Goal: Transaction & Acquisition: Book appointment/travel/reservation

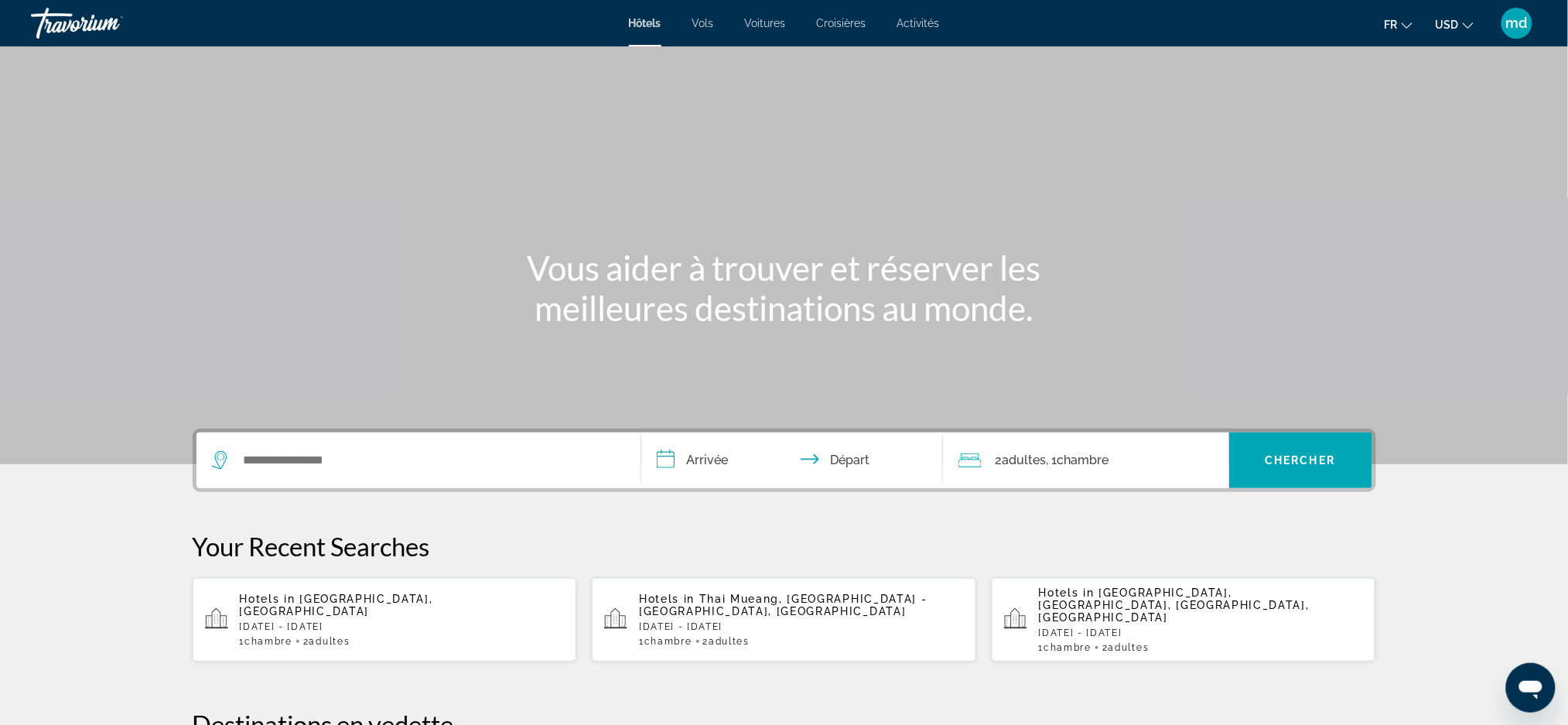
click at [1465, 24] on icon "Change currency" at bounding box center [1467, 25] width 11 height 11
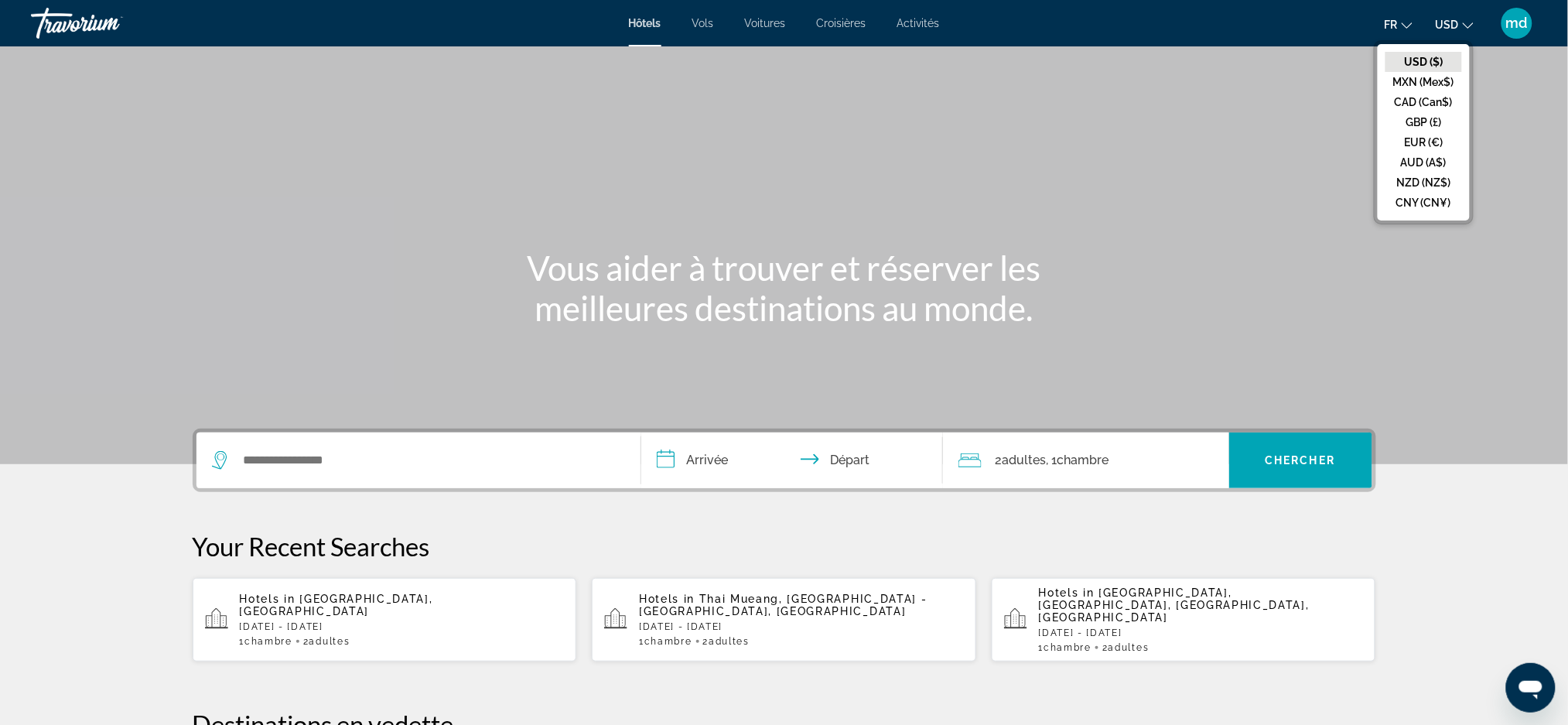
click at [1430, 93] on button "CAD (Can$)" at bounding box center [1423, 102] width 76 height 21
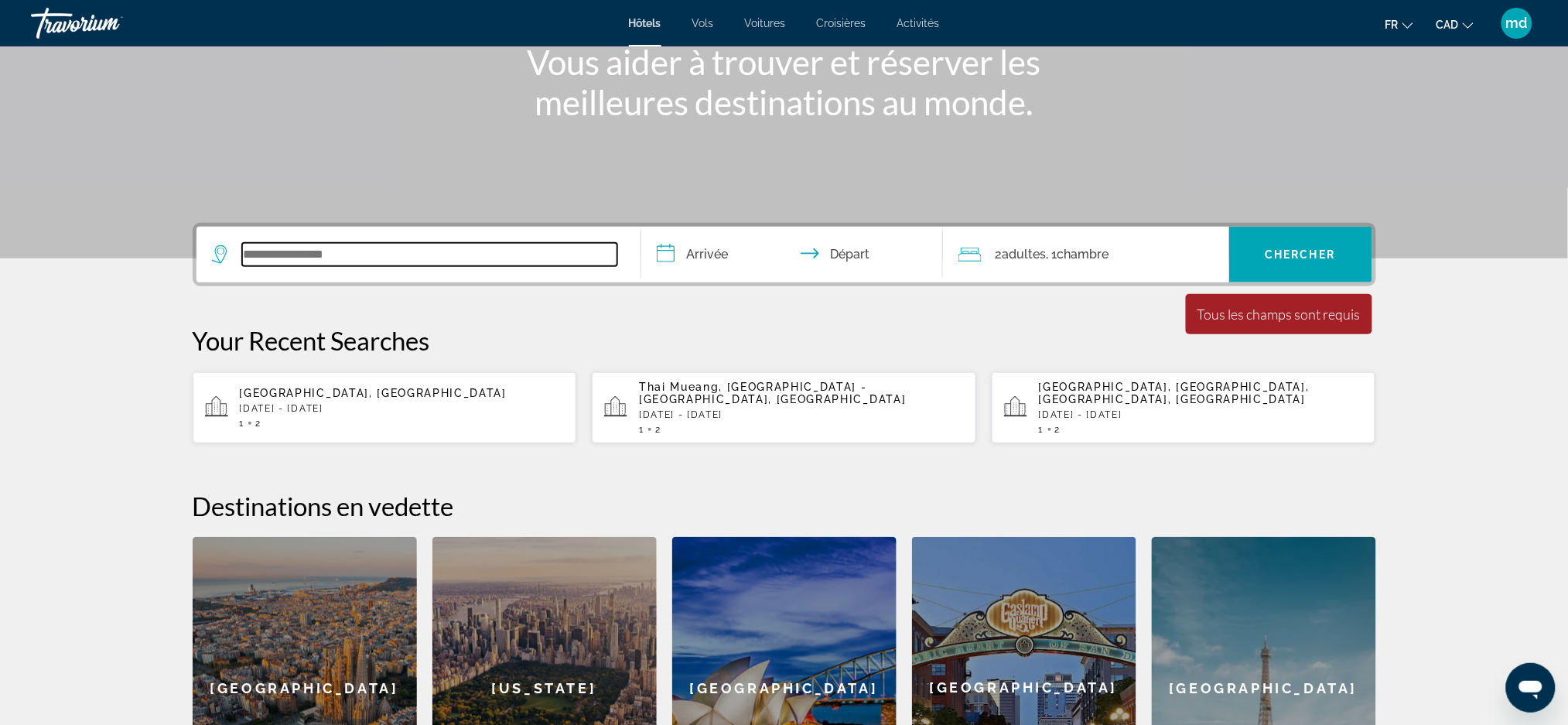
click at [306, 244] on input "Search widget" at bounding box center [429, 254] width 375 height 23
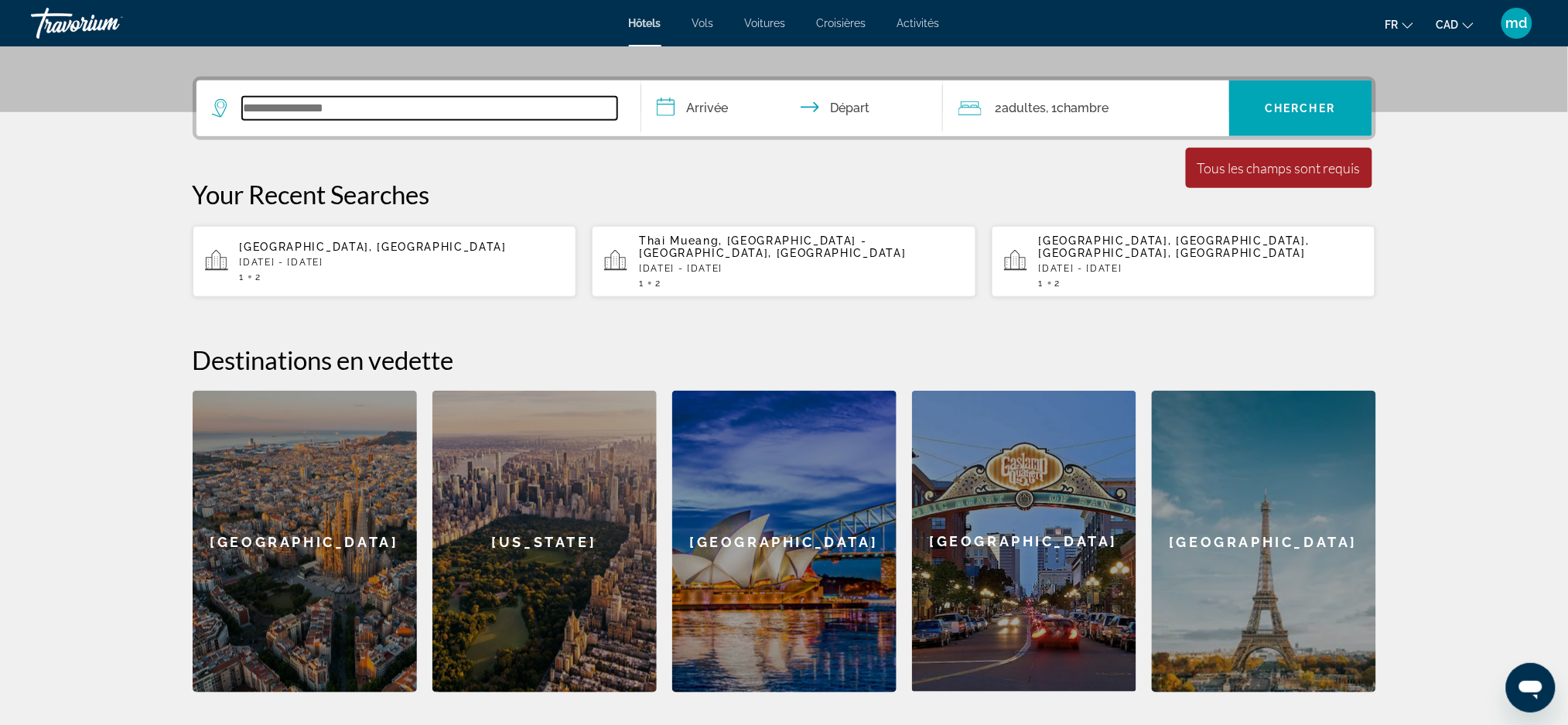
scroll to position [377, 0]
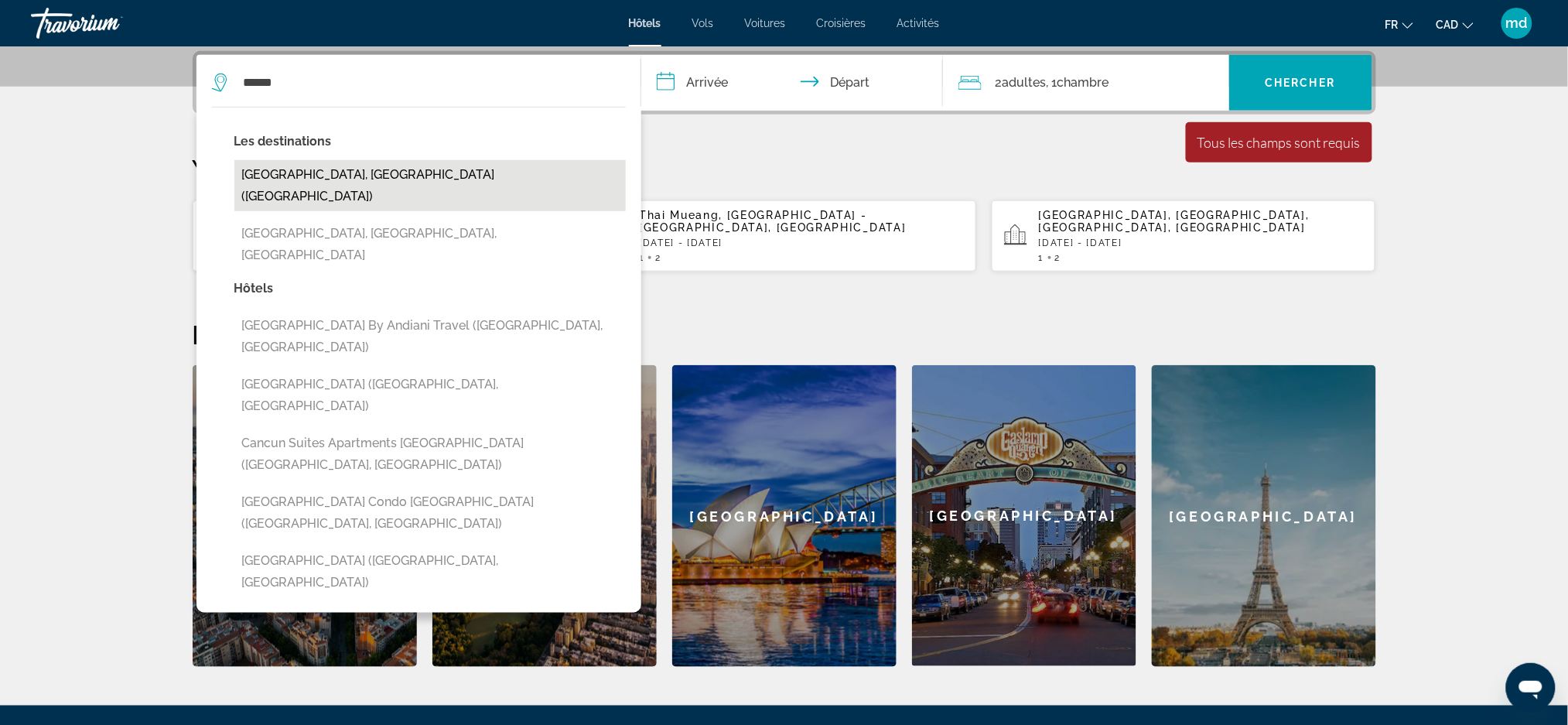
click at [362, 168] on button "[GEOGRAPHIC_DATA], [GEOGRAPHIC_DATA] ([GEOGRAPHIC_DATA])" at bounding box center [430, 185] width 391 height 51
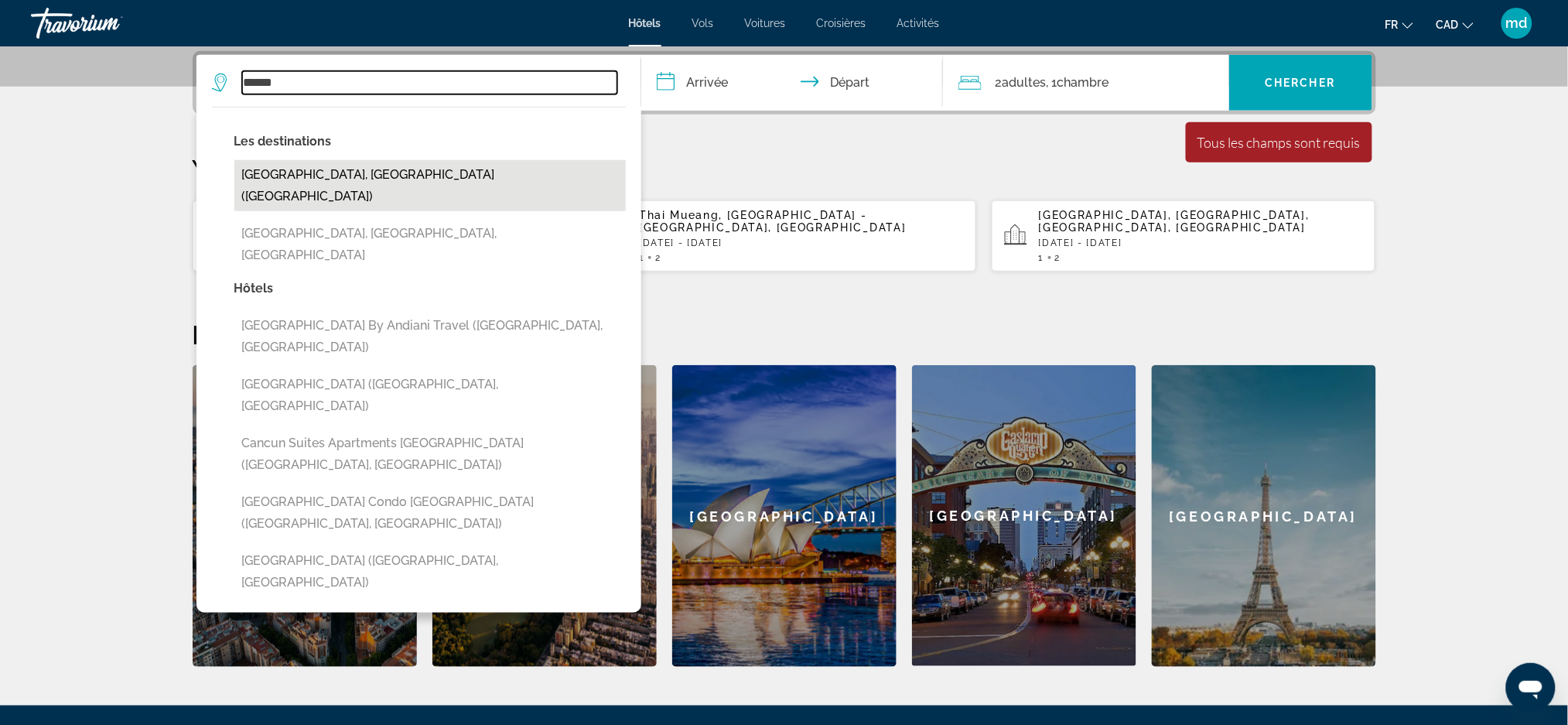
type input "**********"
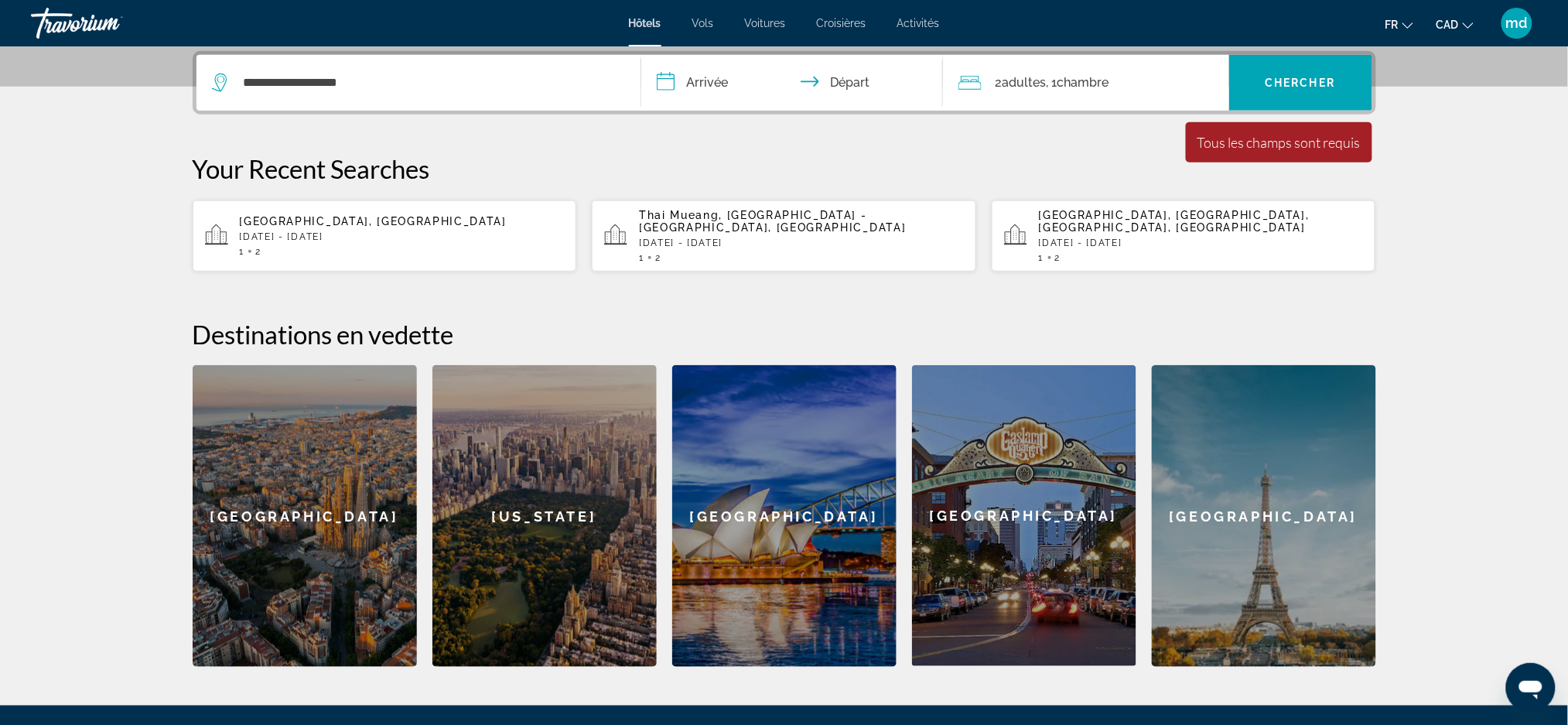
click at [708, 89] on input "**********" at bounding box center [795, 85] width 308 height 61
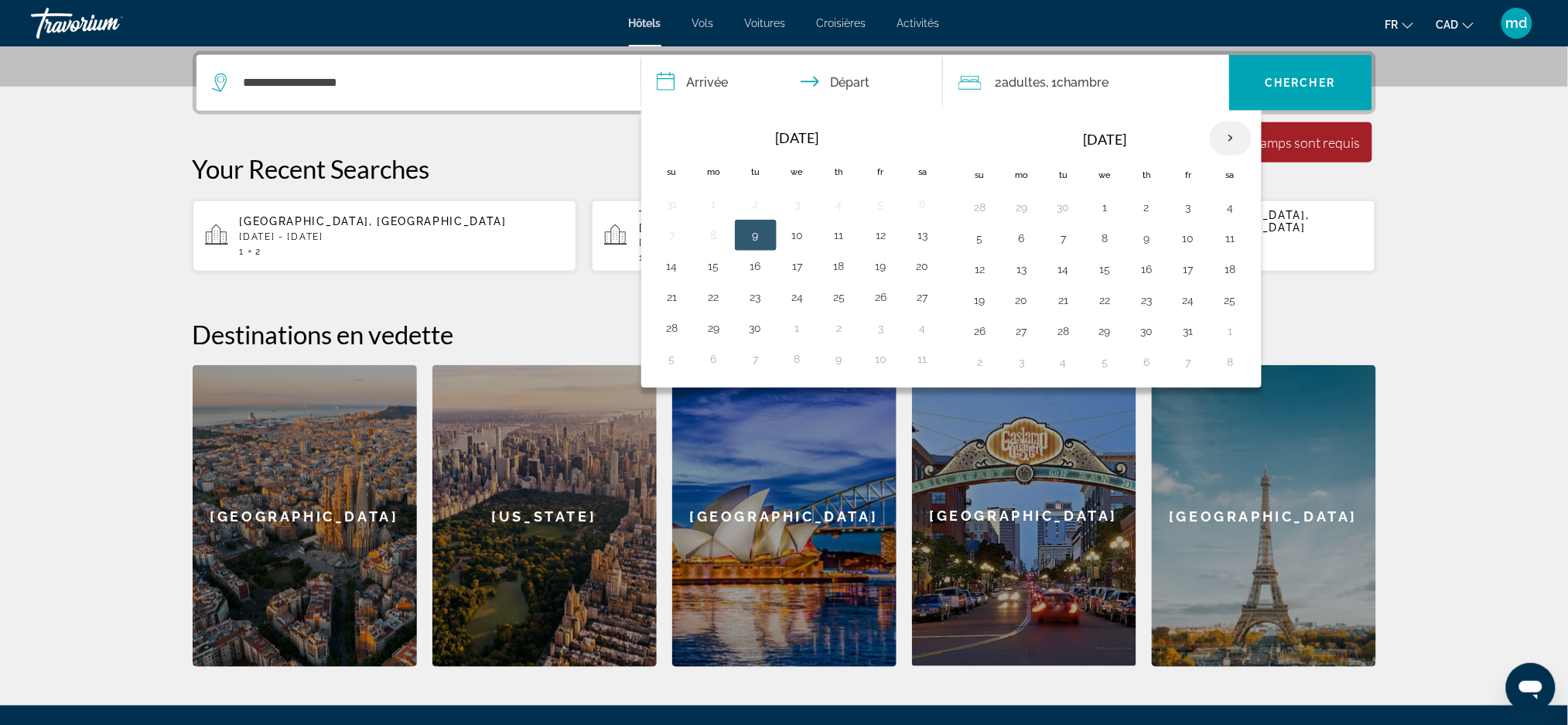
click at [1228, 137] on th "Next month" at bounding box center [1230, 138] width 42 height 34
click at [1062, 333] on button "30" at bounding box center [1064, 331] width 25 height 21
click at [1028, 329] on button "29" at bounding box center [1022, 331] width 25 height 21
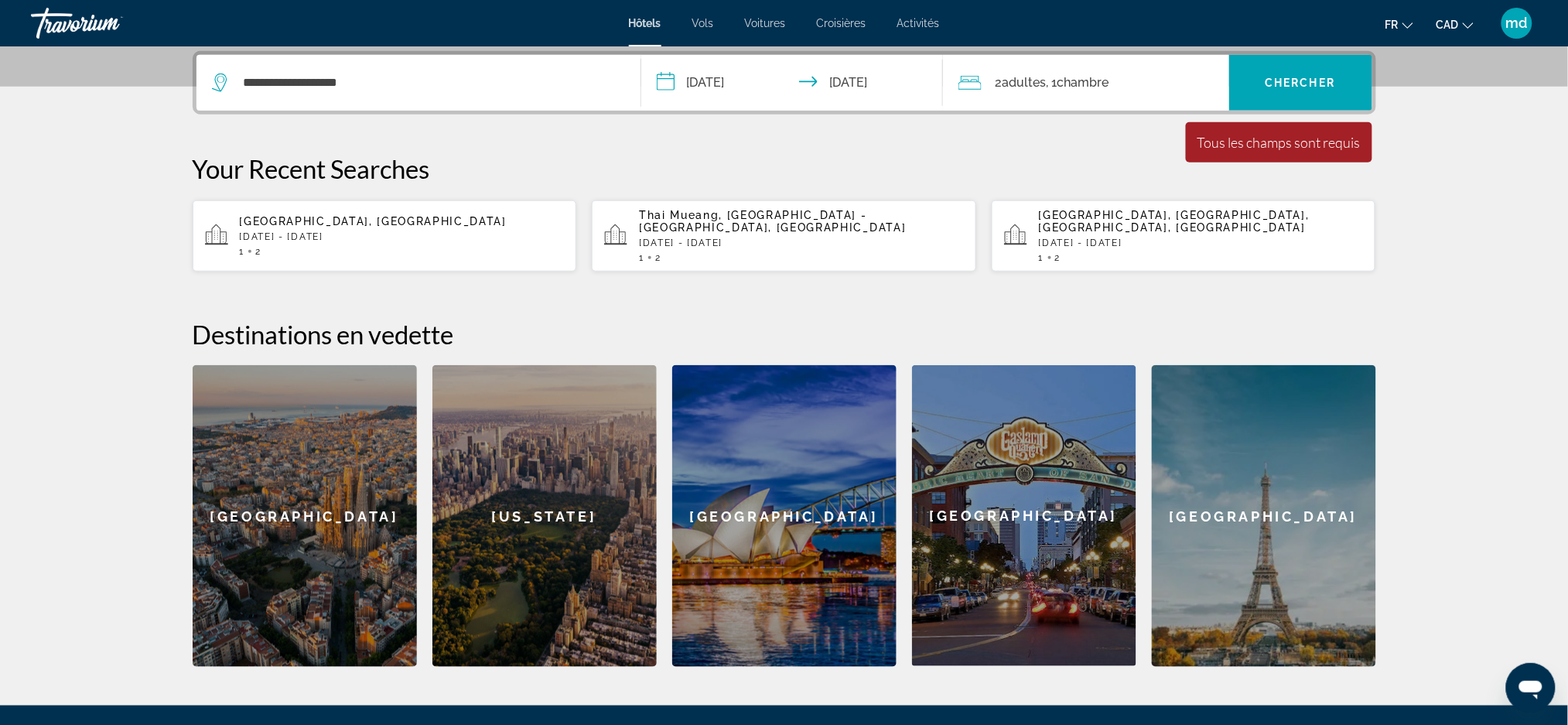
click at [896, 78] on input "**********" at bounding box center [795, 85] width 308 height 61
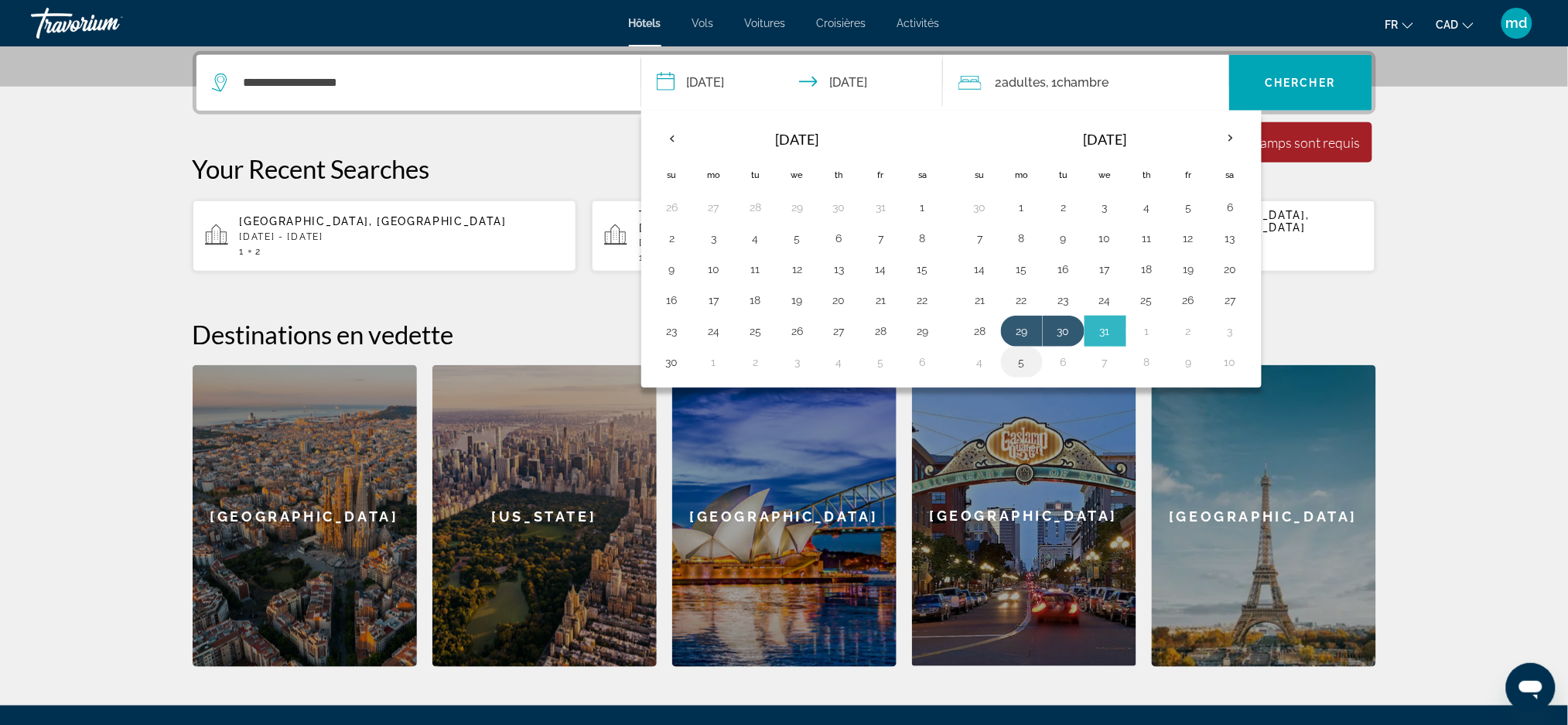
click at [1017, 364] on button "5" at bounding box center [1022, 362] width 25 height 21
click at [874, 79] on input "**********" at bounding box center [795, 85] width 308 height 61
click at [709, 246] on button "5" at bounding box center [713, 238] width 25 height 21
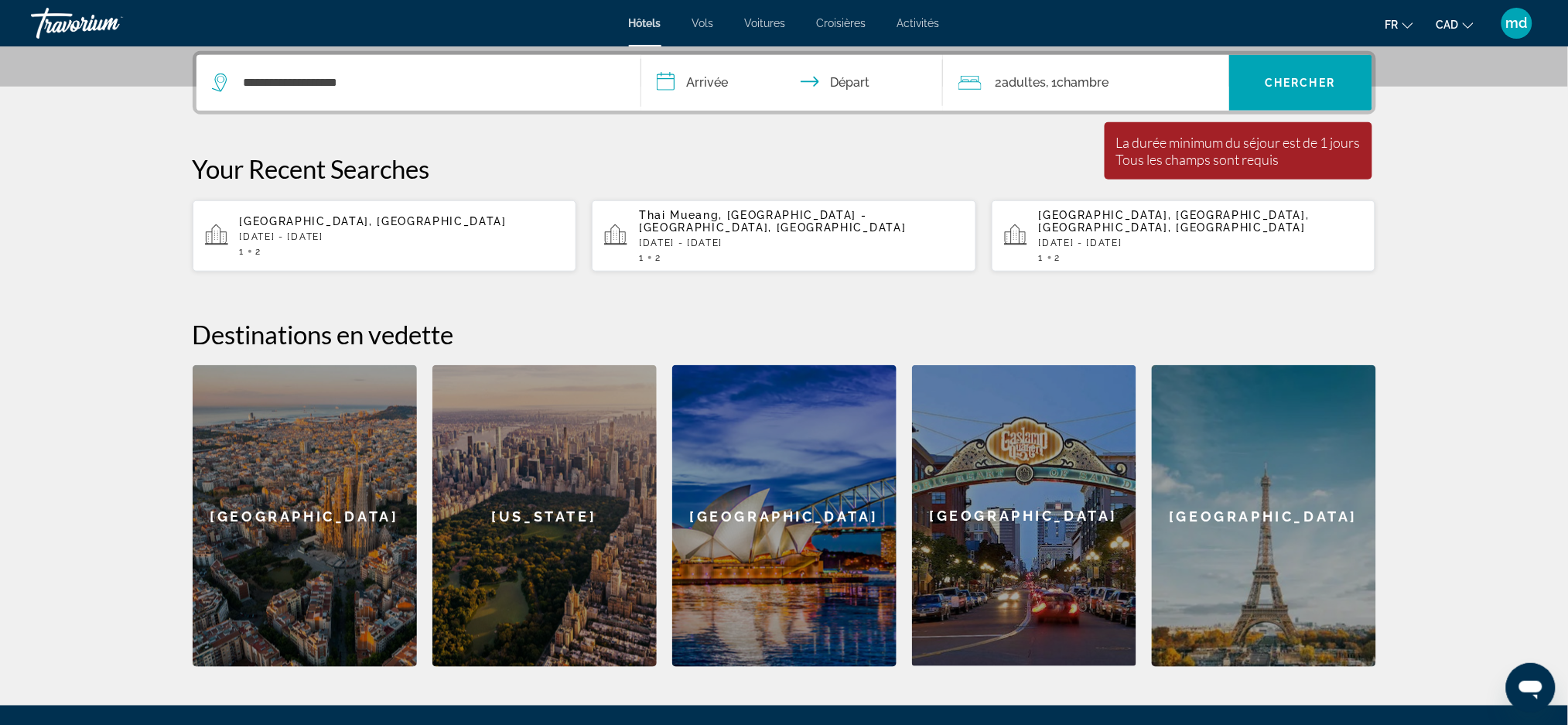
click at [708, 81] on input "**********" at bounding box center [795, 85] width 308 height 61
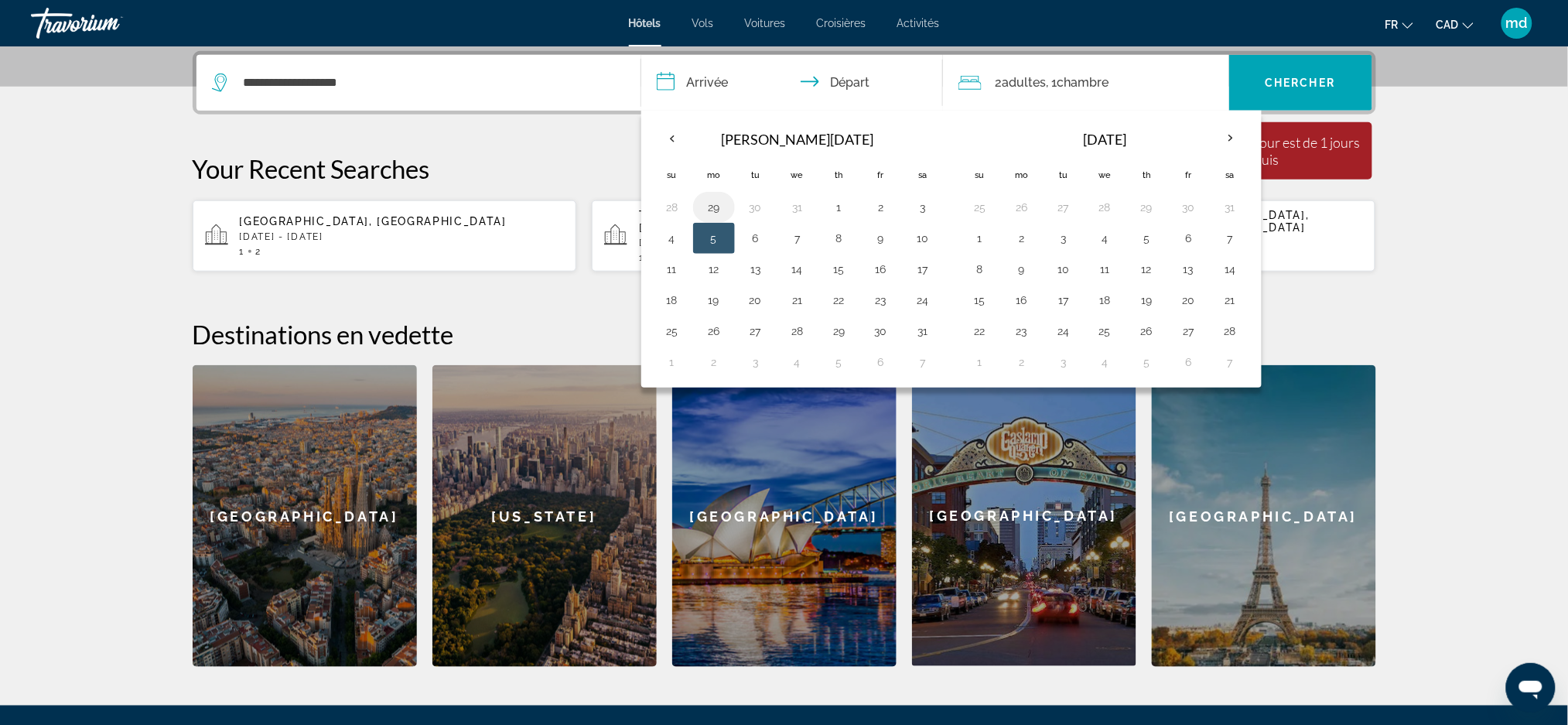
click at [711, 201] on button "29" at bounding box center [713, 207] width 25 height 21
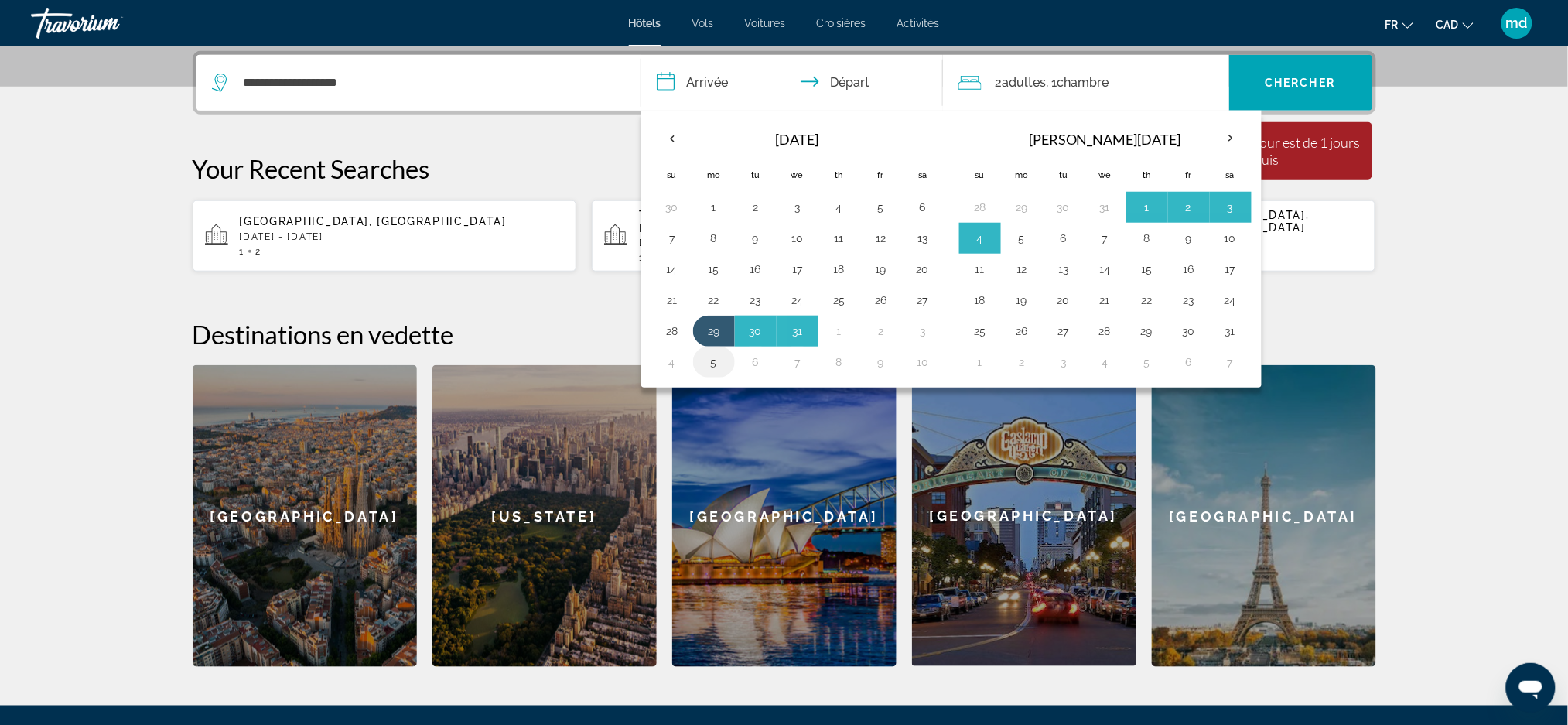
click at [716, 362] on button "5" at bounding box center [713, 362] width 25 height 21
type input "**********"
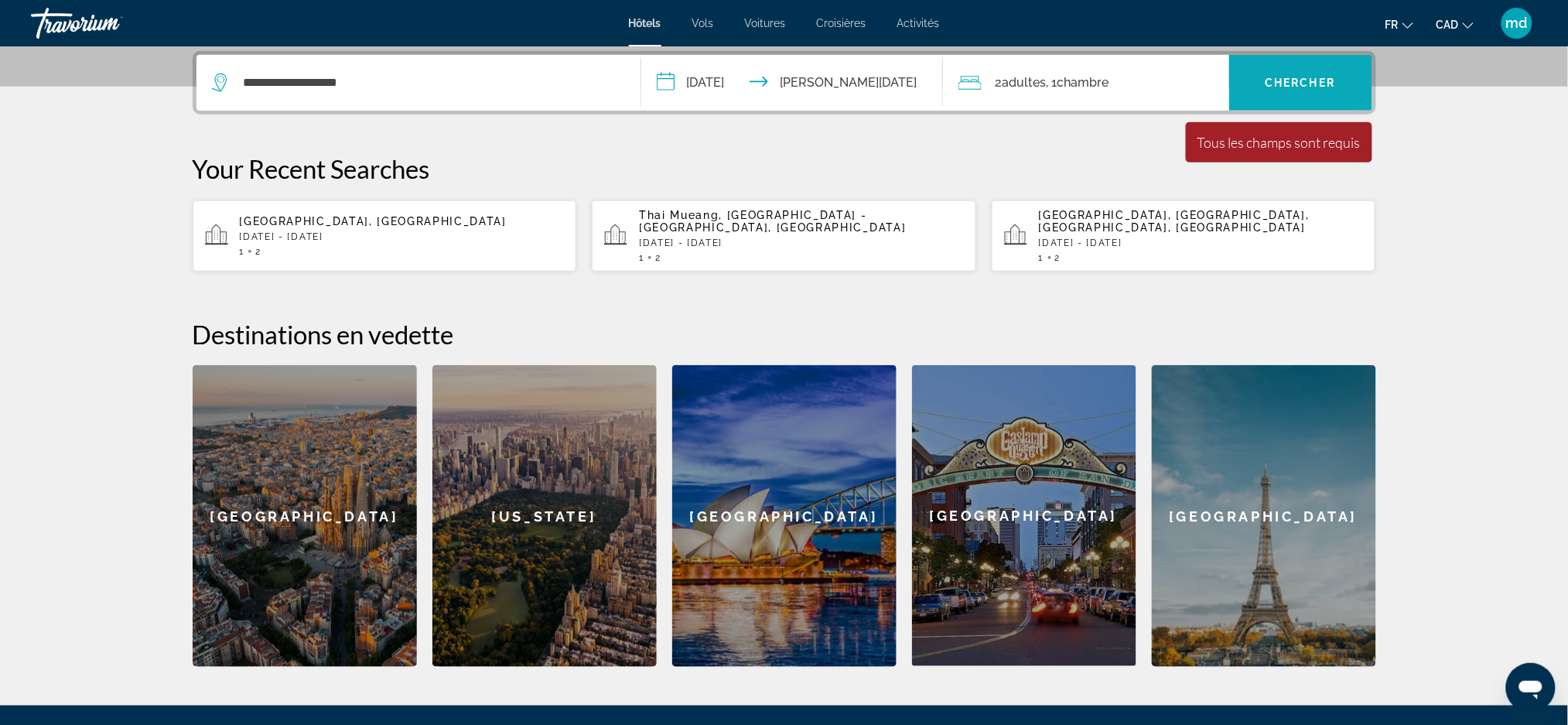
click at [1322, 82] on span "Chercher" at bounding box center [1301, 82] width 71 height 12
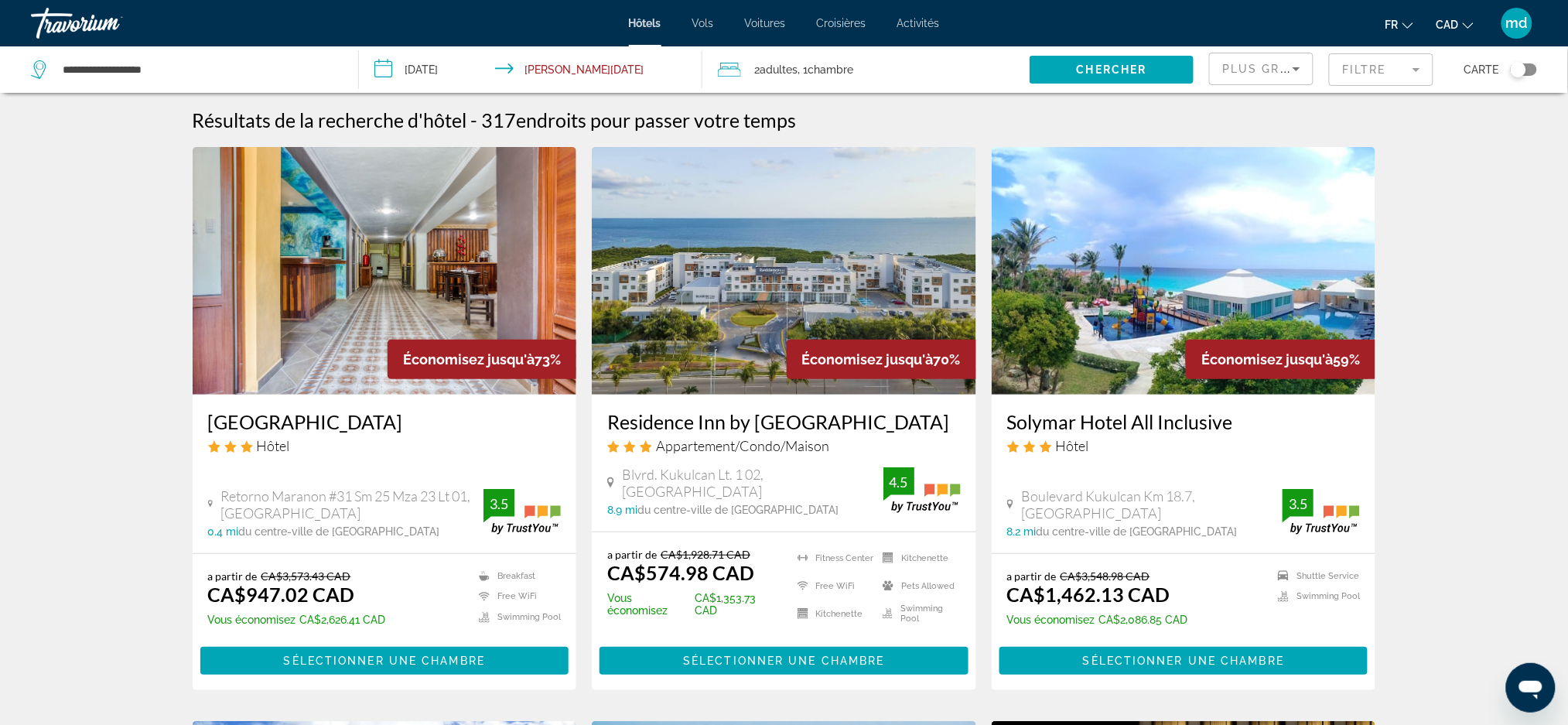
click at [803, 80] on span ", 1 Chambre pièces" at bounding box center [826, 70] width 56 height 21
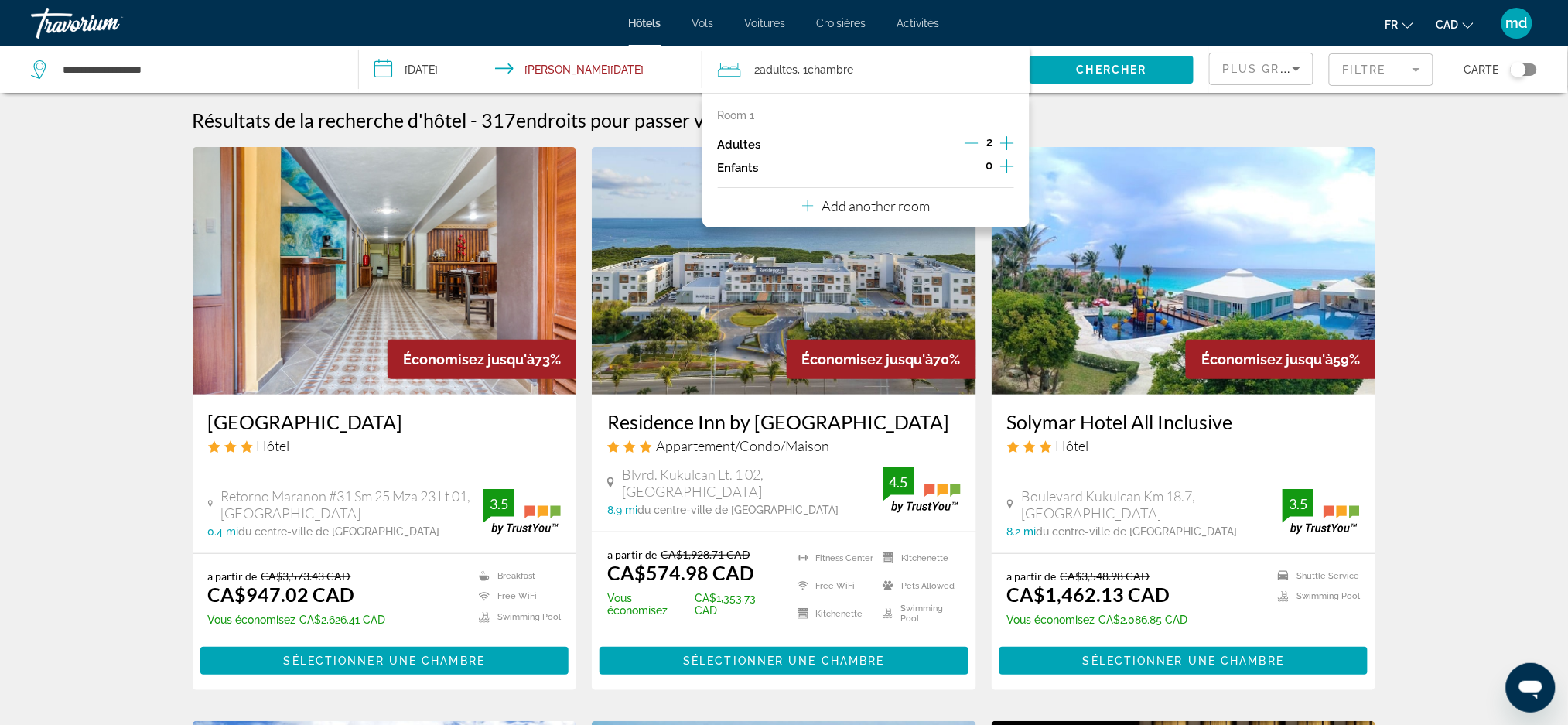
click at [878, 209] on p "Add another room" at bounding box center [876, 205] width 108 height 17
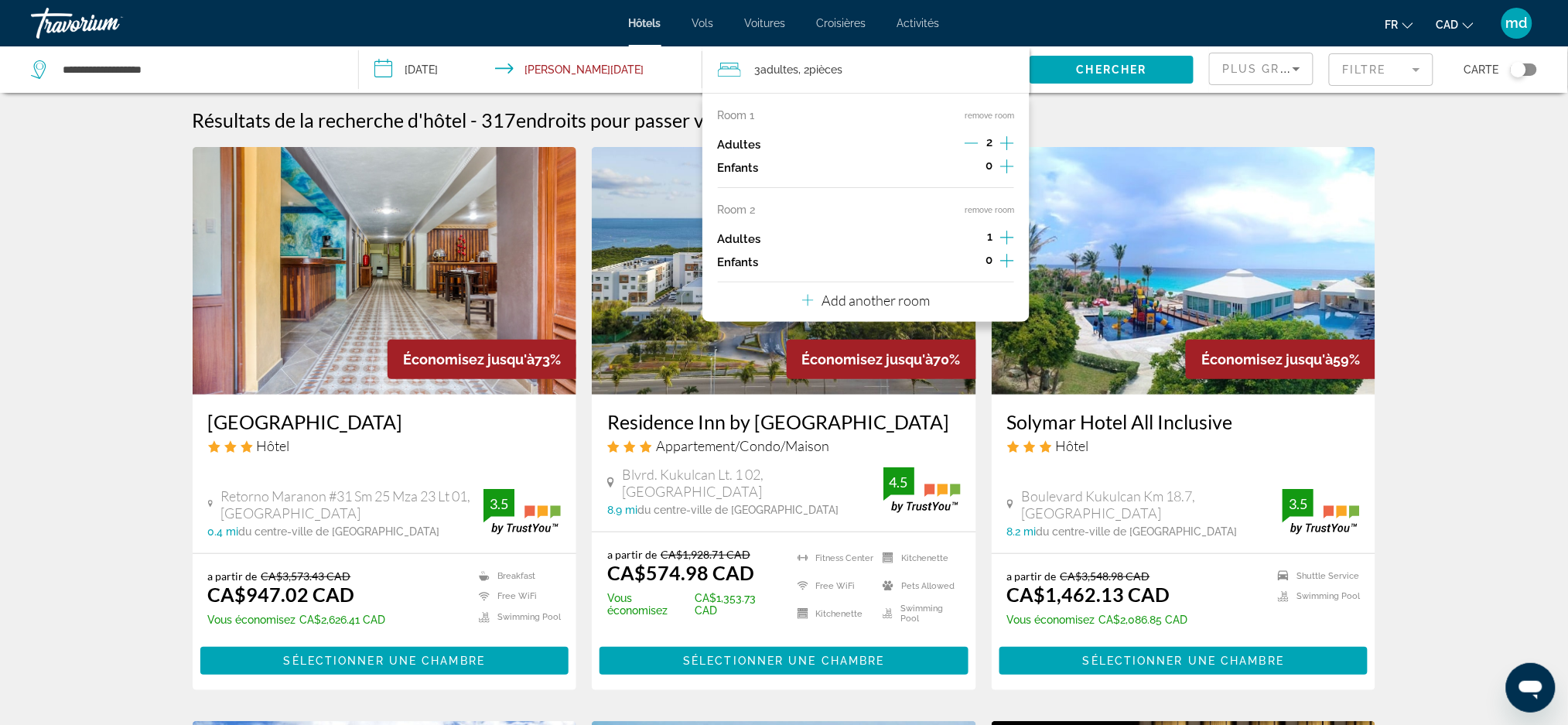
click at [1009, 235] on icon "Increment adults" at bounding box center [1006, 237] width 14 height 19
click at [895, 300] on p "Add another room" at bounding box center [876, 300] width 108 height 17
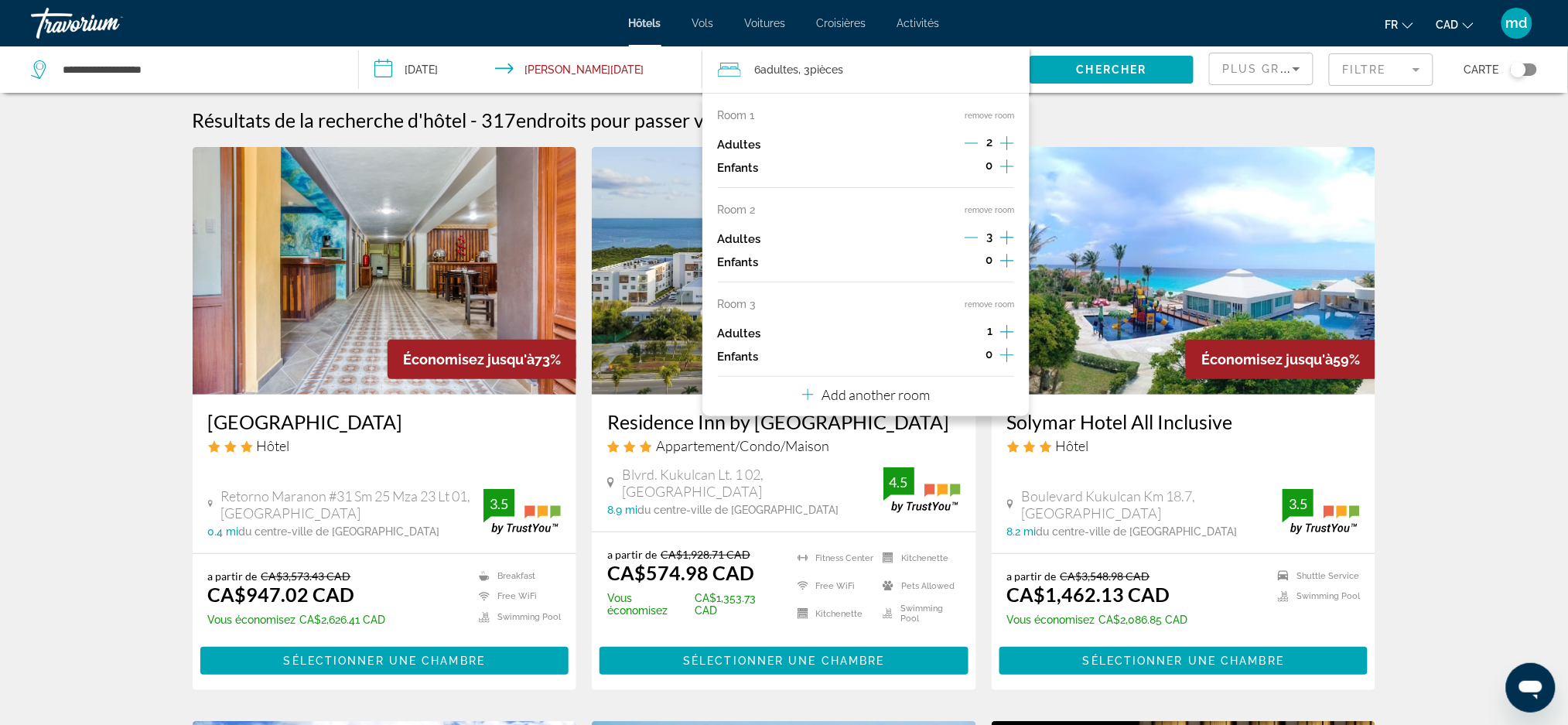
click at [1002, 333] on icon "Increment adults" at bounding box center [1006, 331] width 14 height 19
click at [974, 240] on icon "Decrement adults" at bounding box center [971, 237] width 14 height 14
click at [974, 333] on icon "Decrement adults" at bounding box center [971, 331] width 14 height 14
click at [1121, 65] on button "Chercher" at bounding box center [1111, 70] width 164 height 28
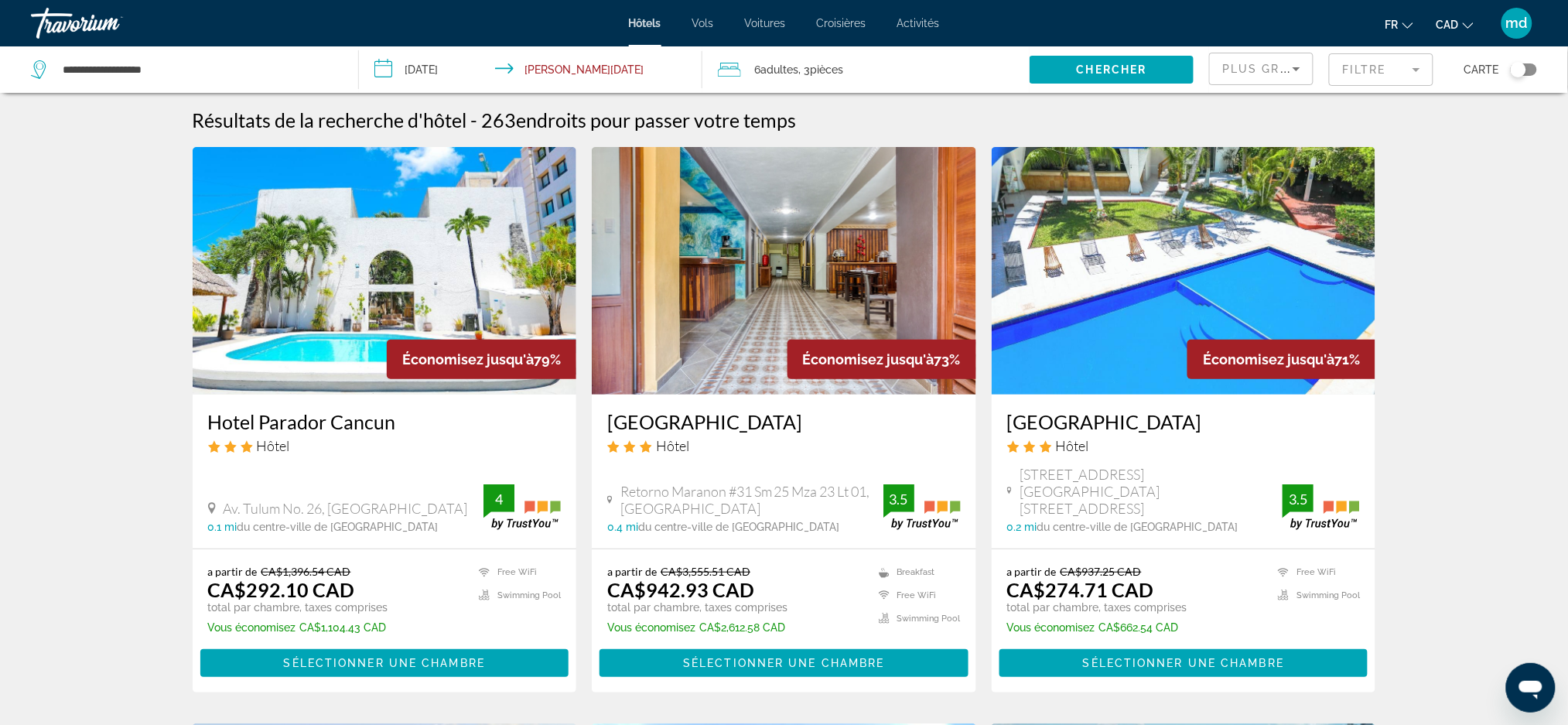
click at [327, 428] on h3 "Hotel Parador Cancun" at bounding box center [385, 422] width 353 height 23
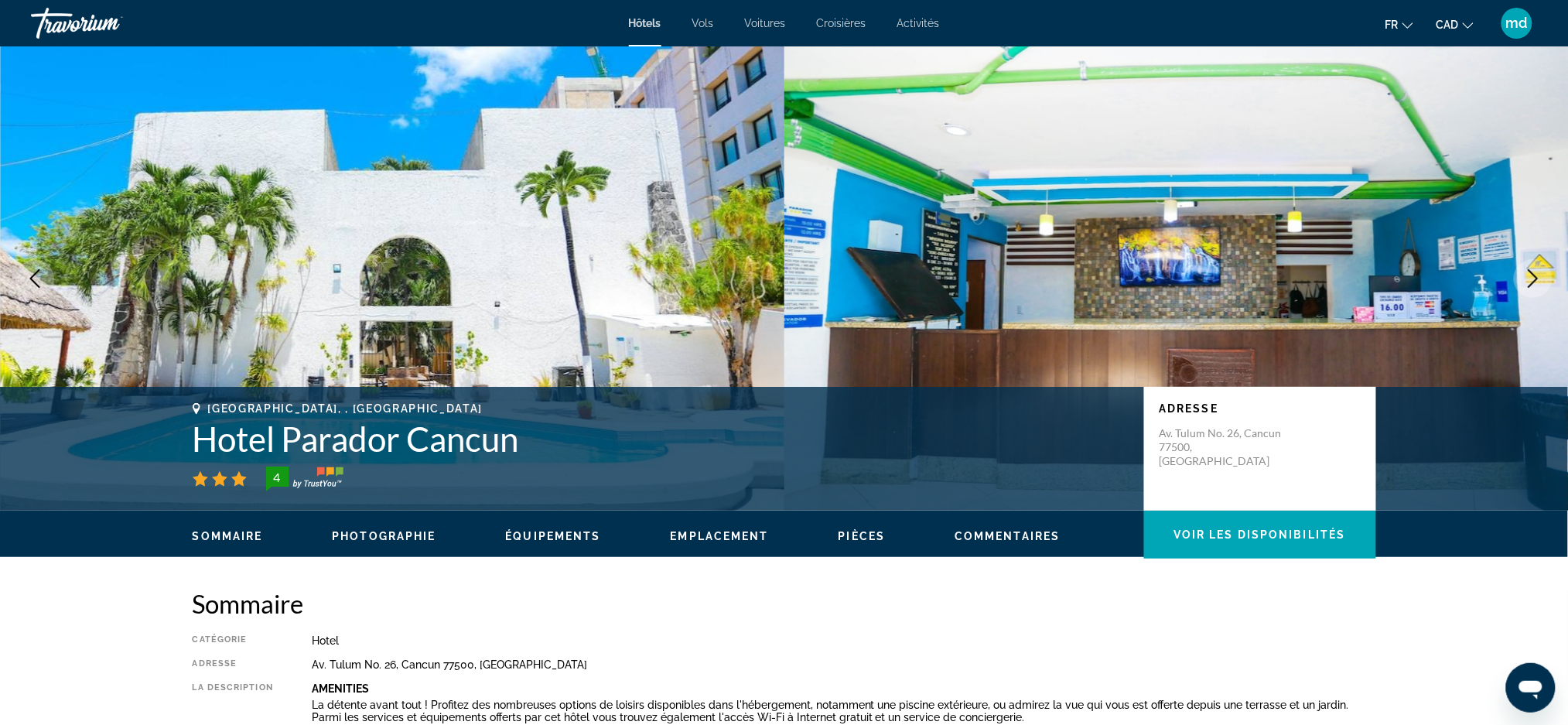
click at [1542, 279] on icon "Next image" at bounding box center [1533, 278] width 19 height 19
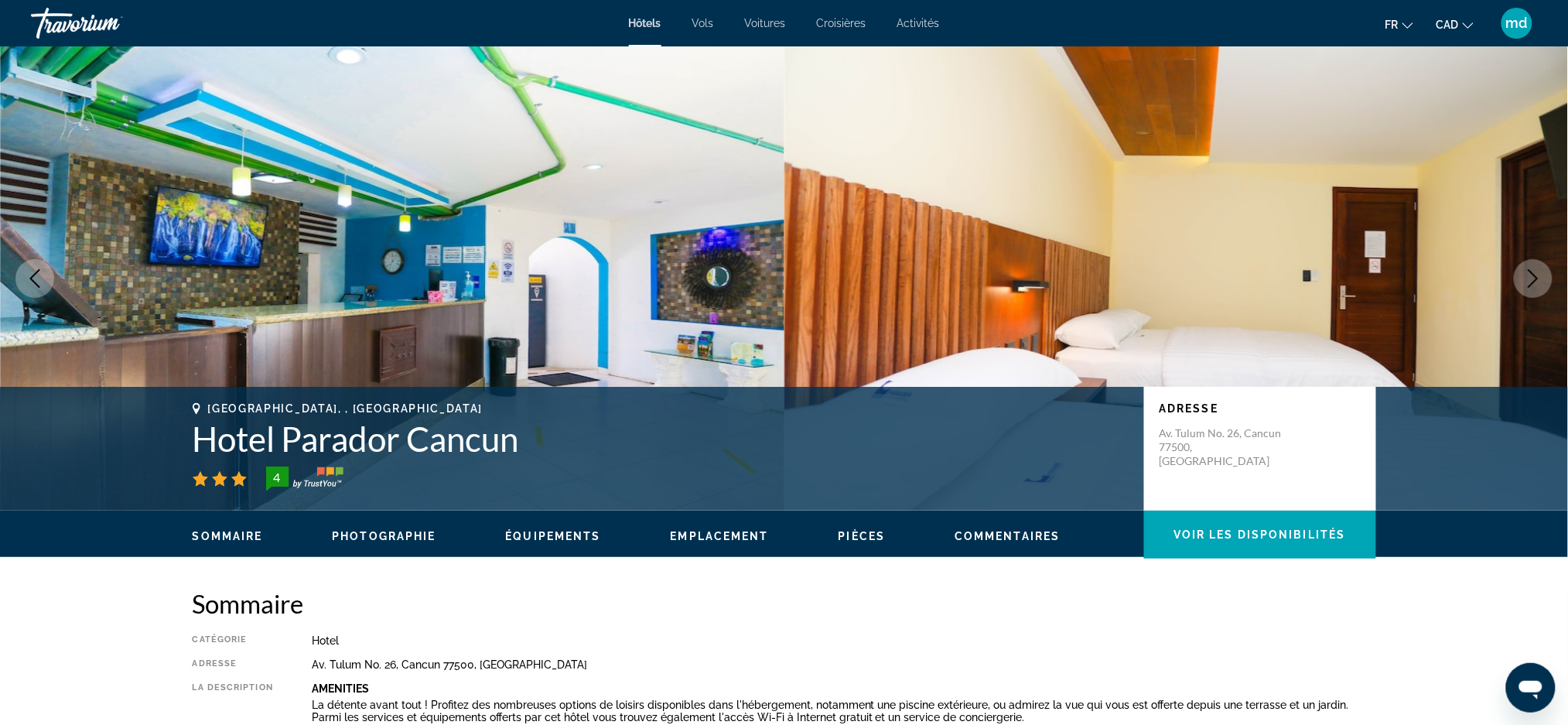
click at [1529, 280] on icon "Next image" at bounding box center [1533, 278] width 19 height 19
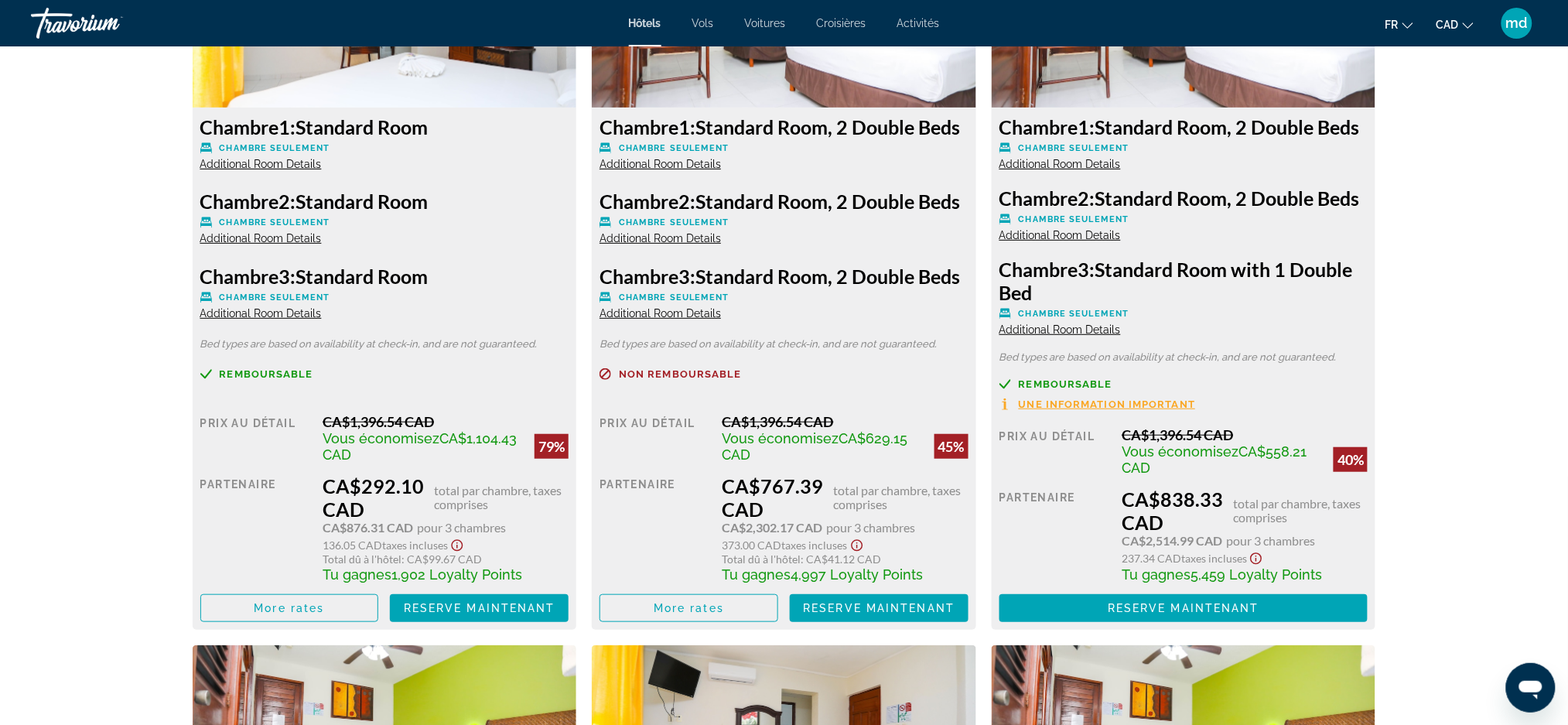
scroll to position [2473, 0]
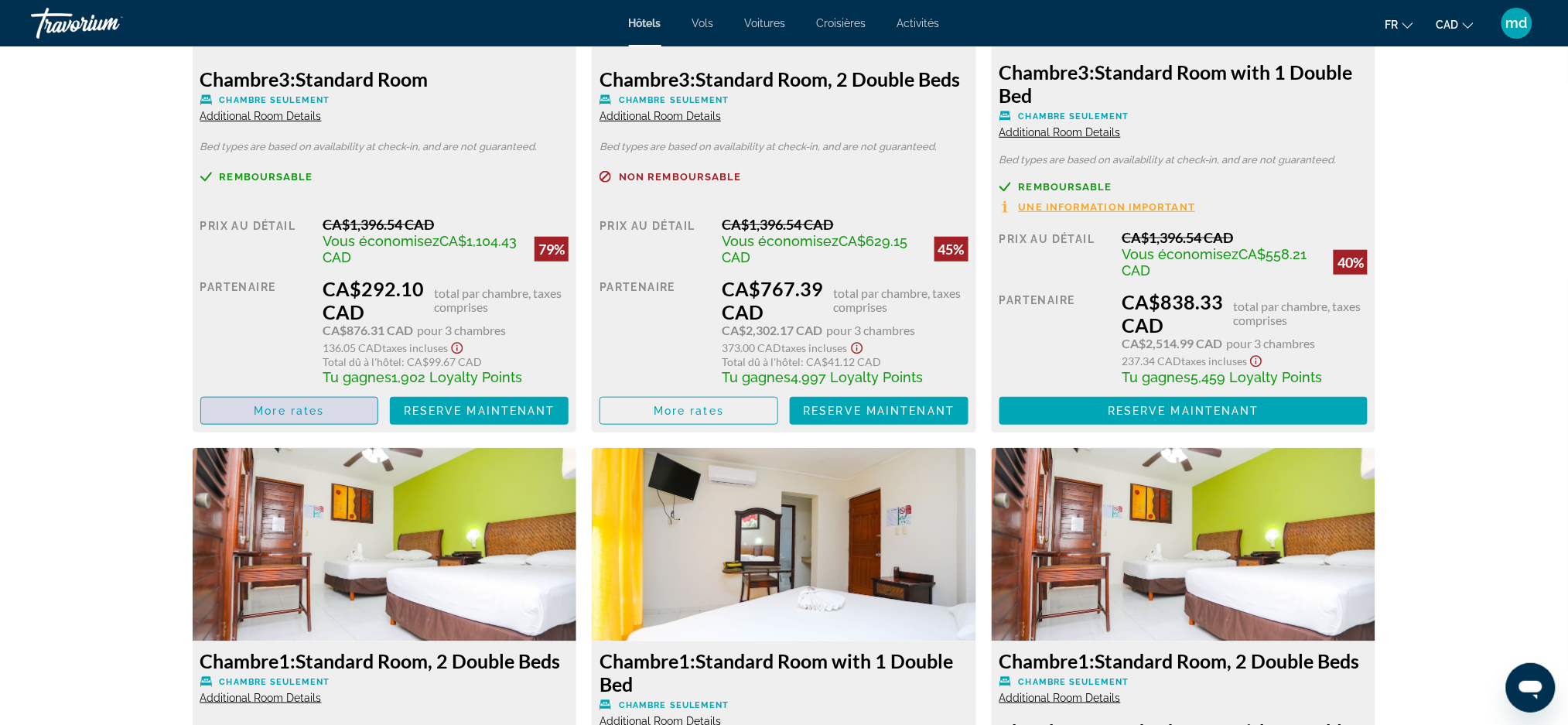
click at [313, 417] on span "More rates" at bounding box center [289, 410] width 71 height 12
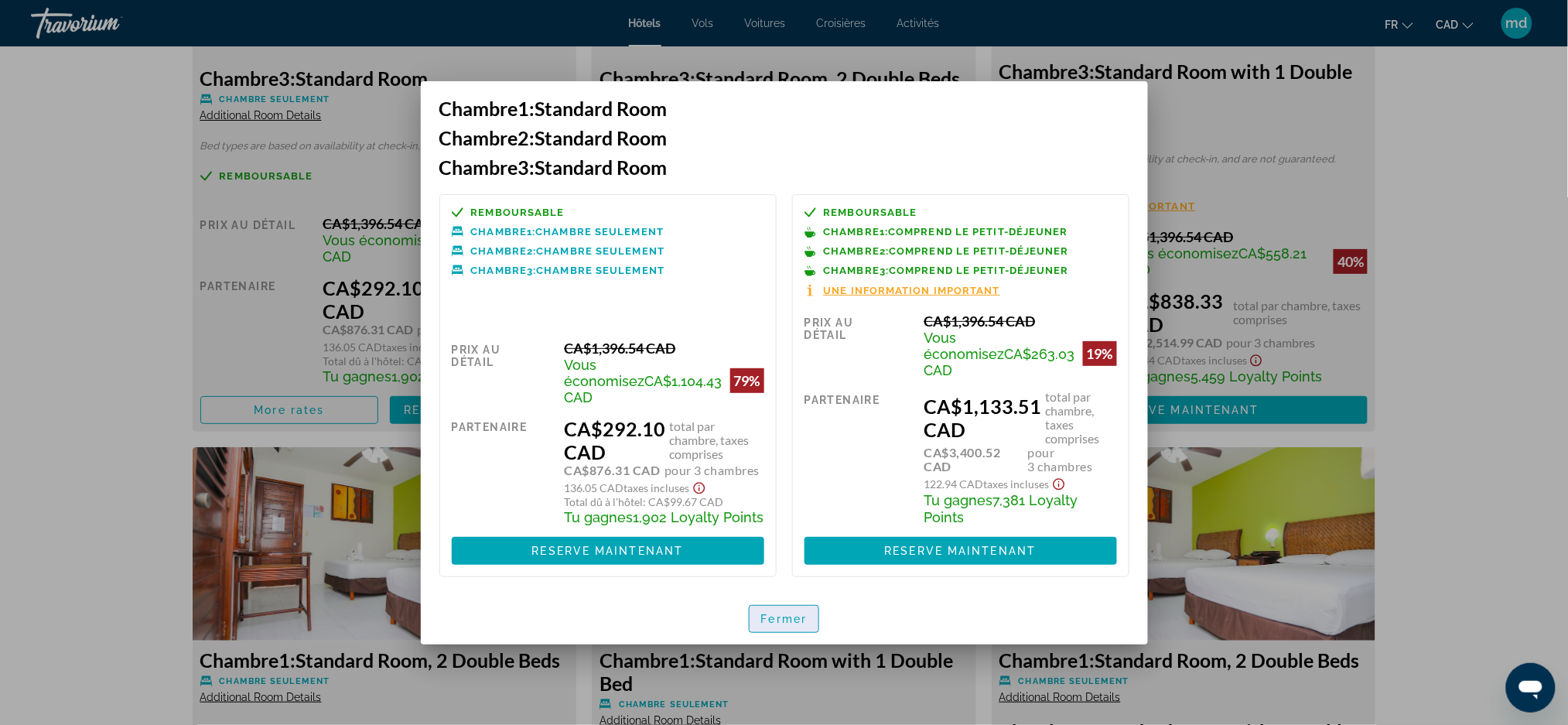
click at [785, 613] on span "Fermer" at bounding box center [784, 618] width 47 height 12
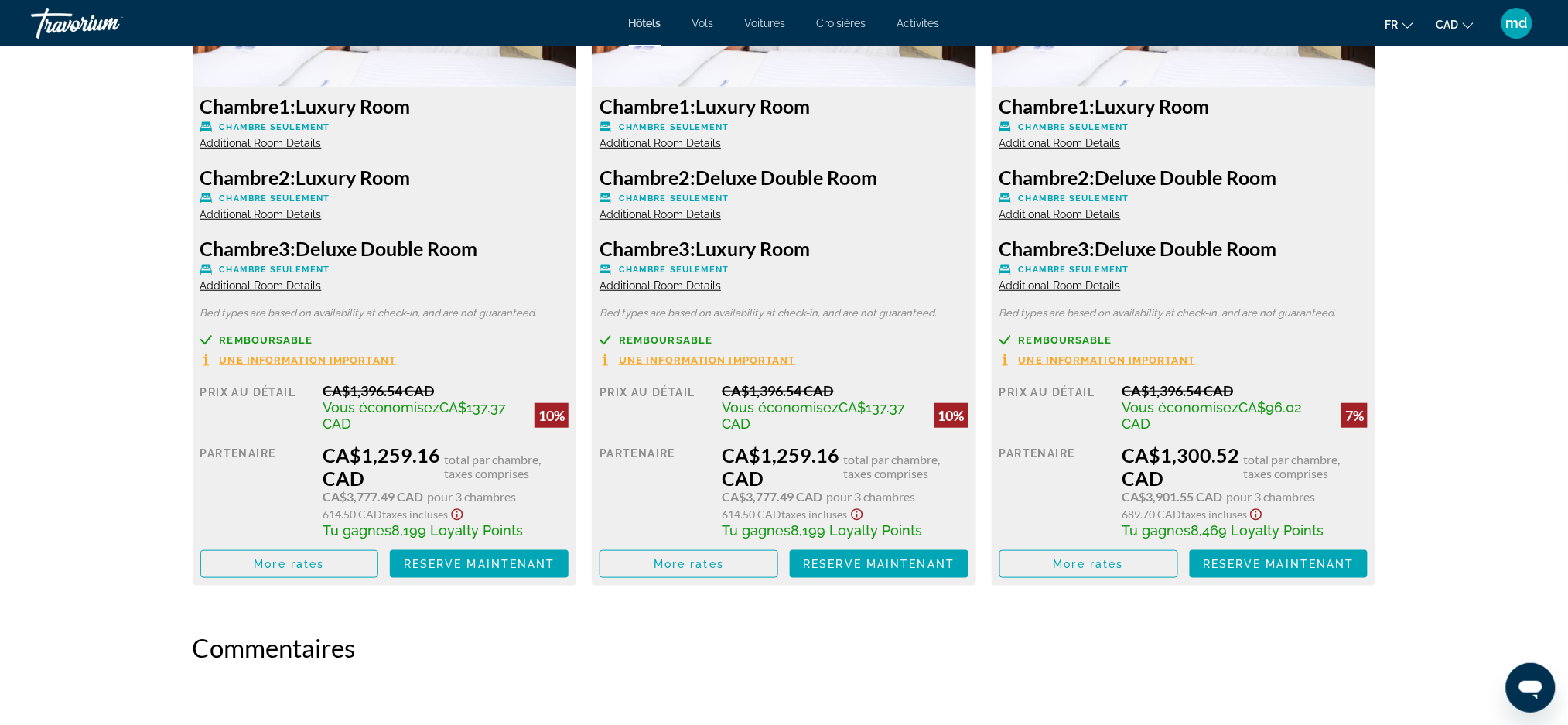
scroll to position [4537, 0]
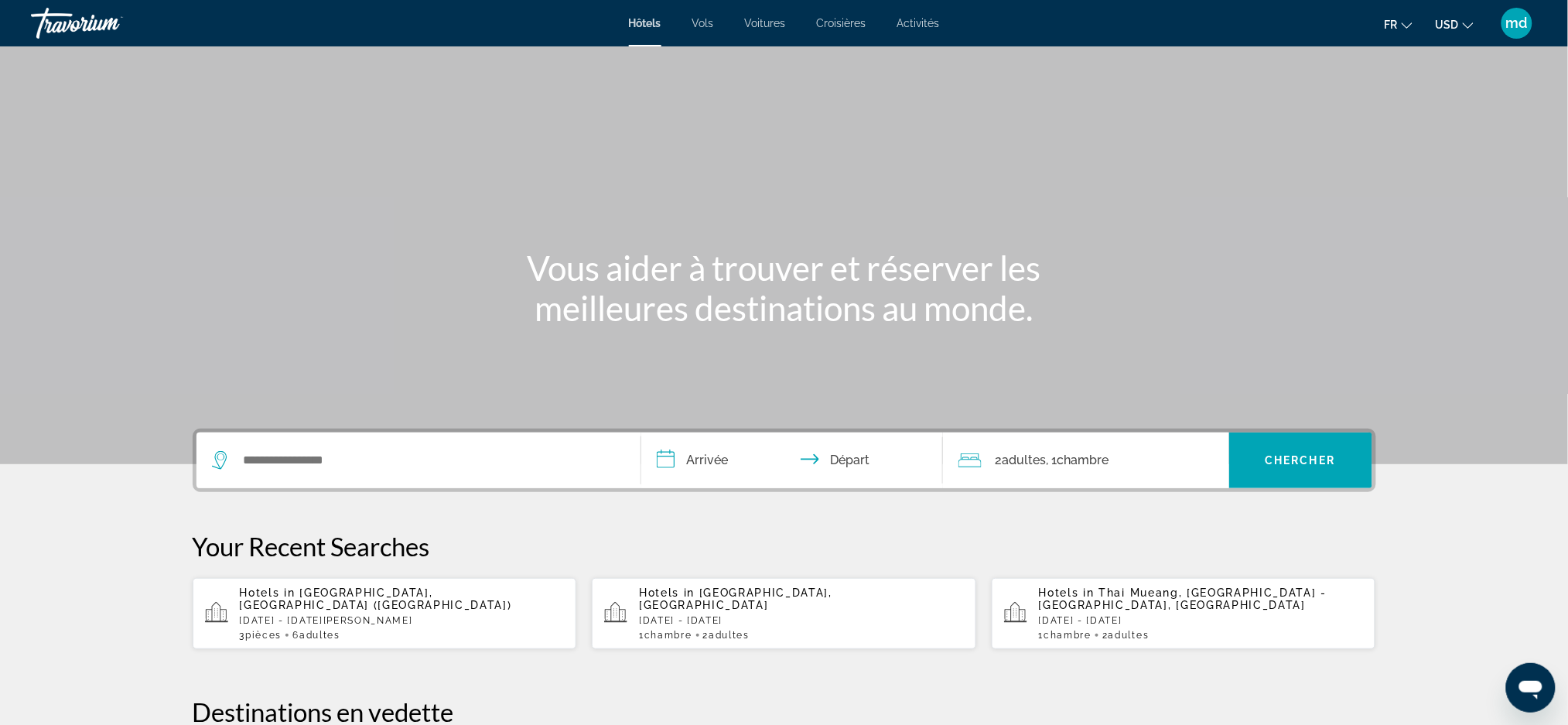
click at [1468, 25] on icon "Change currency" at bounding box center [1467, 25] width 11 height 11
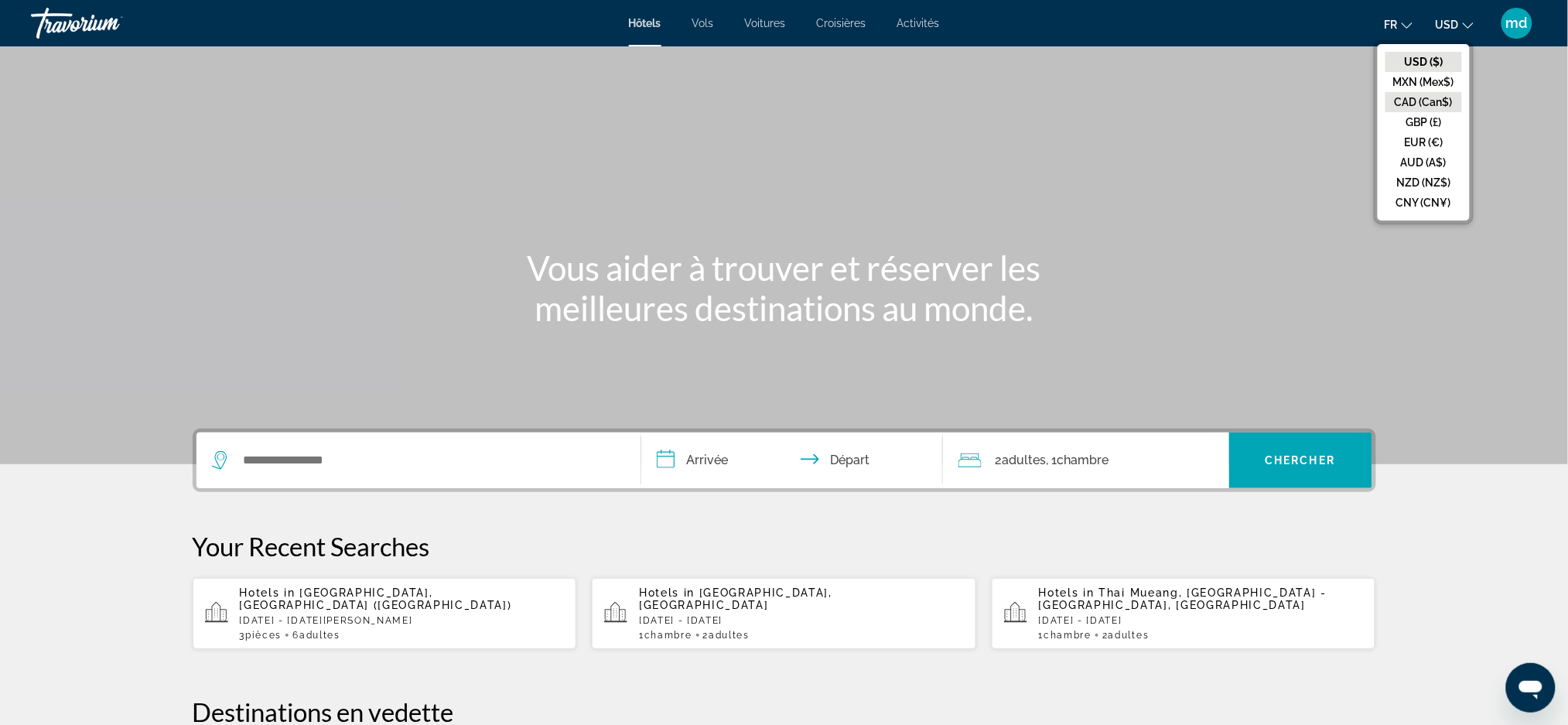
click at [1450, 96] on button "CAD (Can$)" at bounding box center [1423, 102] width 76 height 21
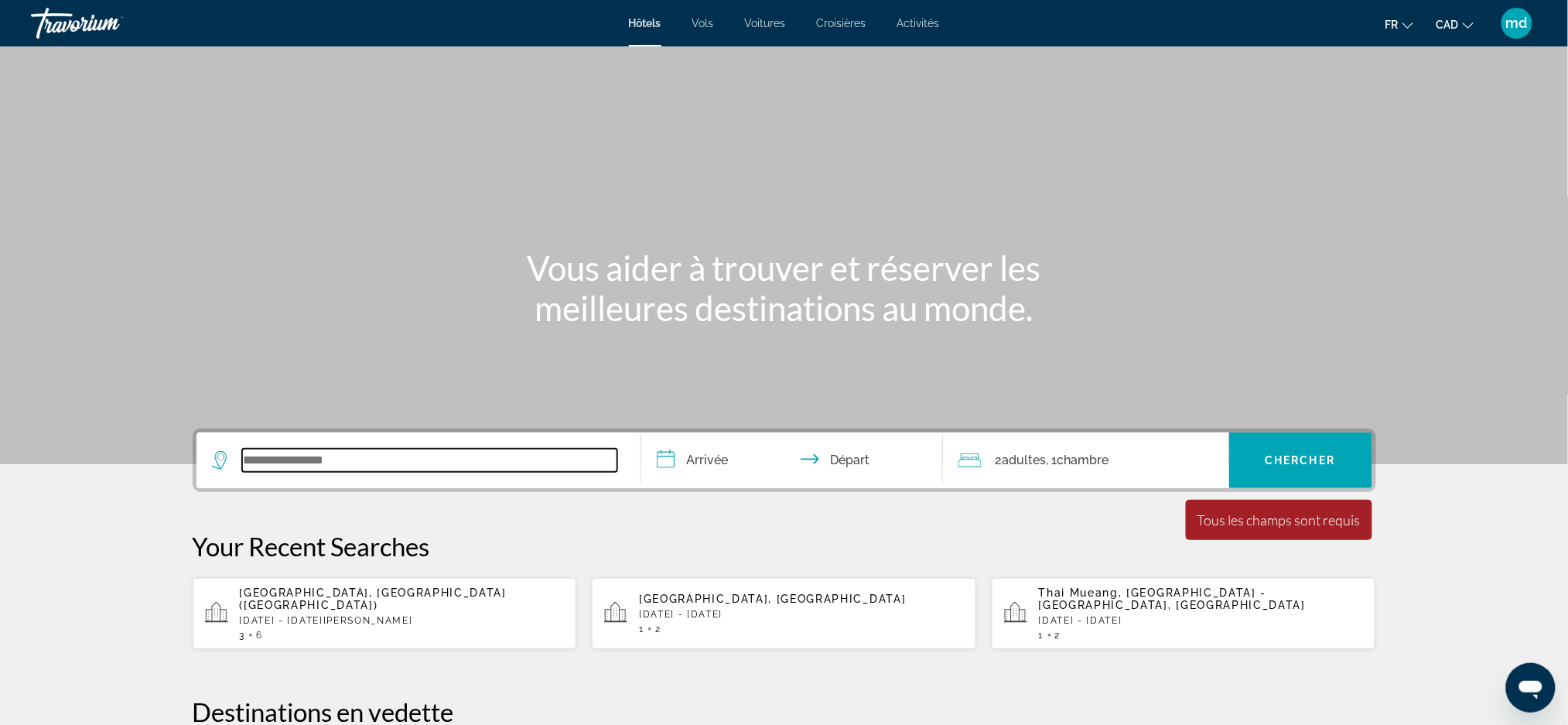
click at [412, 459] on input "Search widget" at bounding box center [429, 460] width 375 height 23
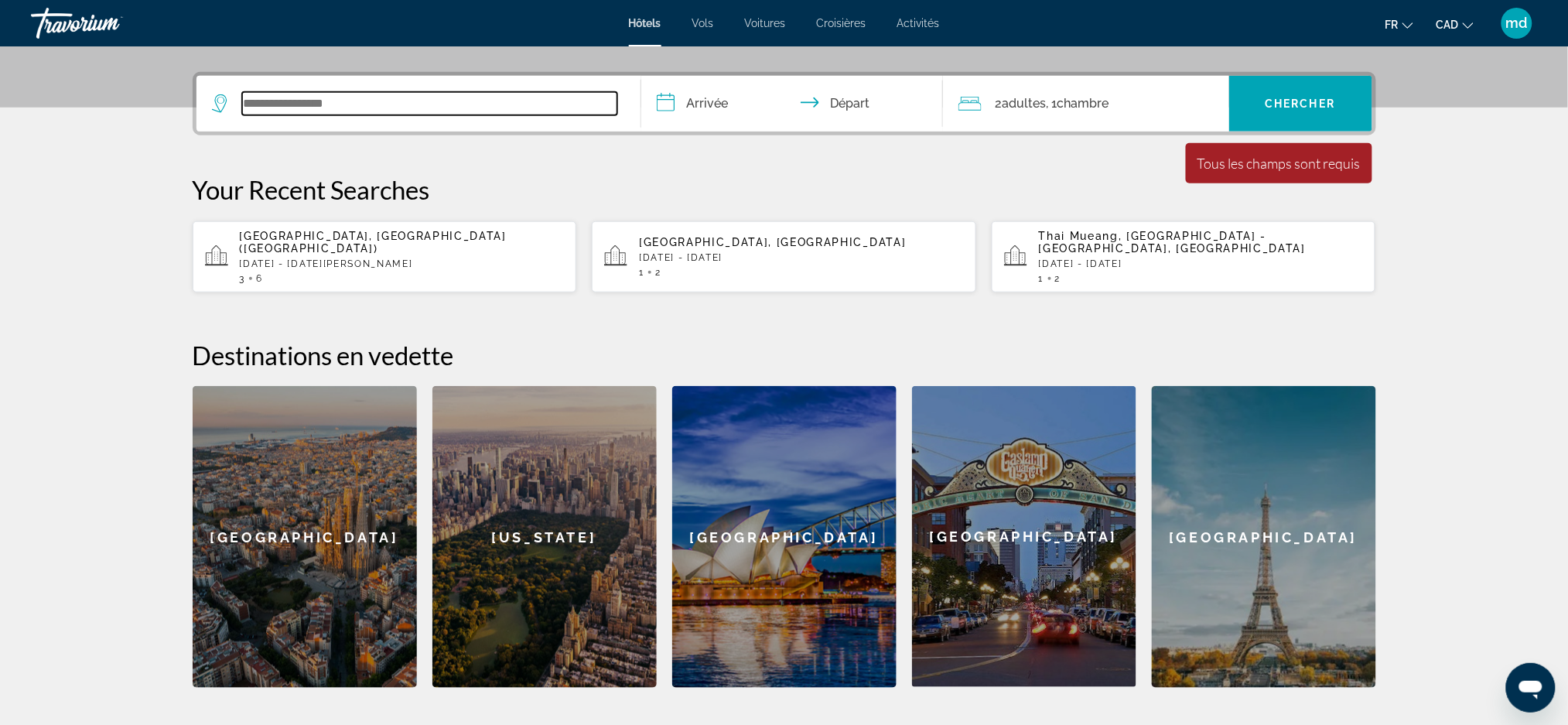
scroll to position [377, 0]
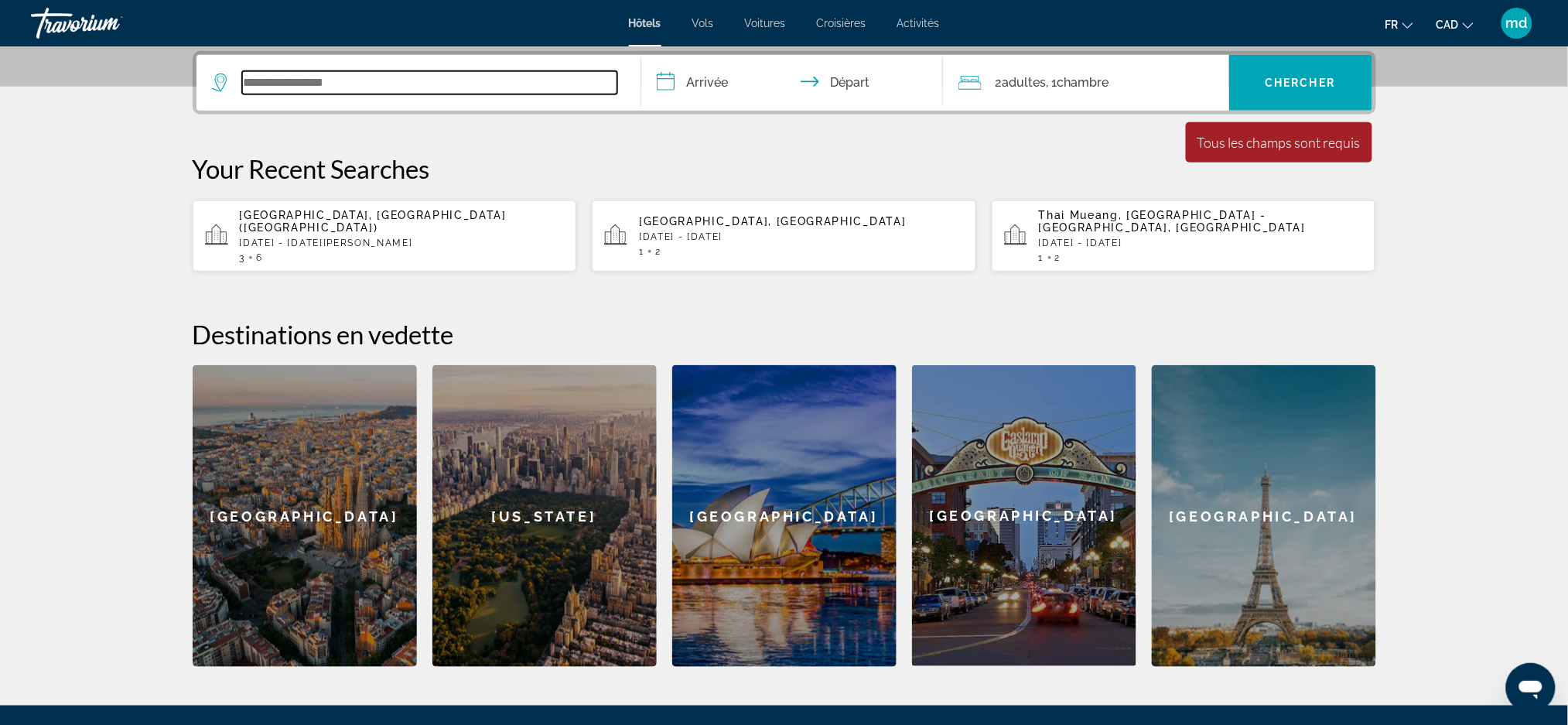
click at [330, 83] on input "Search widget" at bounding box center [429, 83] width 375 height 23
click at [1235, 477] on div "[GEOGRAPHIC_DATA]" at bounding box center [1263, 516] width 224 height 302
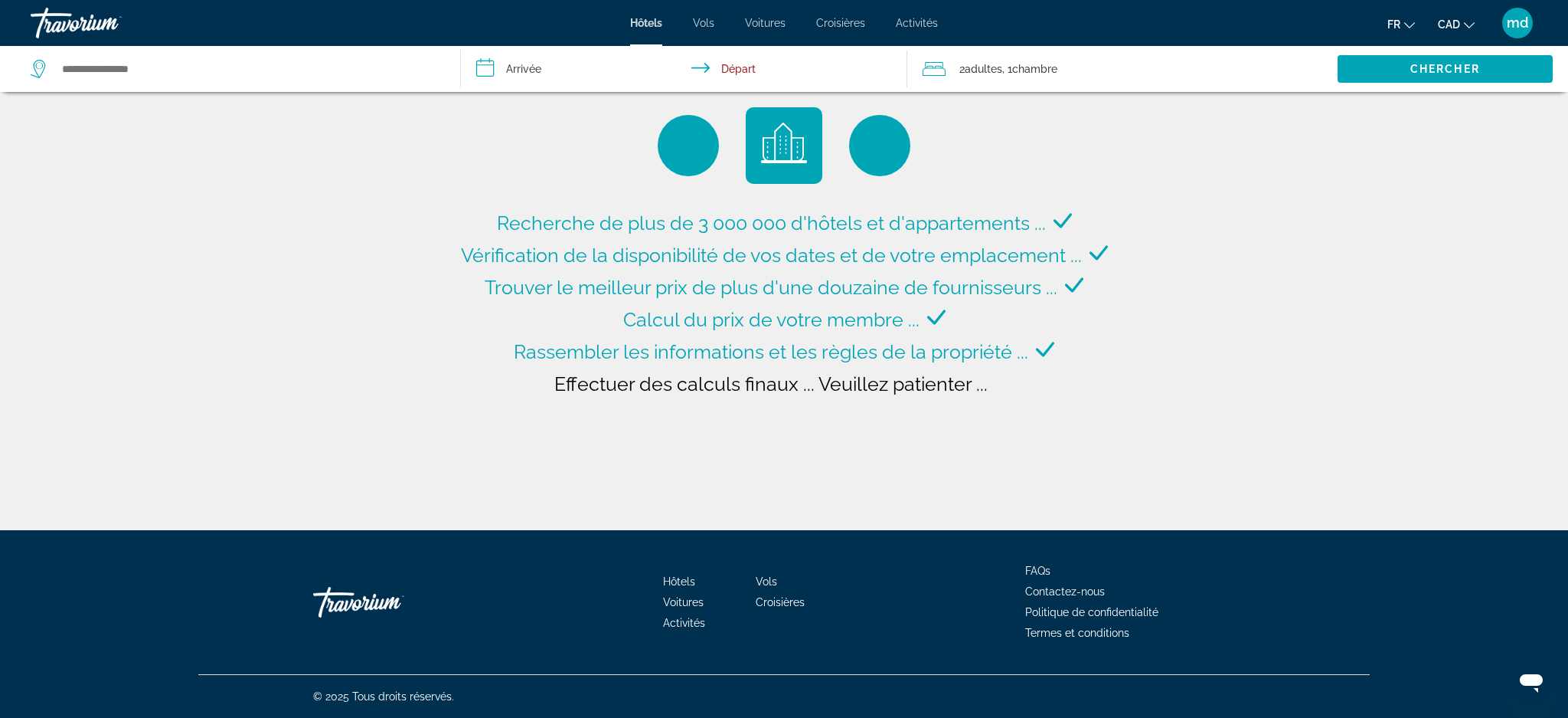
type input "**********"
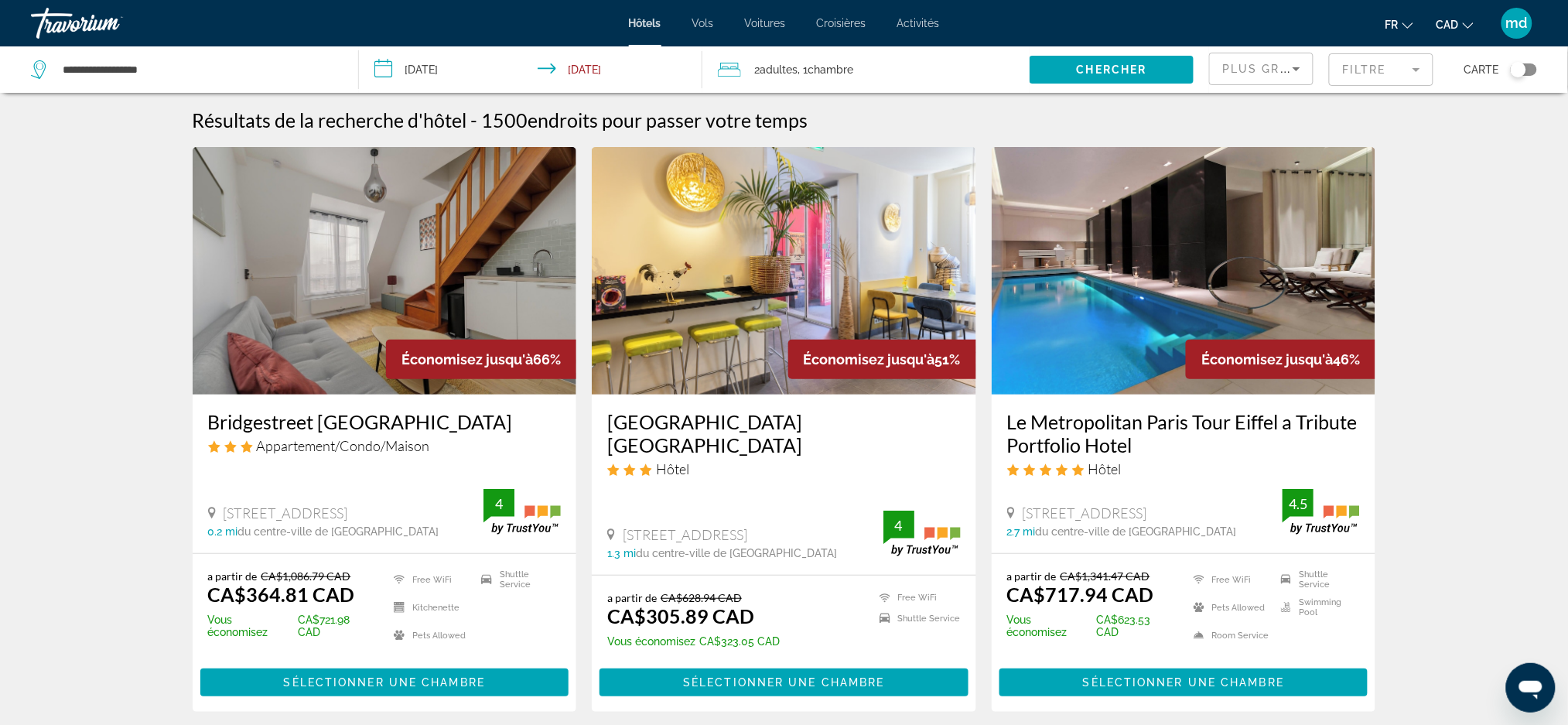
click at [323, 353] on img "Main content" at bounding box center [385, 271] width 385 height 248
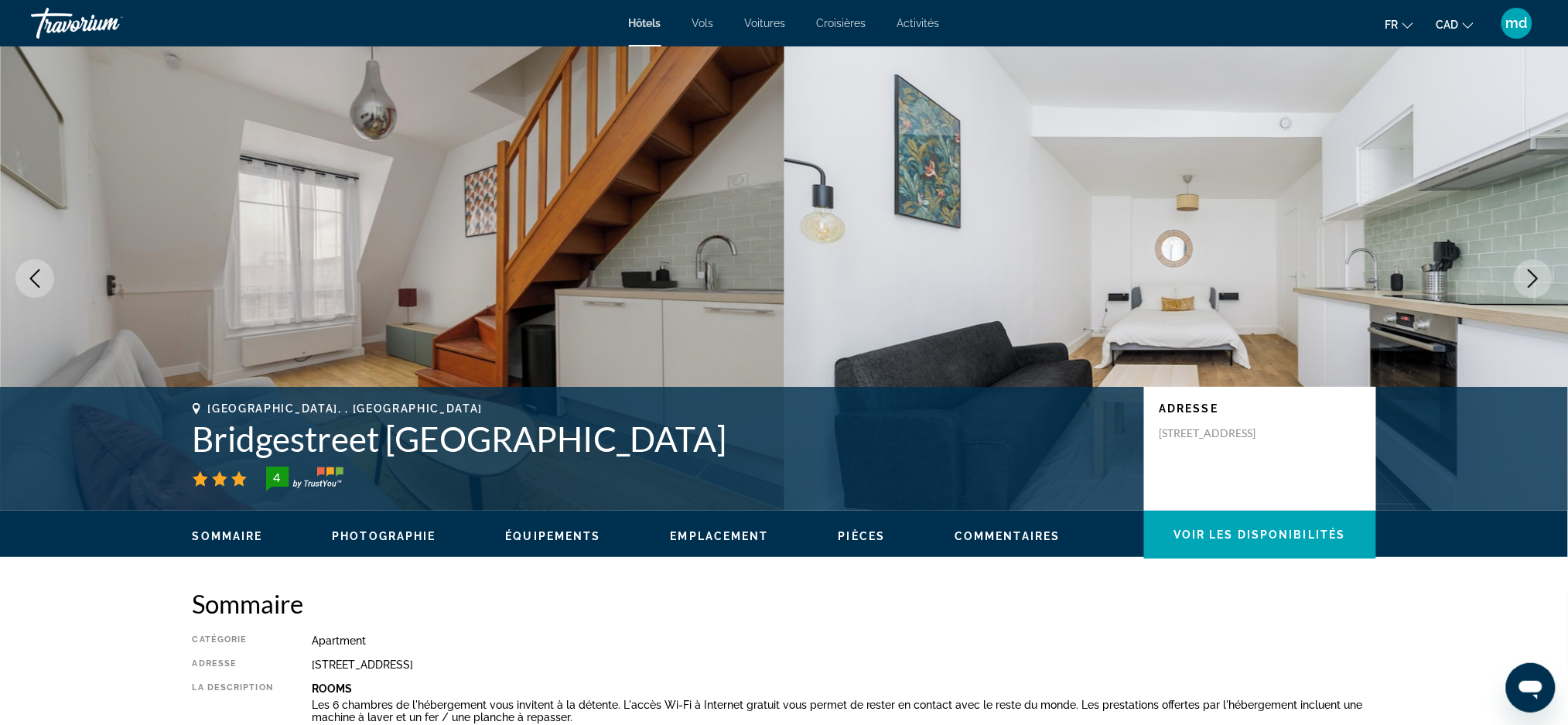
click at [1527, 285] on icon "Next image" at bounding box center [1533, 278] width 19 height 19
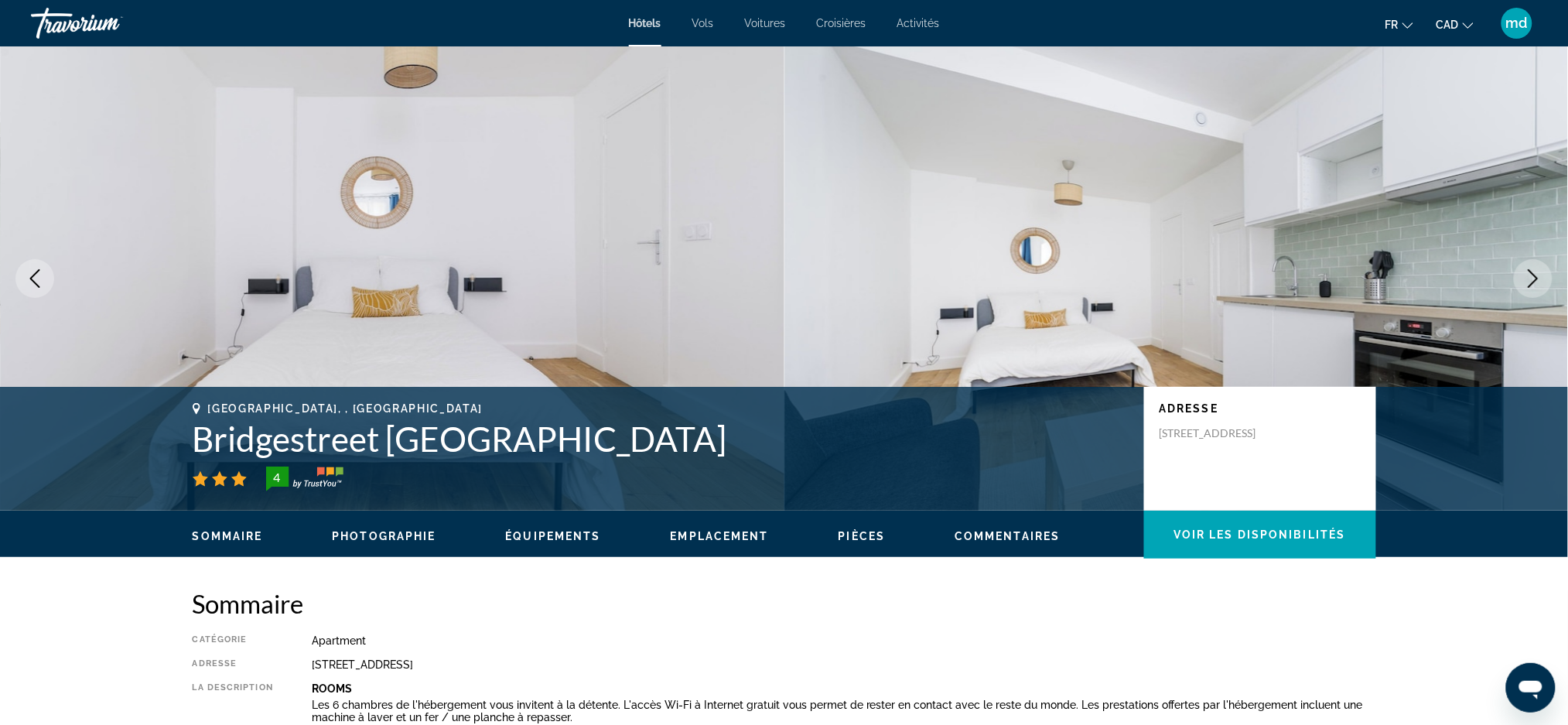
click at [1527, 285] on icon "Next image" at bounding box center [1533, 278] width 19 height 19
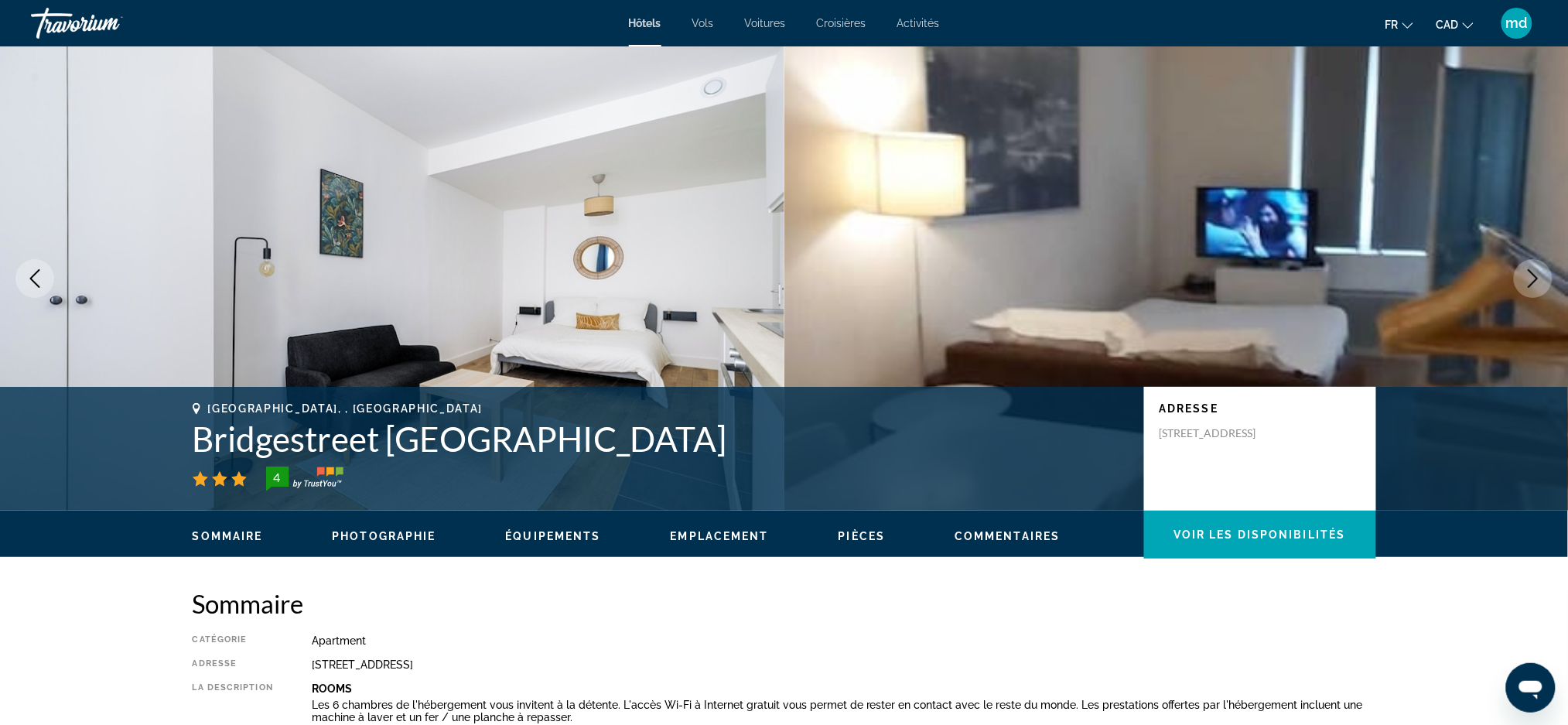
click at [1527, 285] on icon "Next image" at bounding box center [1533, 278] width 19 height 19
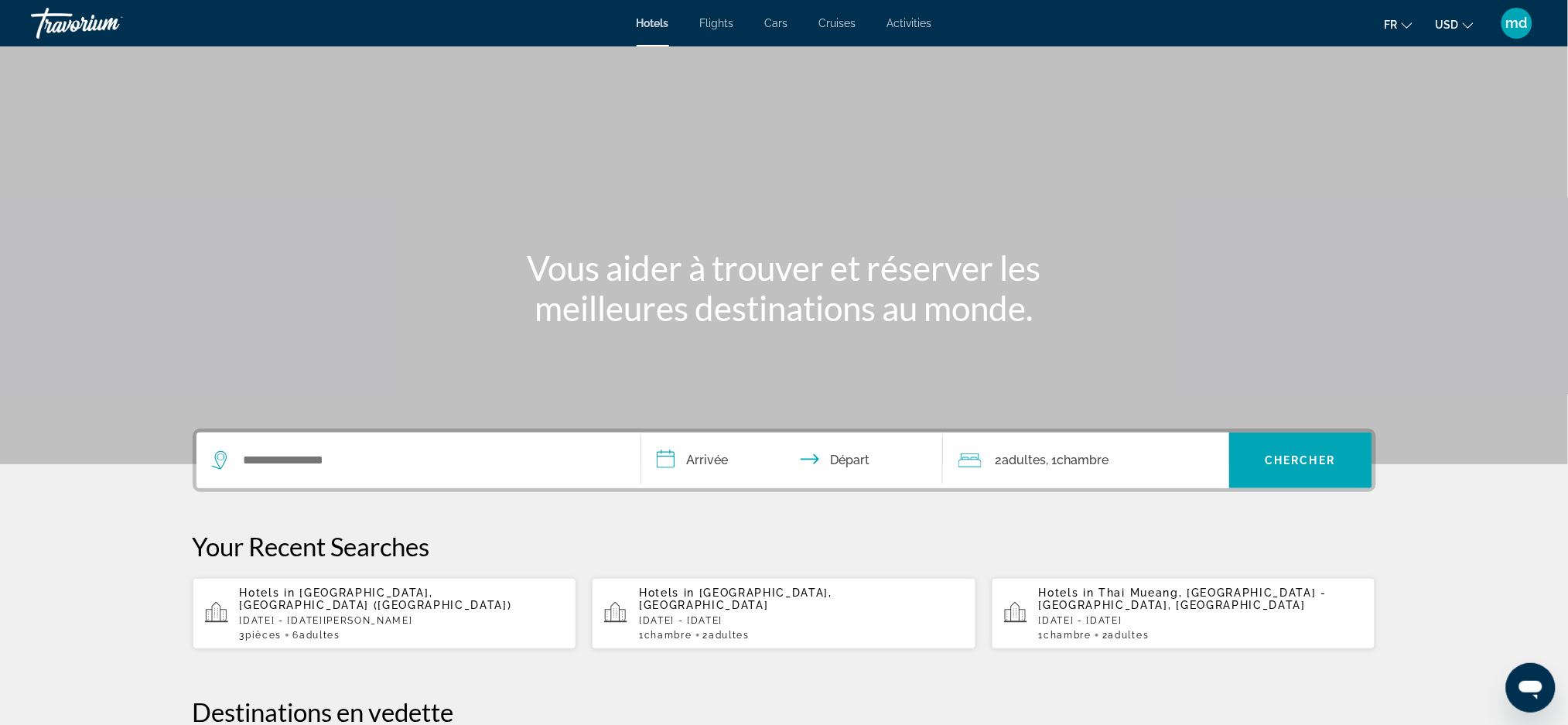
click at [1460, 21] on button "USD USD ($) MXN (Mex$) CAD (Can$) GBP (£) EUR (€) AUD (A$) NZD (NZ$) CNY (CN¥)" at bounding box center [1454, 24] width 38 height 22
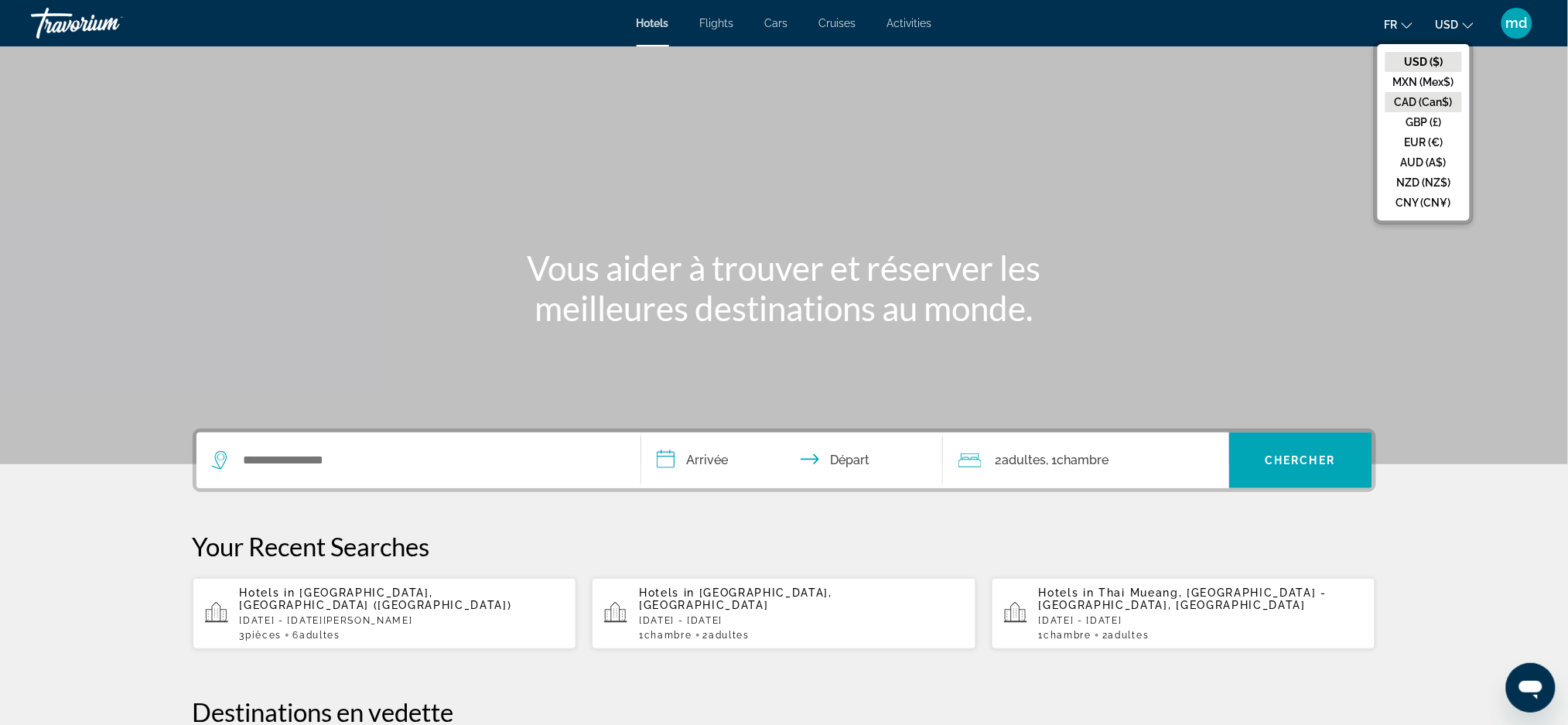
click at [1441, 96] on button "CAD (Can$)" at bounding box center [1423, 102] width 76 height 21
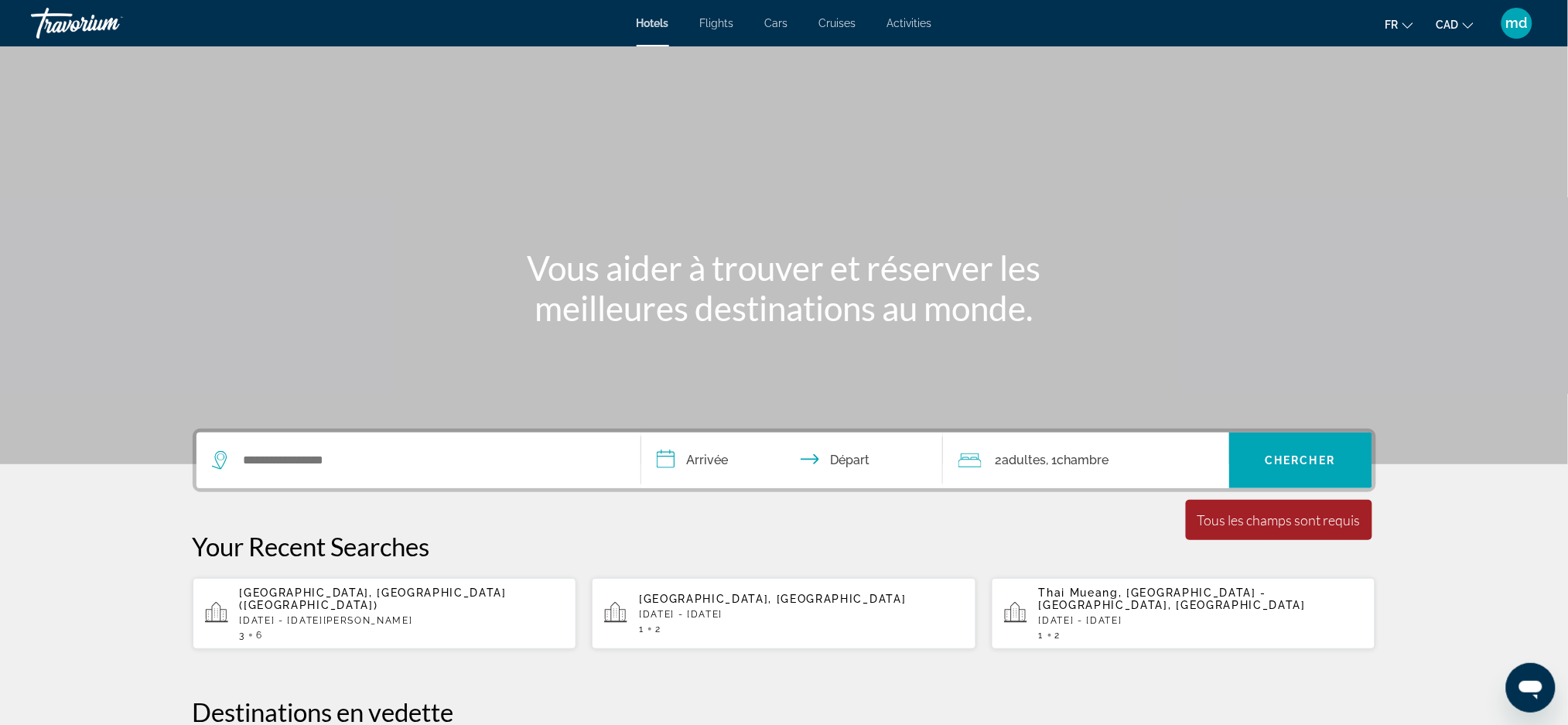
click at [283, 476] on div "Search widget" at bounding box center [418, 460] width 413 height 56
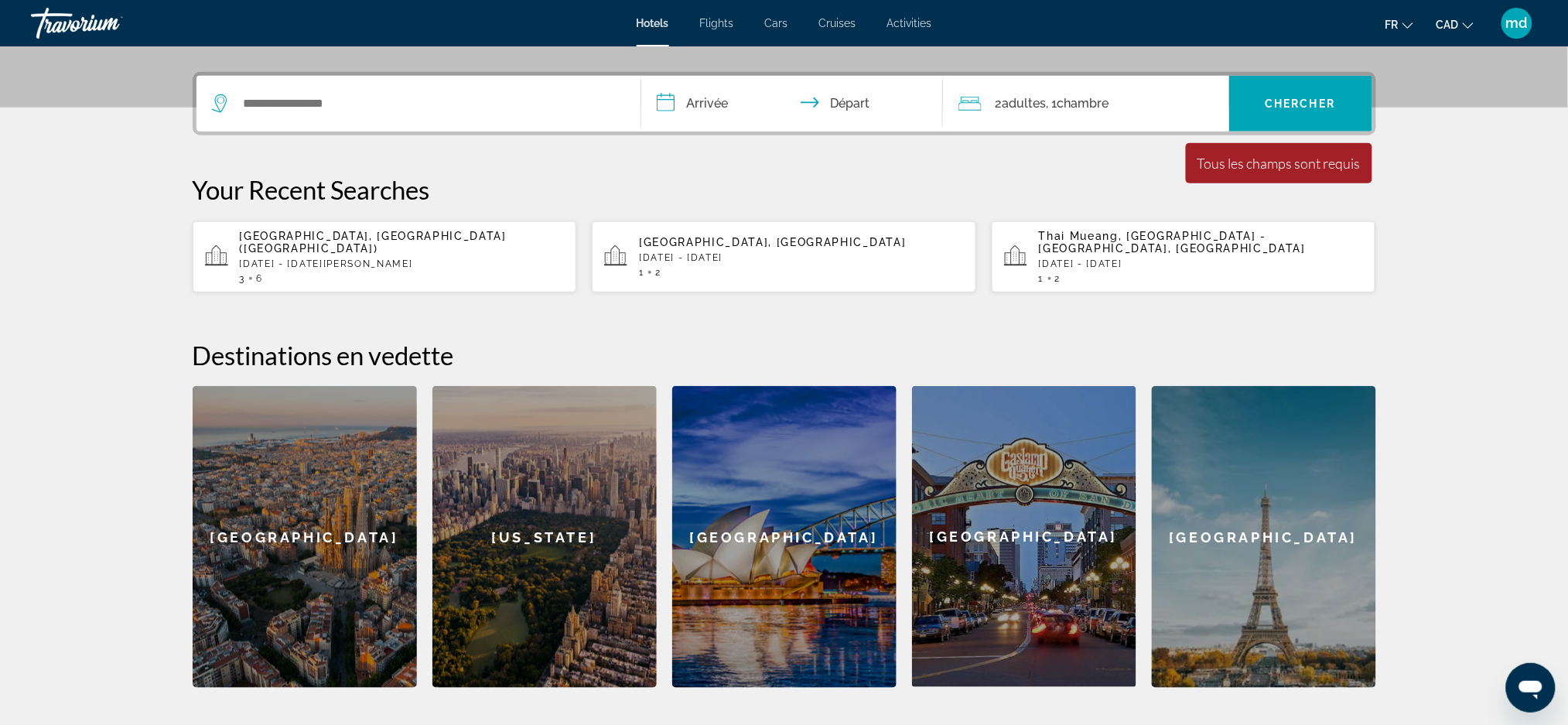
scroll to position [377, 0]
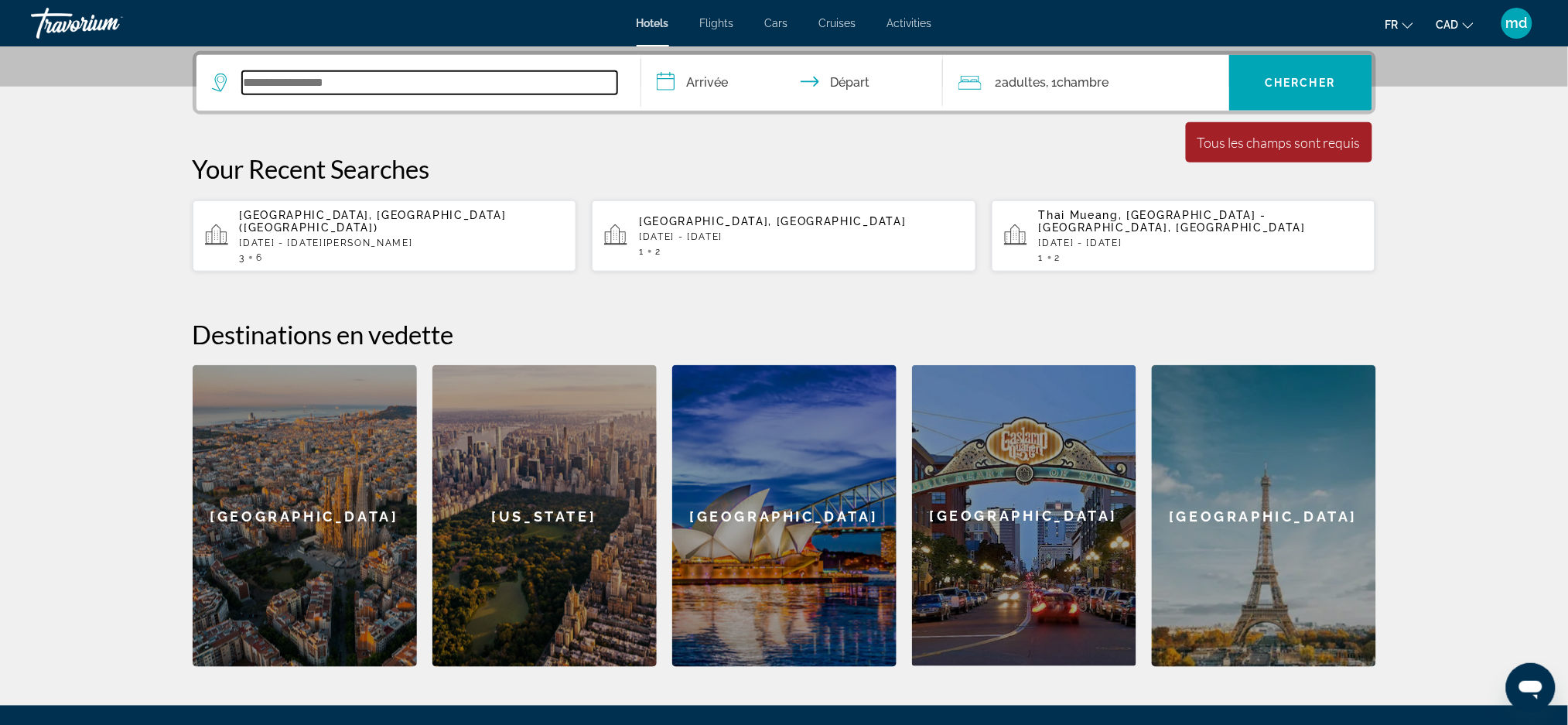
click at [314, 89] on input "Search widget" at bounding box center [429, 83] width 375 height 23
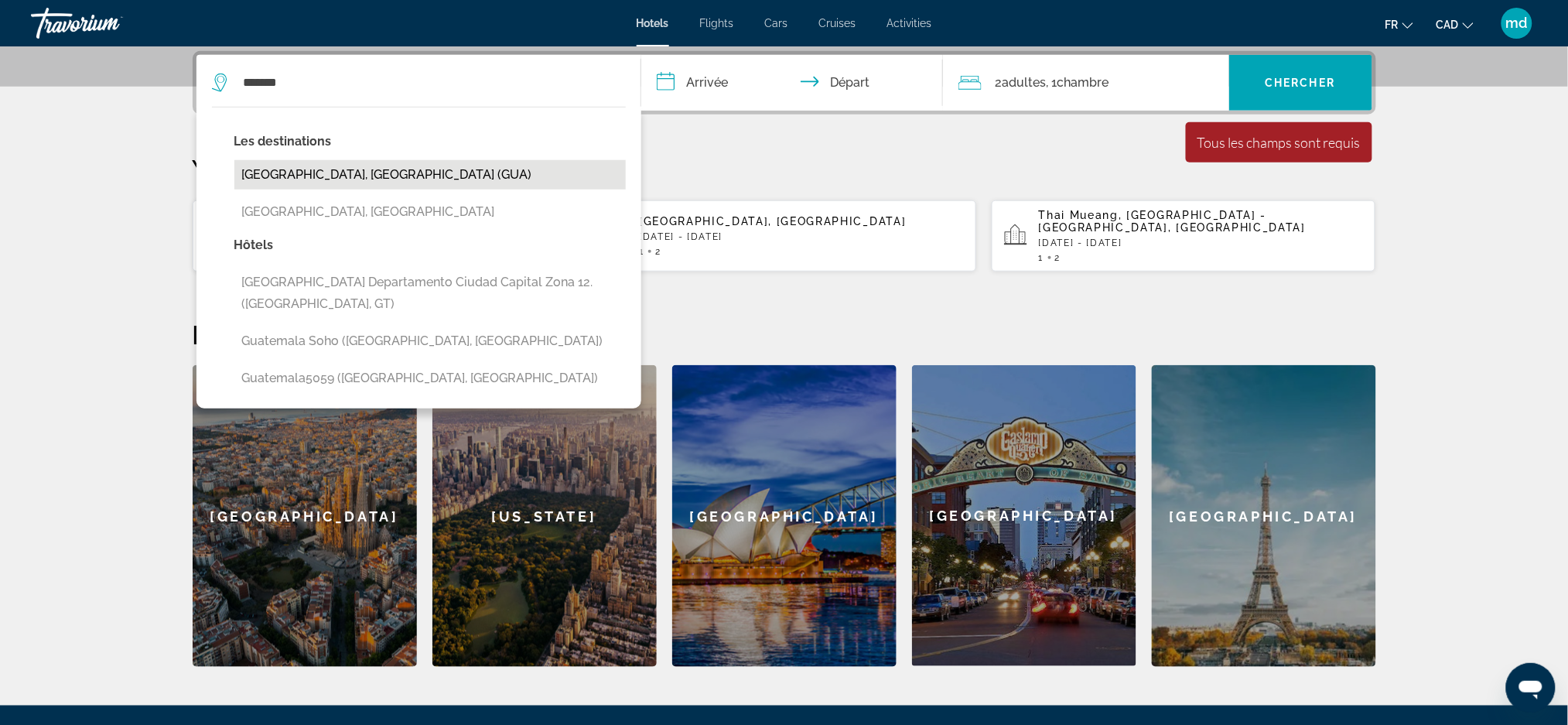
click at [329, 177] on button "[GEOGRAPHIC_DATA], [GEOGRAPHIC_DATA] (GUA)" at bounding box center [430, 175] width 391 height 30
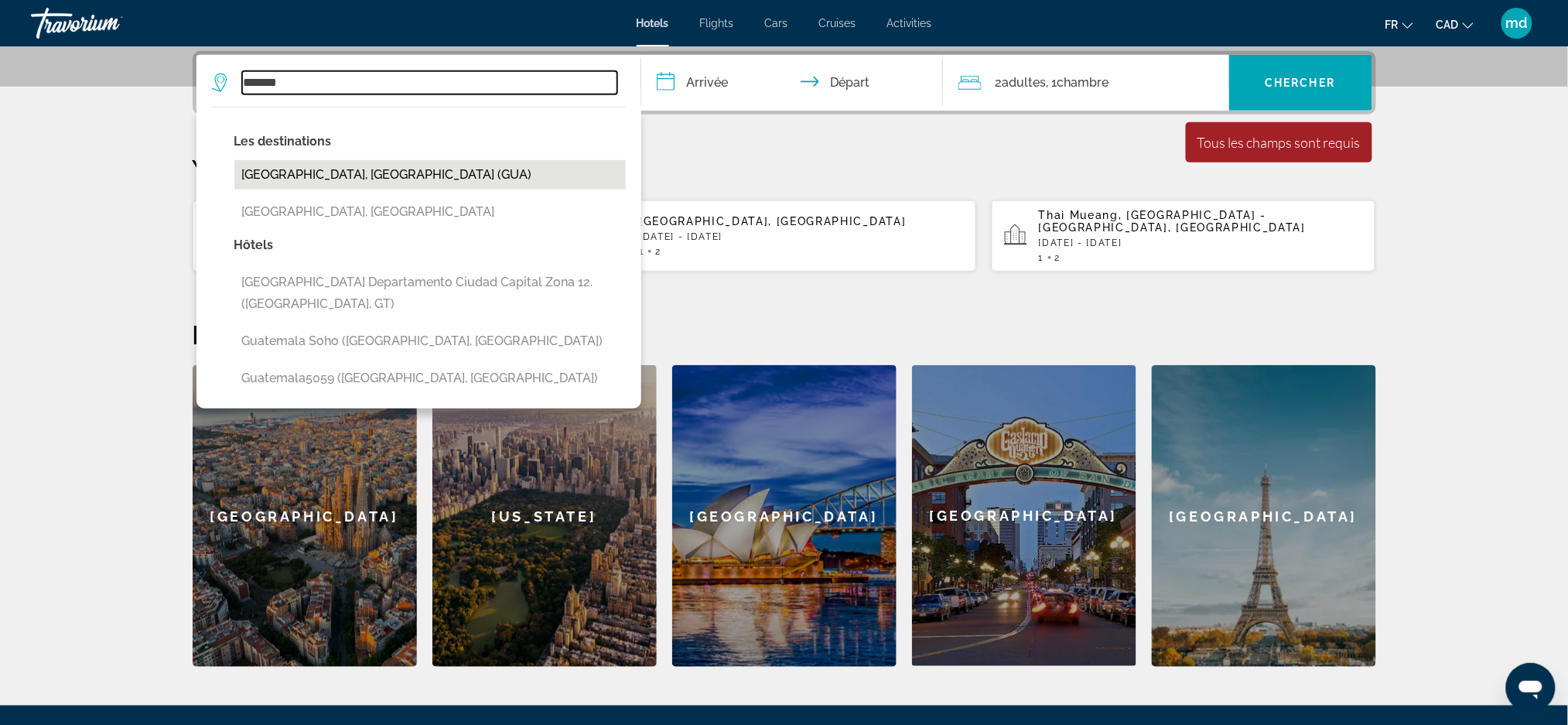
type input "**********"
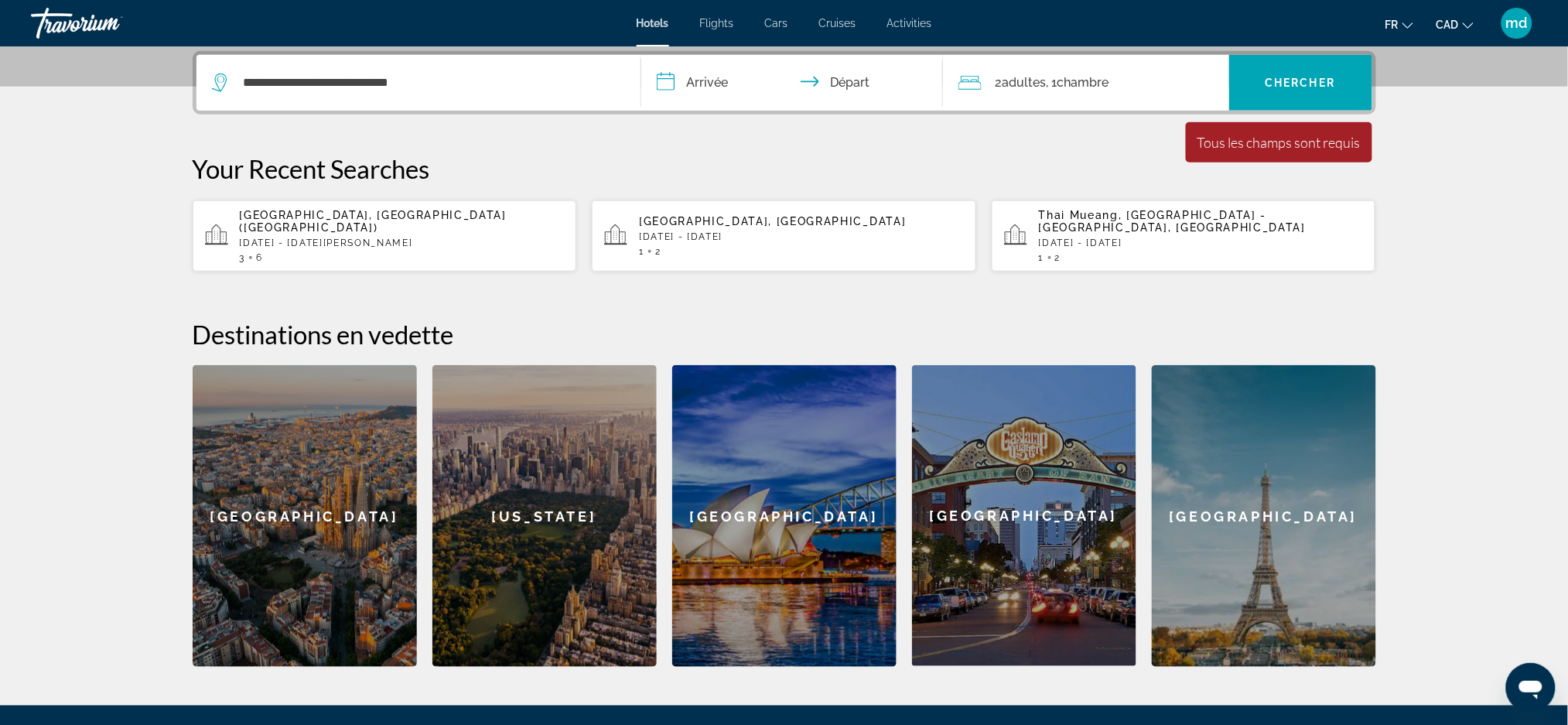
click at [700, 93] on input "**********" at bounding box center [795, 85] width 308 height 61
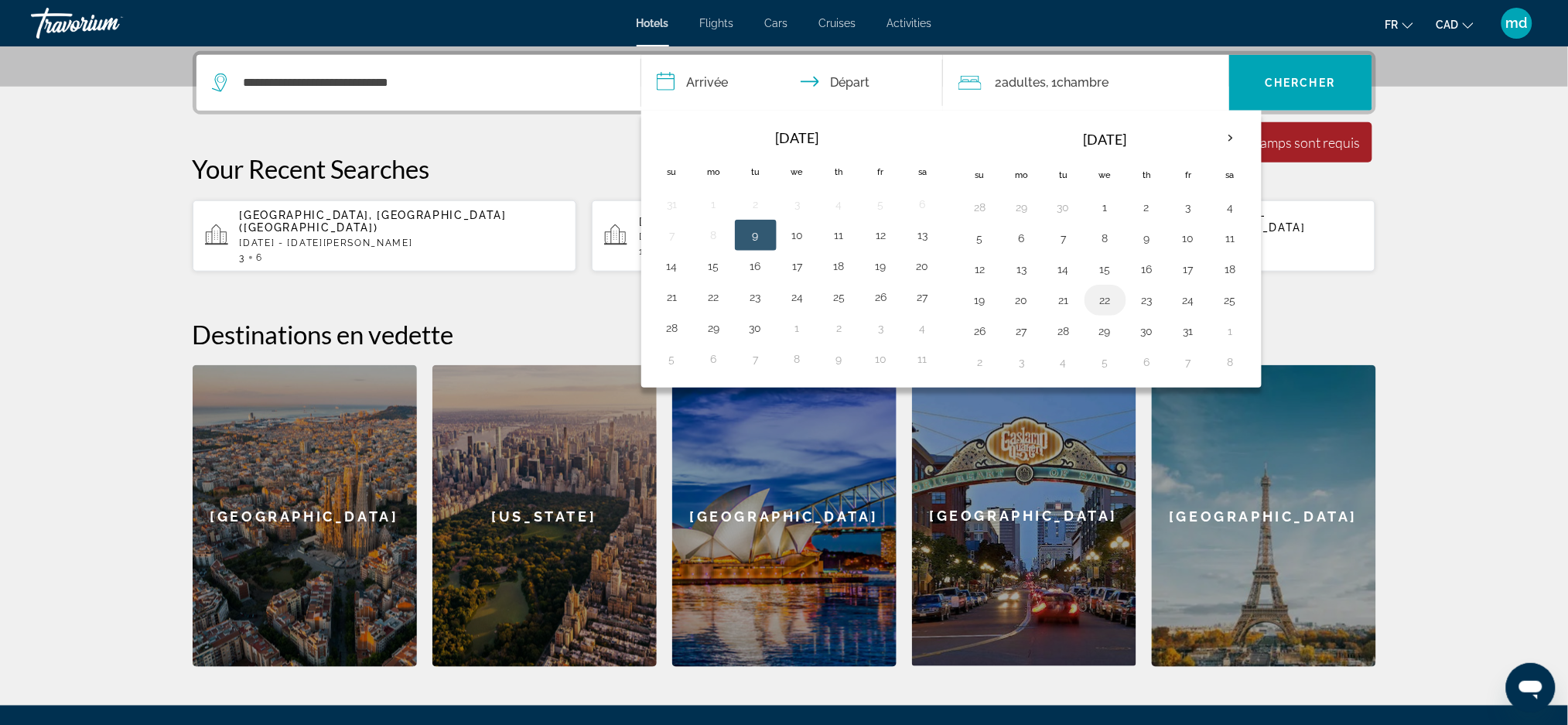
click at [1105, 303] on button "22" at bounding box center [1105, 300] width 25 height 21
click at [1040, 333] on td "27" at bounding box center [1021, 331] width 42 height 31
click at [1013, 333] on button "27" at bounding box center [1022, 331] width 25 height 21
type input "**********"
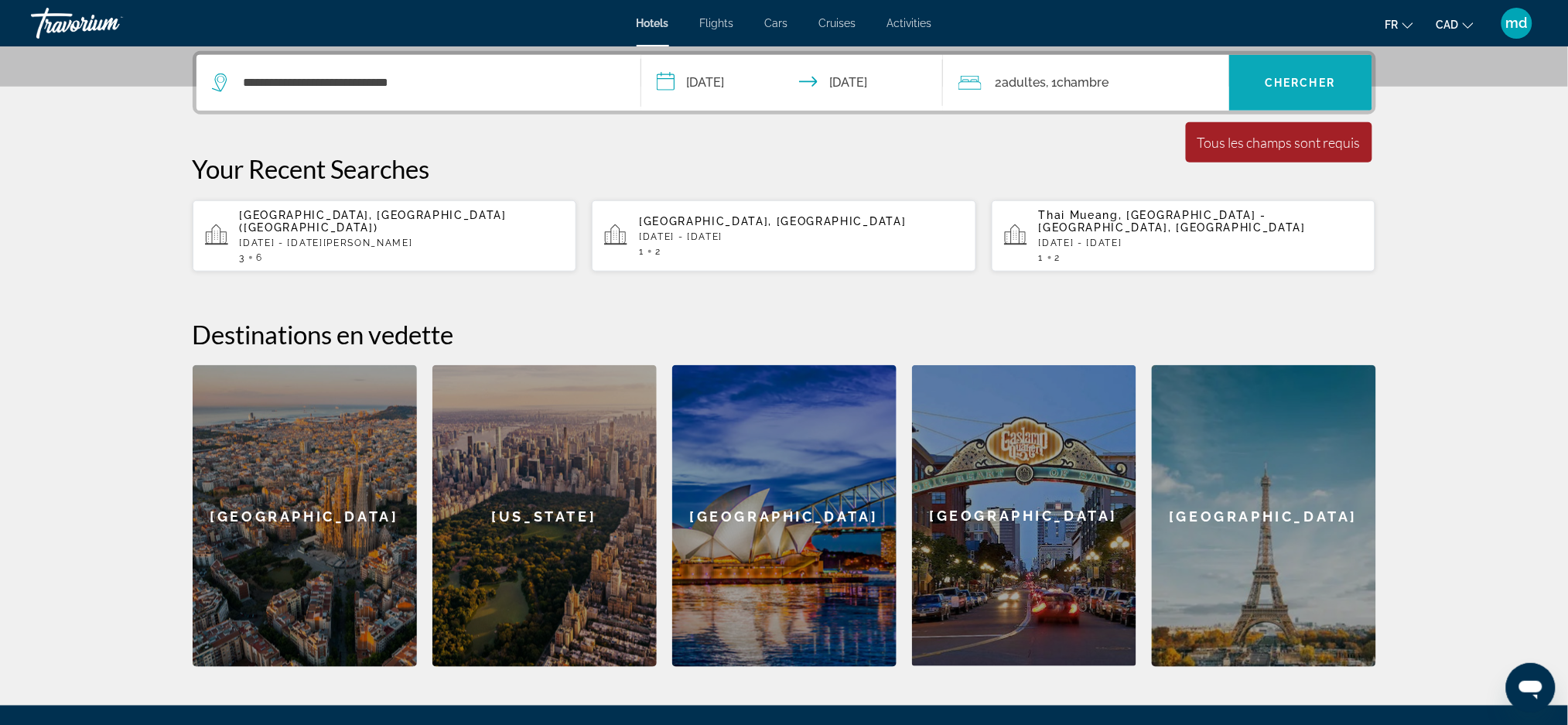
click at [1275, 72] on span "Search widget" at bounding box center [1301, 82] width 143 height 37
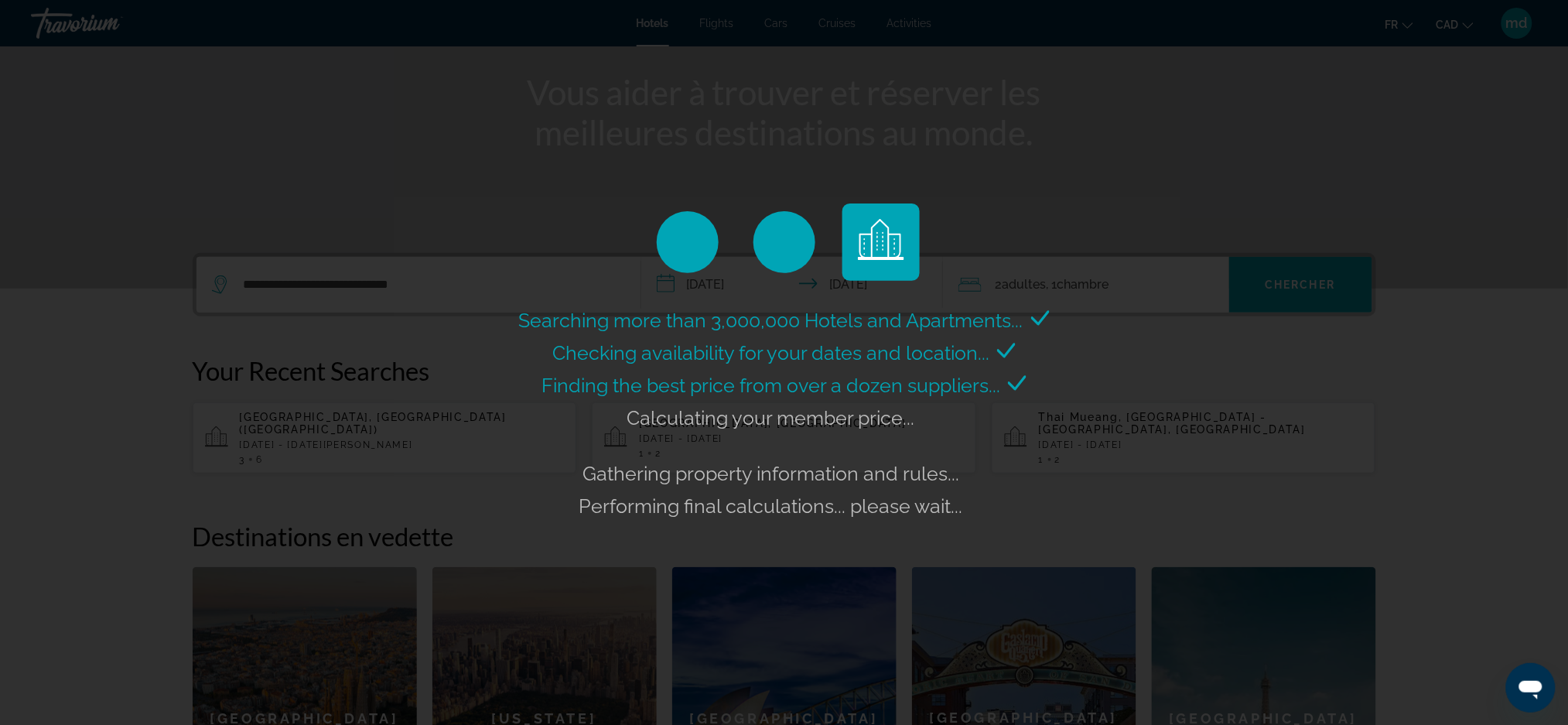
scroll to position [0, 0]
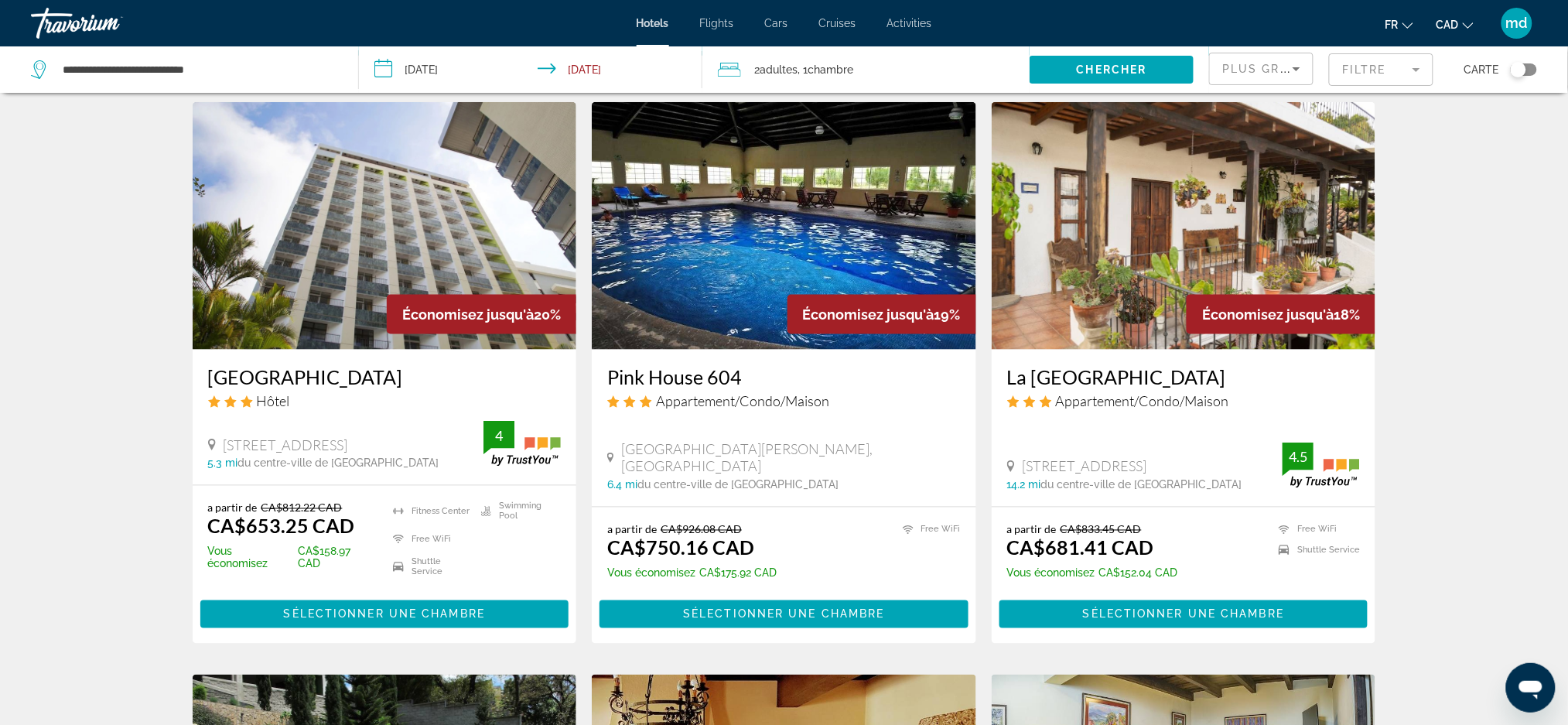
scroll to position [103, 0]
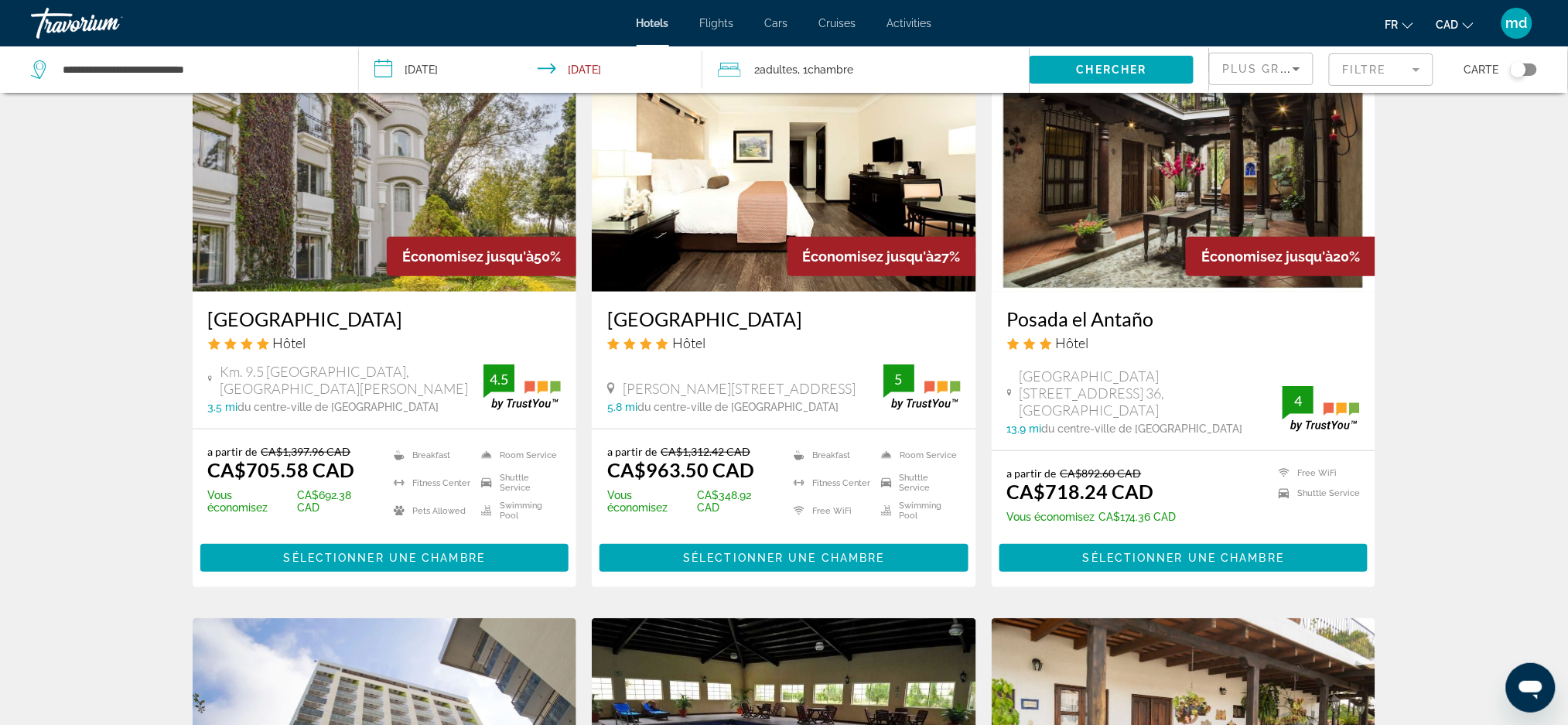
click at [328, 321] on h3 "Hilton Guatemala City" at bounding box center [385, 318] width 353 height 23
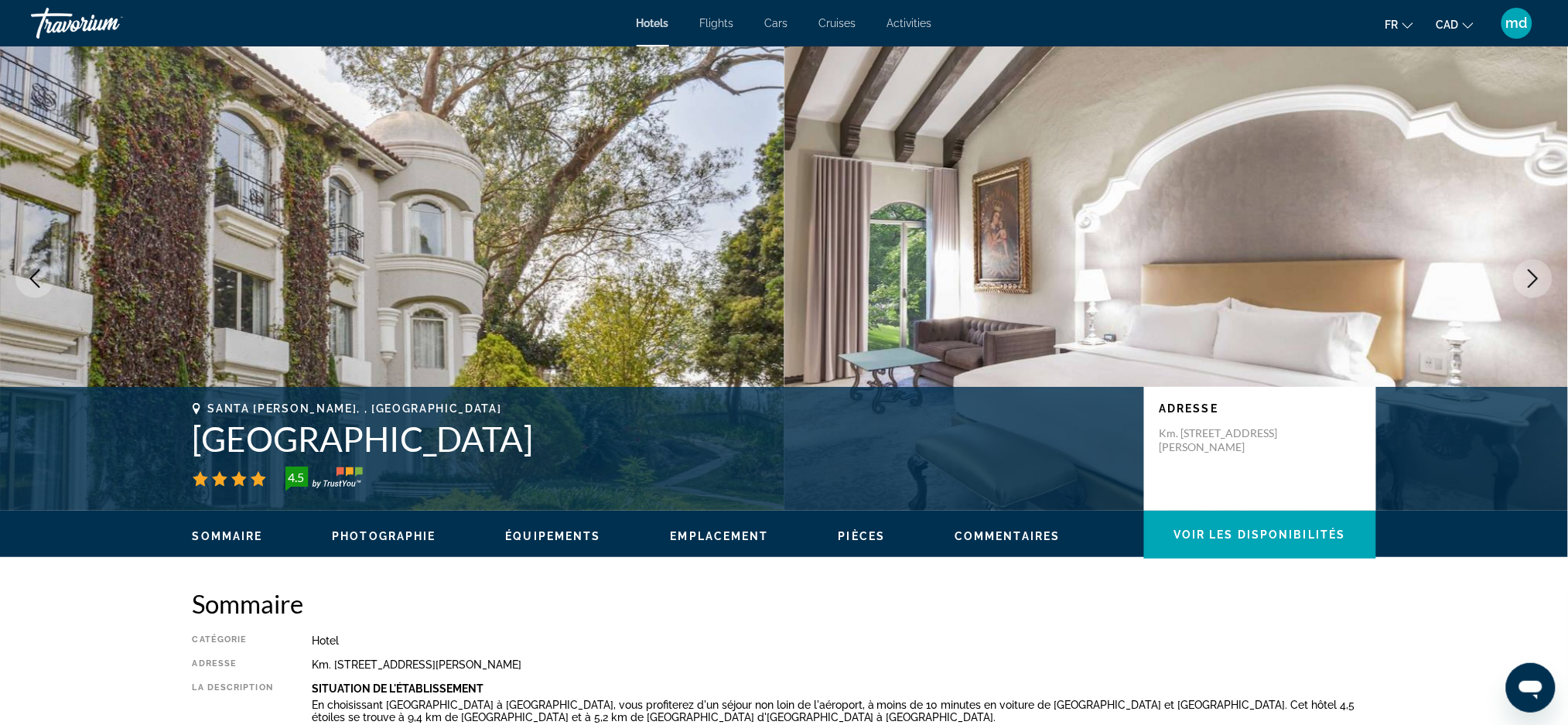
click at [1520, 276] on button "Next image" at bounding box center [1533, 278] width 39 height 39
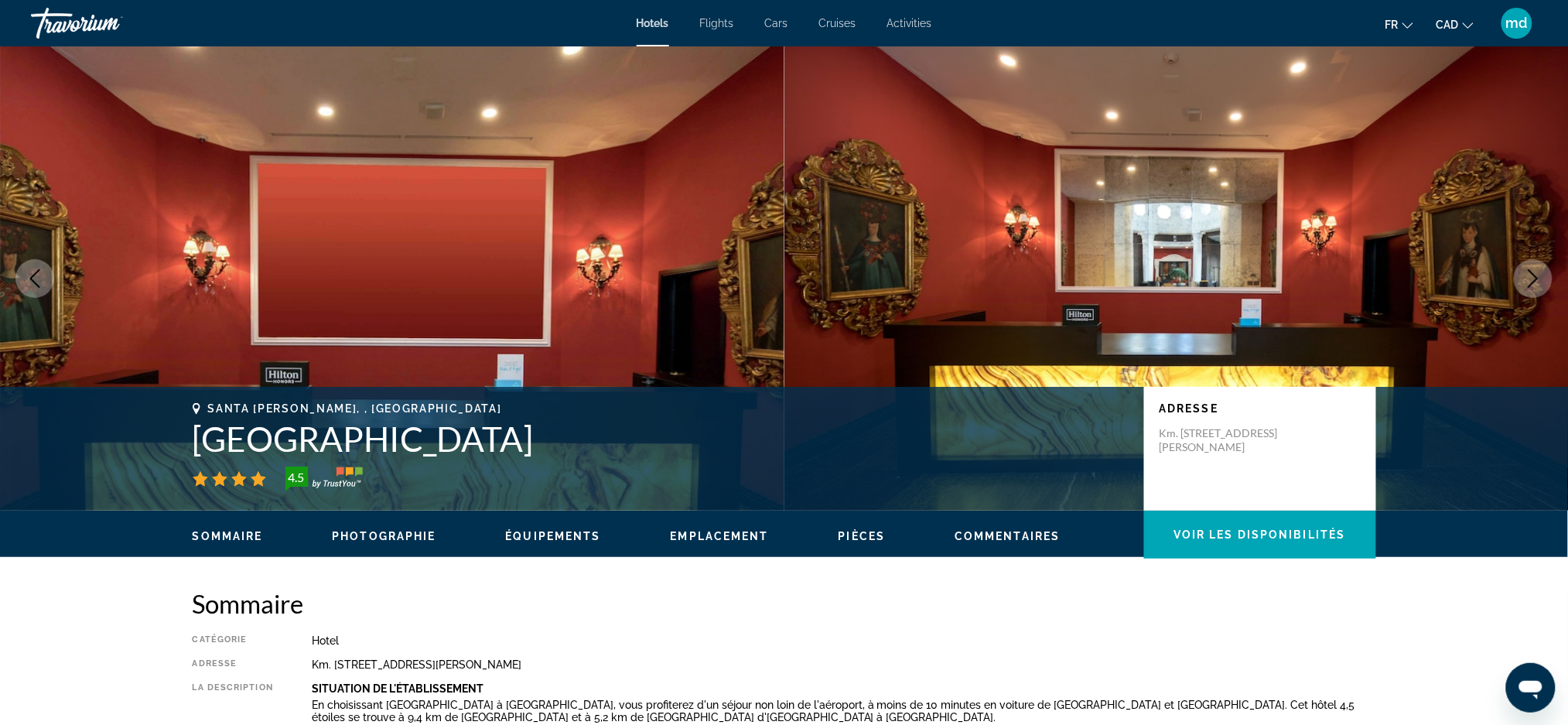
click at [1528, 278] on icon "Next image" at bounding box center [1533, 278] width 19 height 19
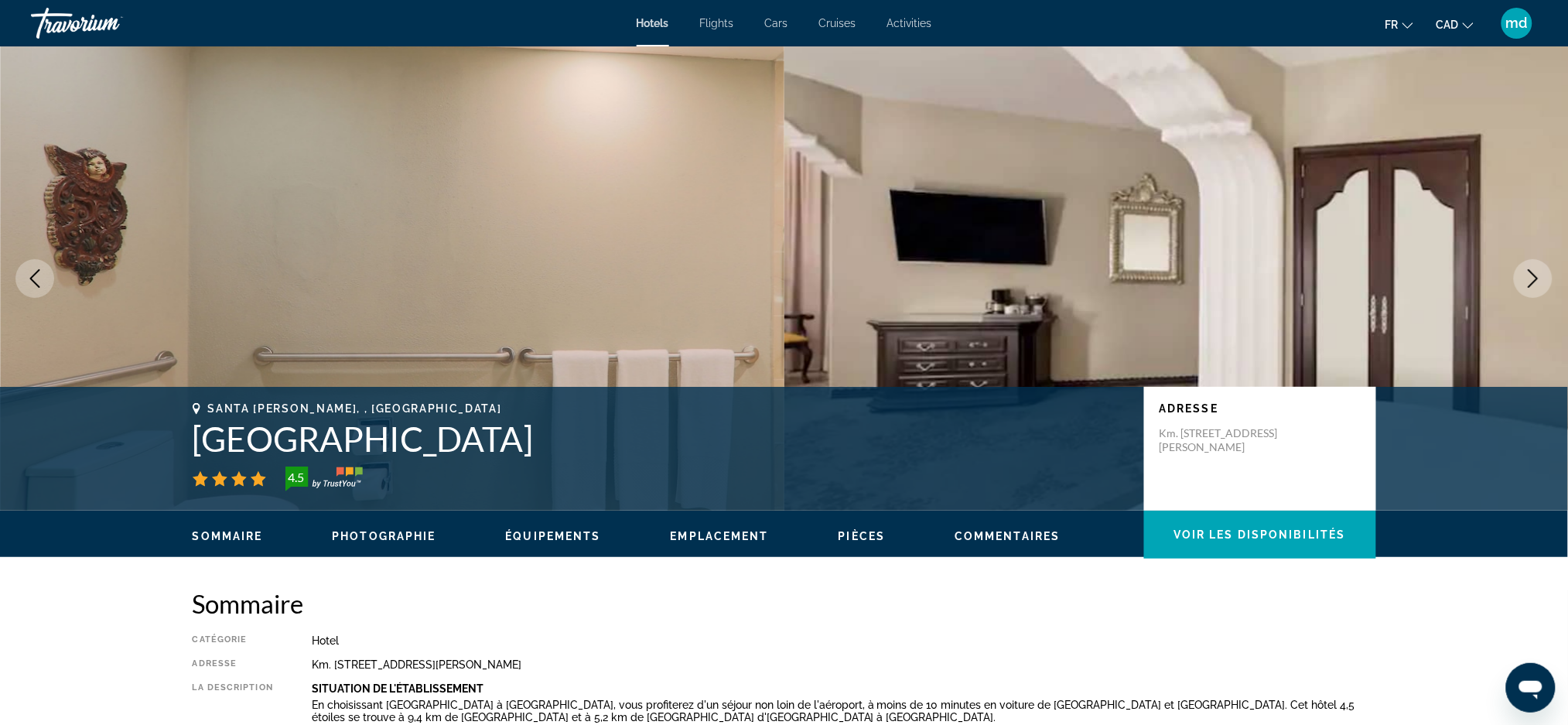
click at [1528, 278] on icon "Next image" at bounding box center [1533, 278] width 19 height 19
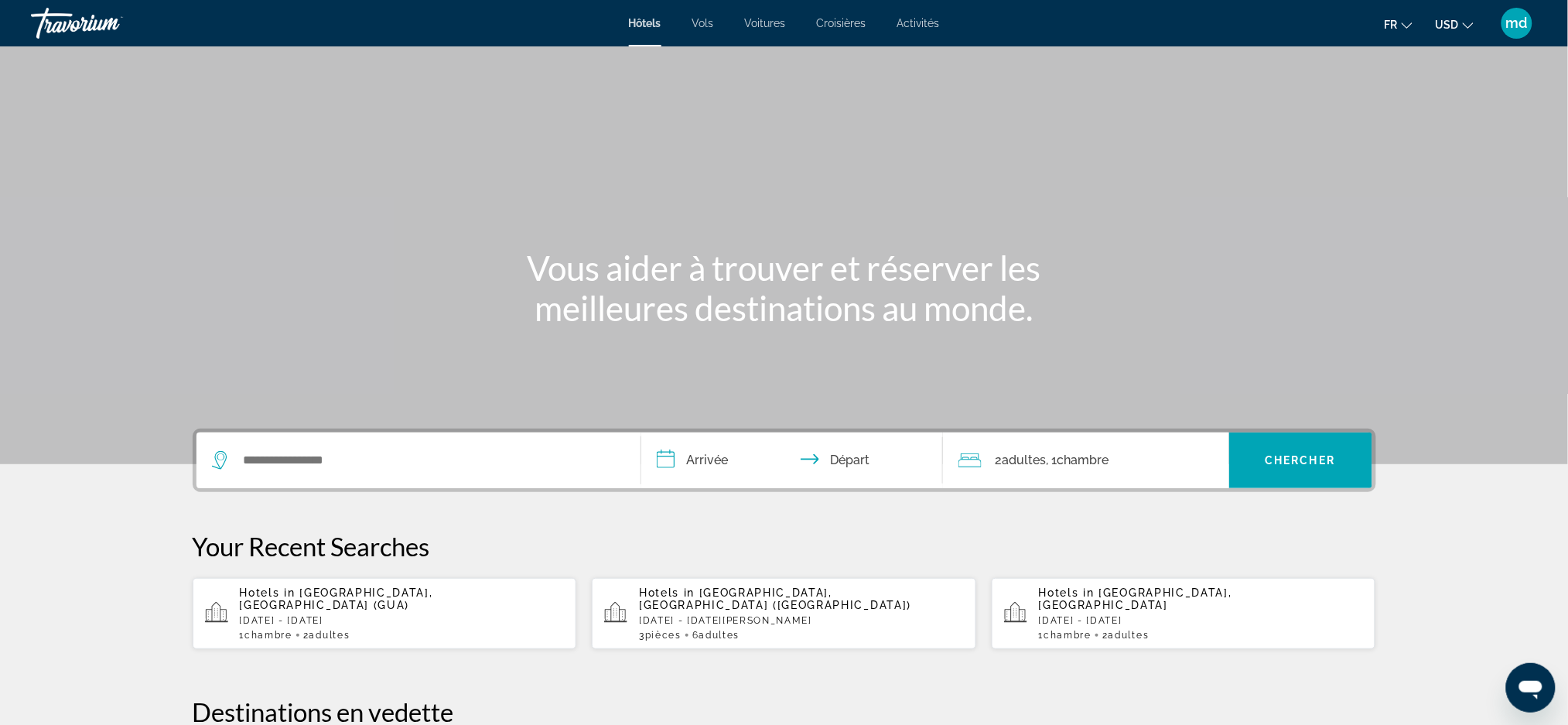
click at [1470, 34] on button "USD USD ($) MXN (Mex$) CAD (Can$) GBP (£) EUR (€) AUD (A$) NZD (NZ$) CNY (CN¥)" at bounding box center [1454, 24] width 38 height 22
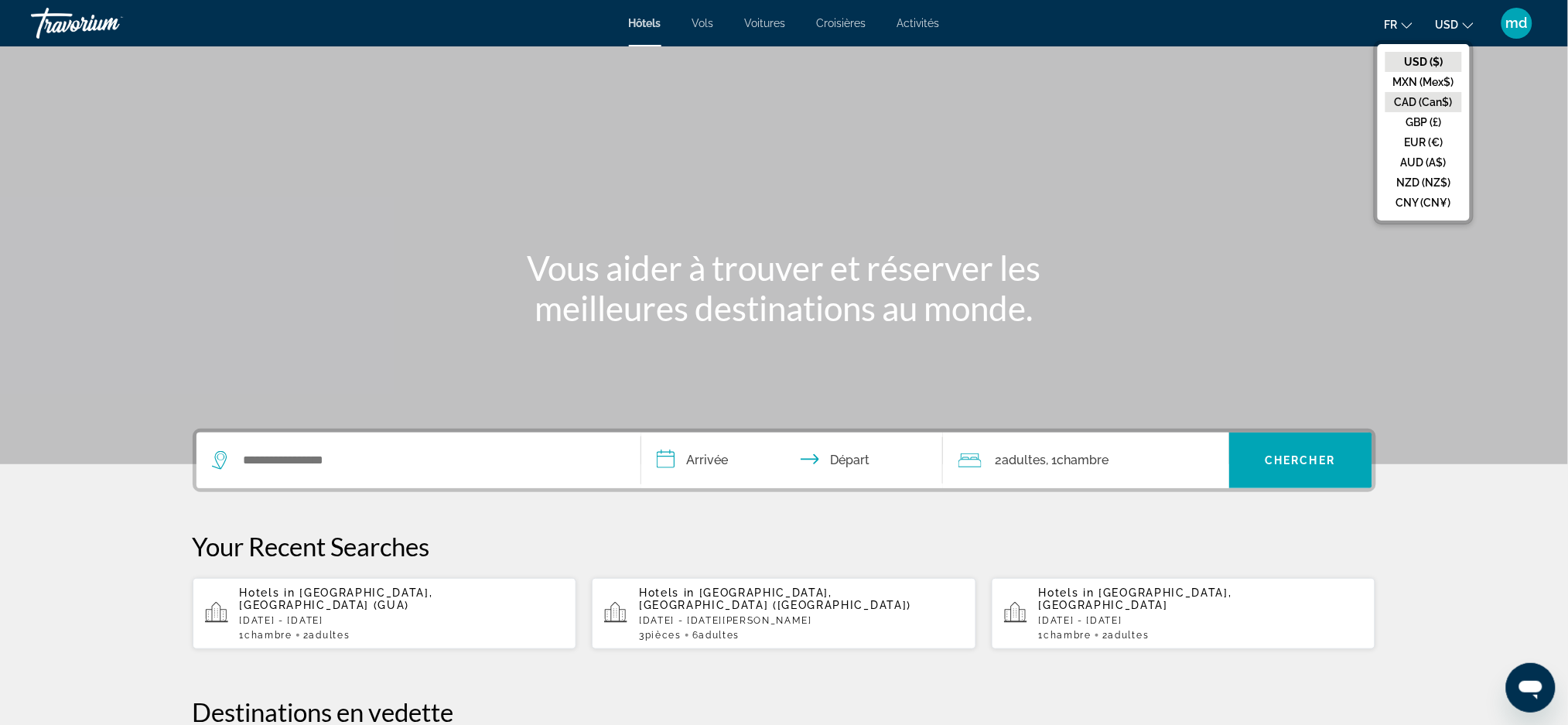
click at [1440, 107] on button "CAD (Can$)" at bounding box center [1423, 102] width 76 height 21
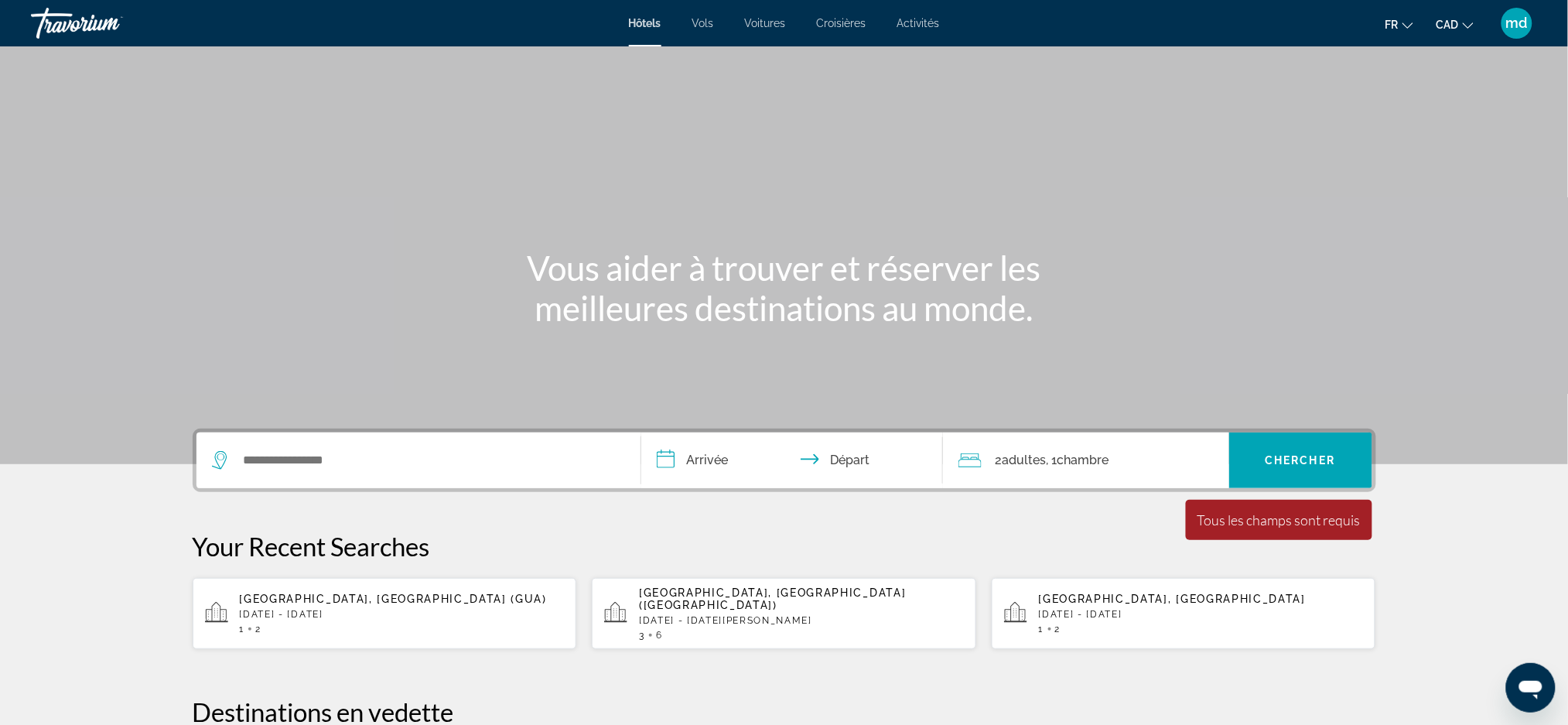
click at [351, 444] on div "Search widget" at bounding box center [418, 460] width 413 height 56
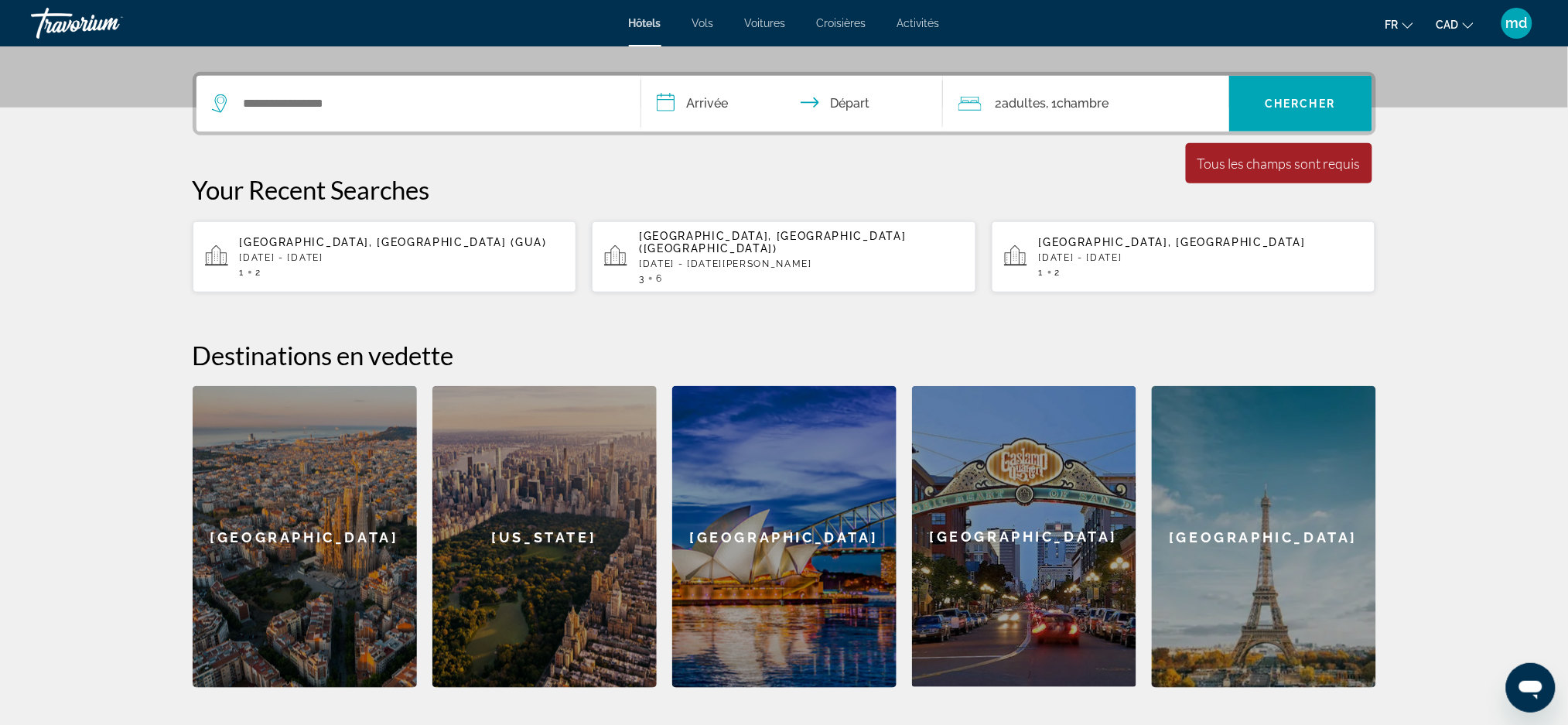
scroll to position [377, 0]
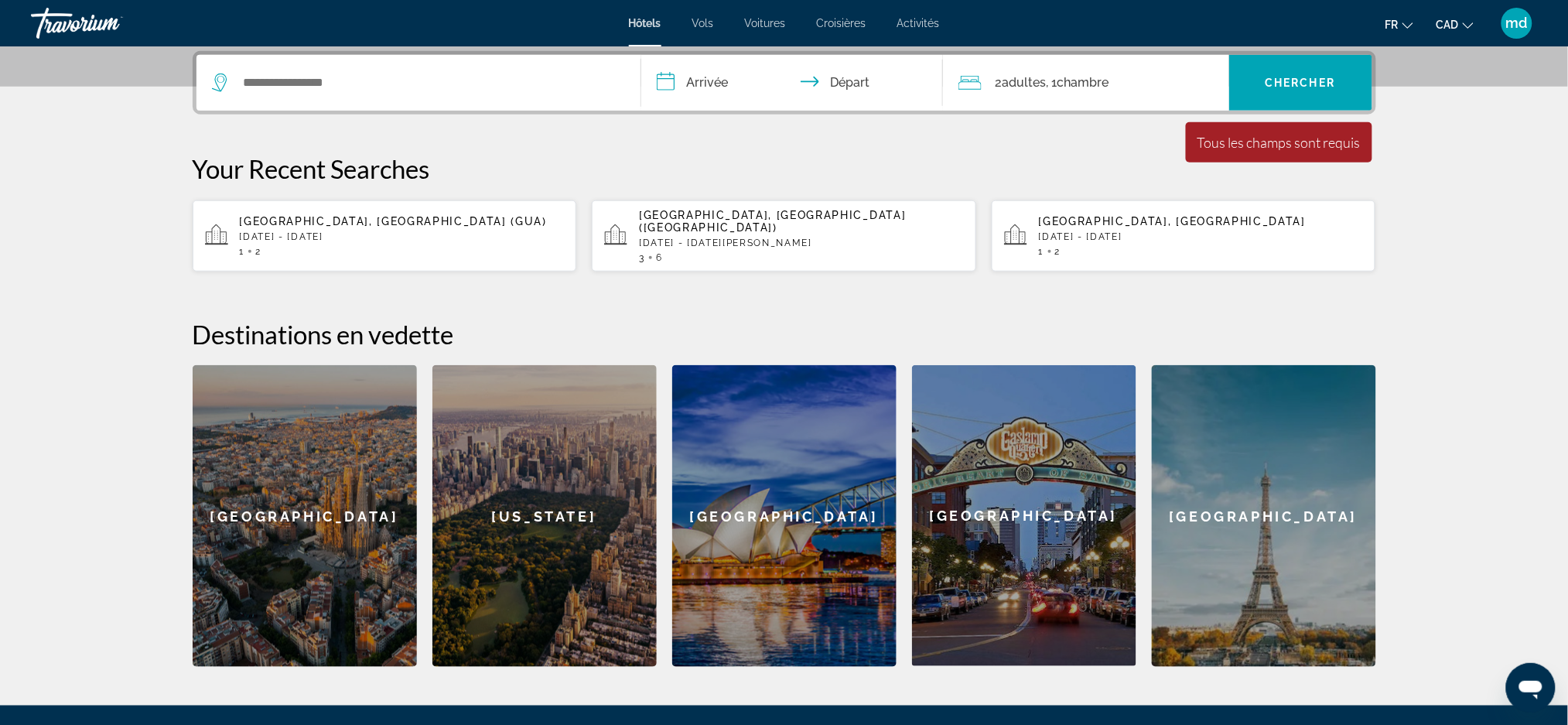
click at [294, 95] on div "Search widget" at bounding box center [418, 83] width 413 height 56
click at [297, 79] on input "Search widget" at bounding box center [429, 83] width 375 height 23
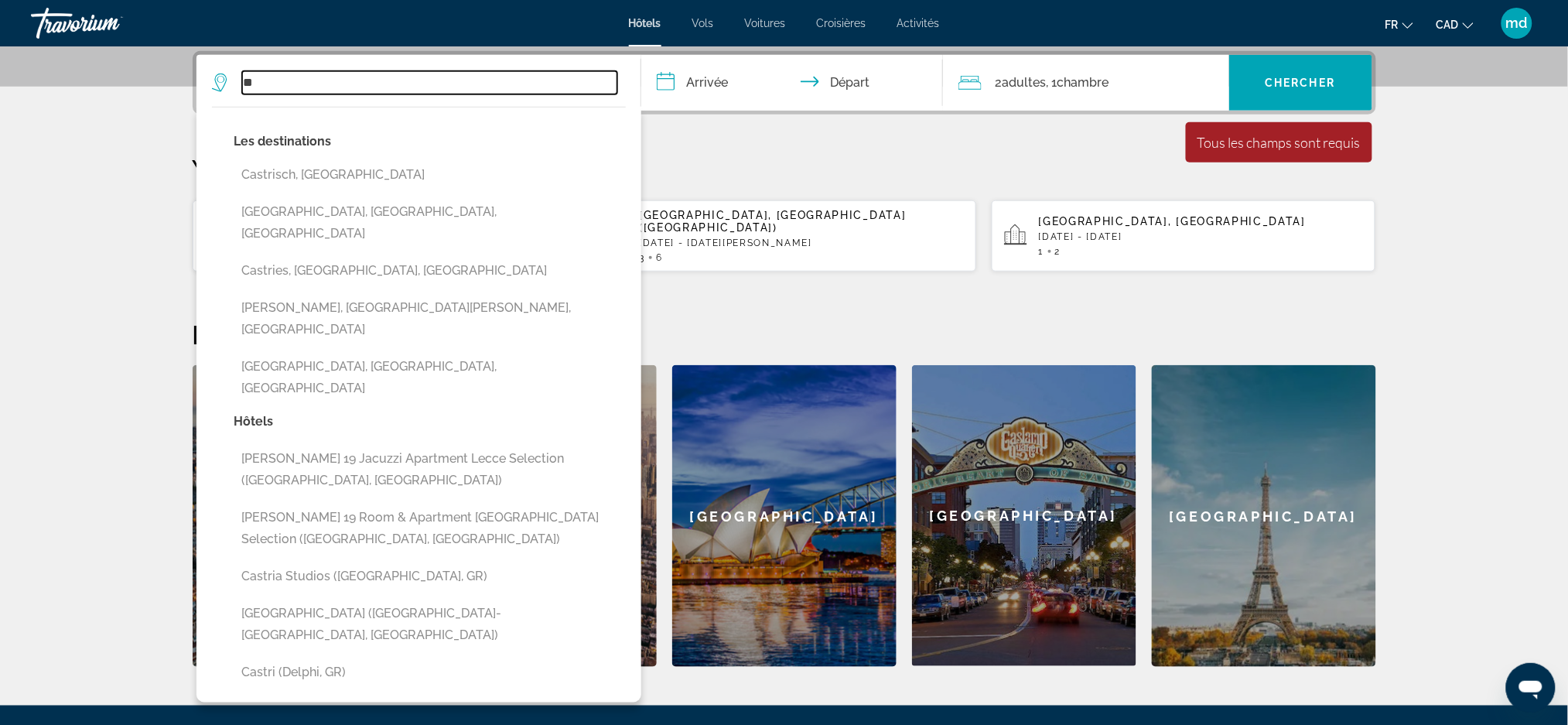
type input "*"
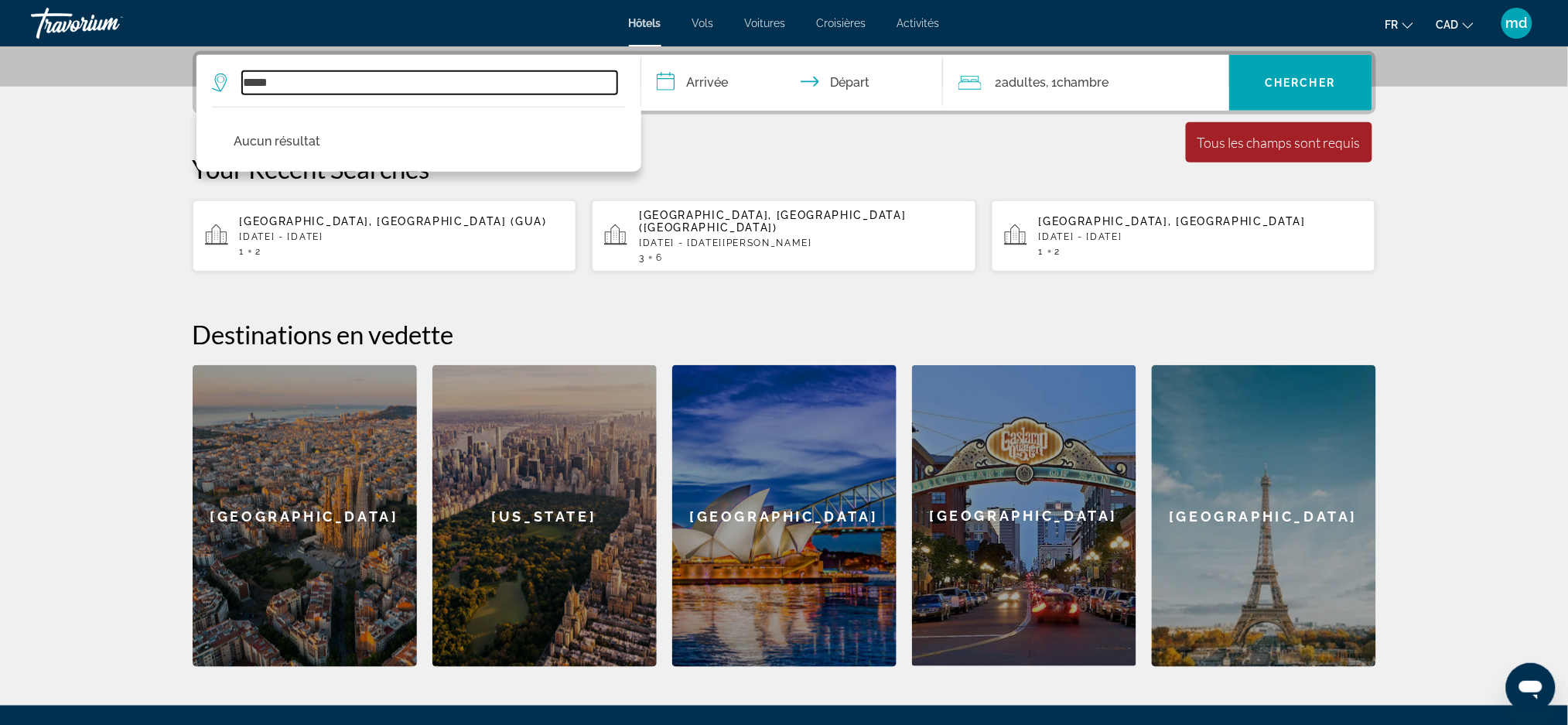
type input "*****"
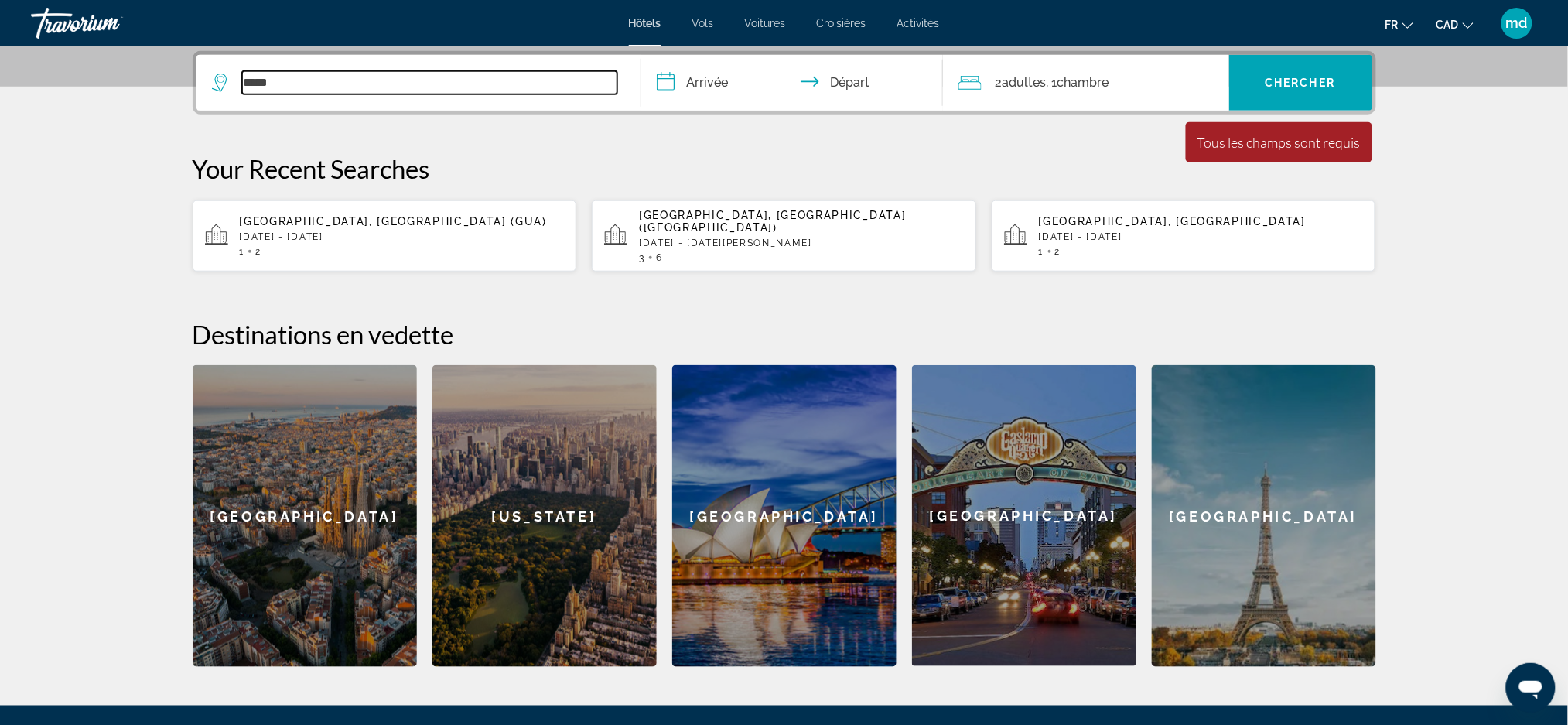
drag, startPoint x: 351, startPoint y: 83, endPoint x: 230, endPoint y: 71, distance: 121.6
click at [230, 71] on div "*****" at bounding box center [414, 83] width 405 height 23
paste input "********"
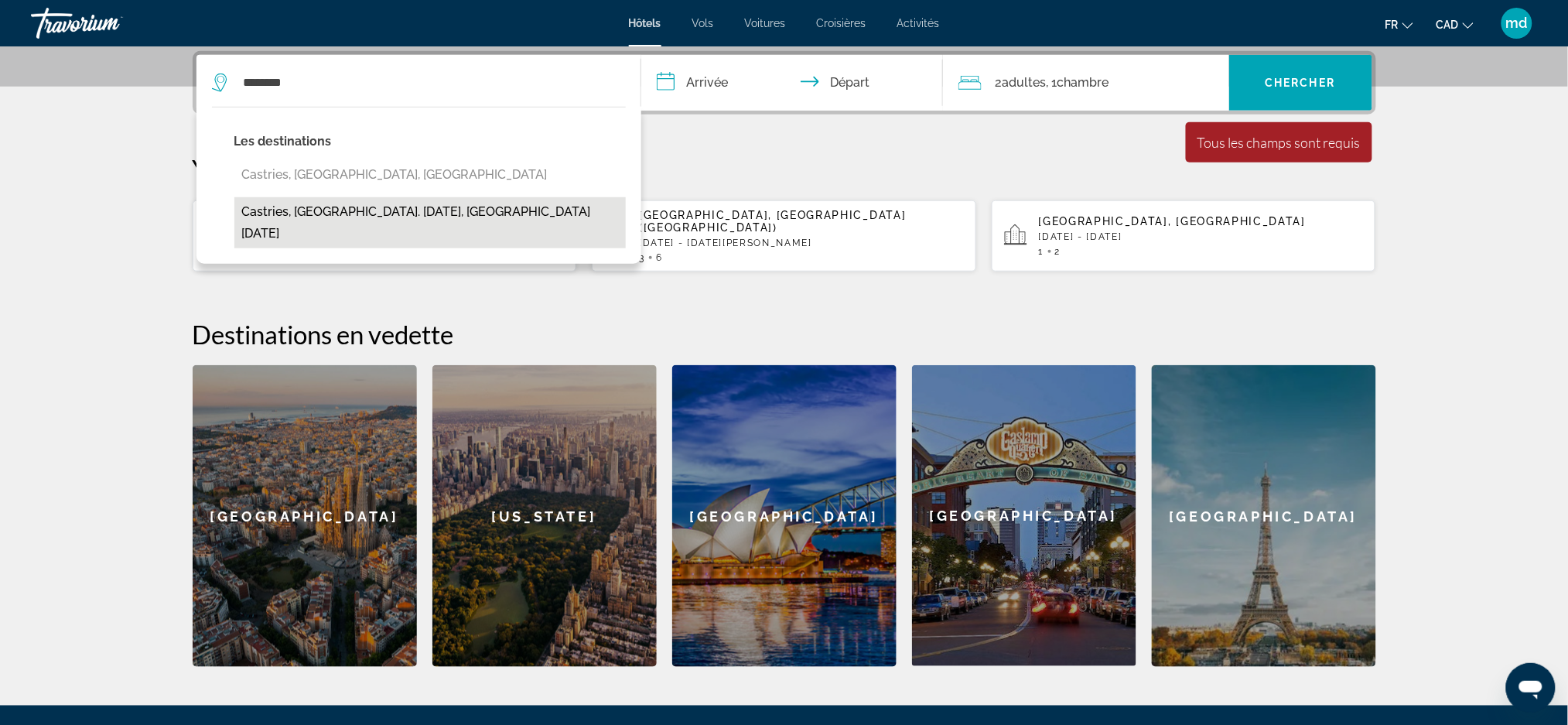
click at [331, 206] on button "Castries, St. Lucia, Saint Lucia" at bounding box center [430, 222] width 391 height 51
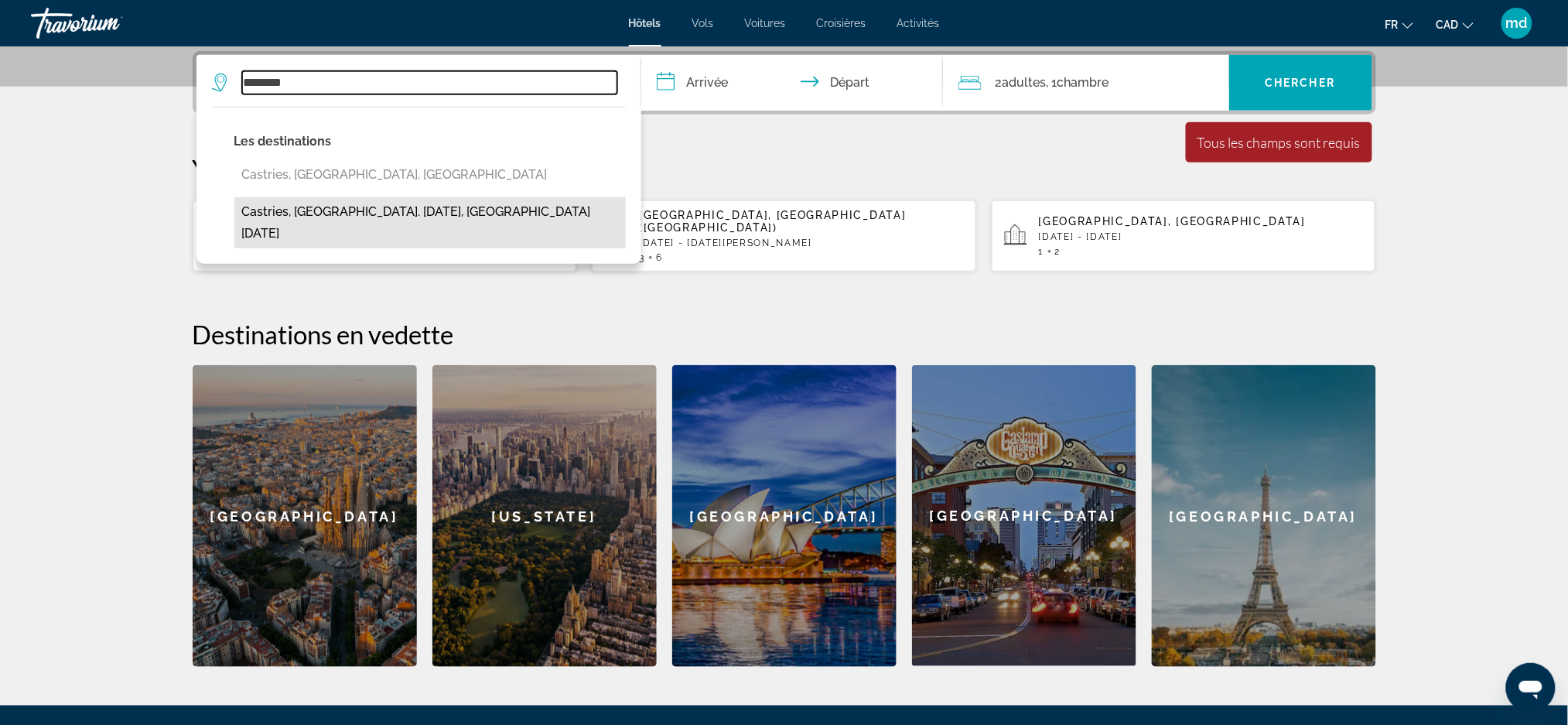
type input "**********"
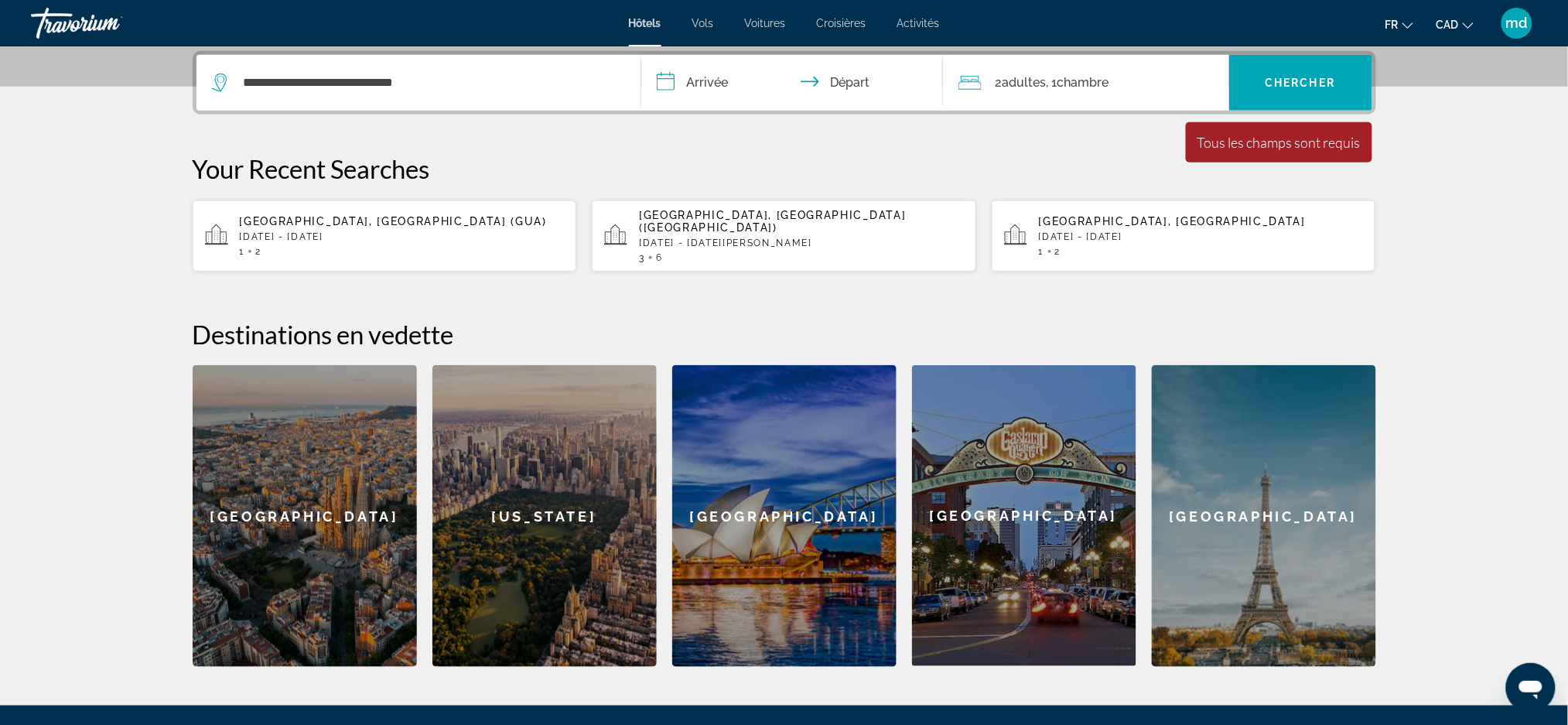
click at [686, 73] on input "**********" at bounding box center [795, 85] width 308 height 61
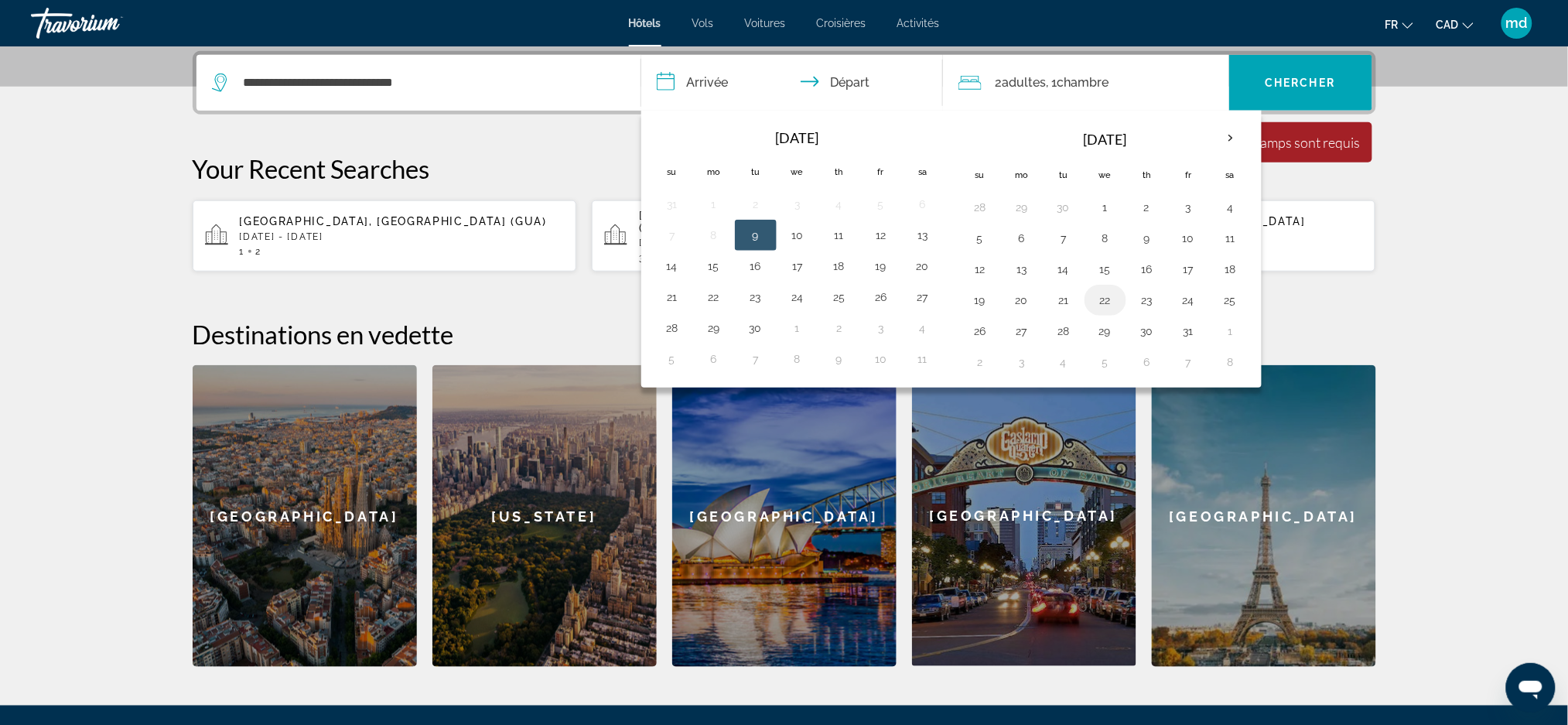
click at [1098, 306] on button "22" at bounding box center [1105, 300] width 25 height 21
click at [1025, 335] on button "27" at bounding box center [1022, 331] width 25 height 21
type input "**********"
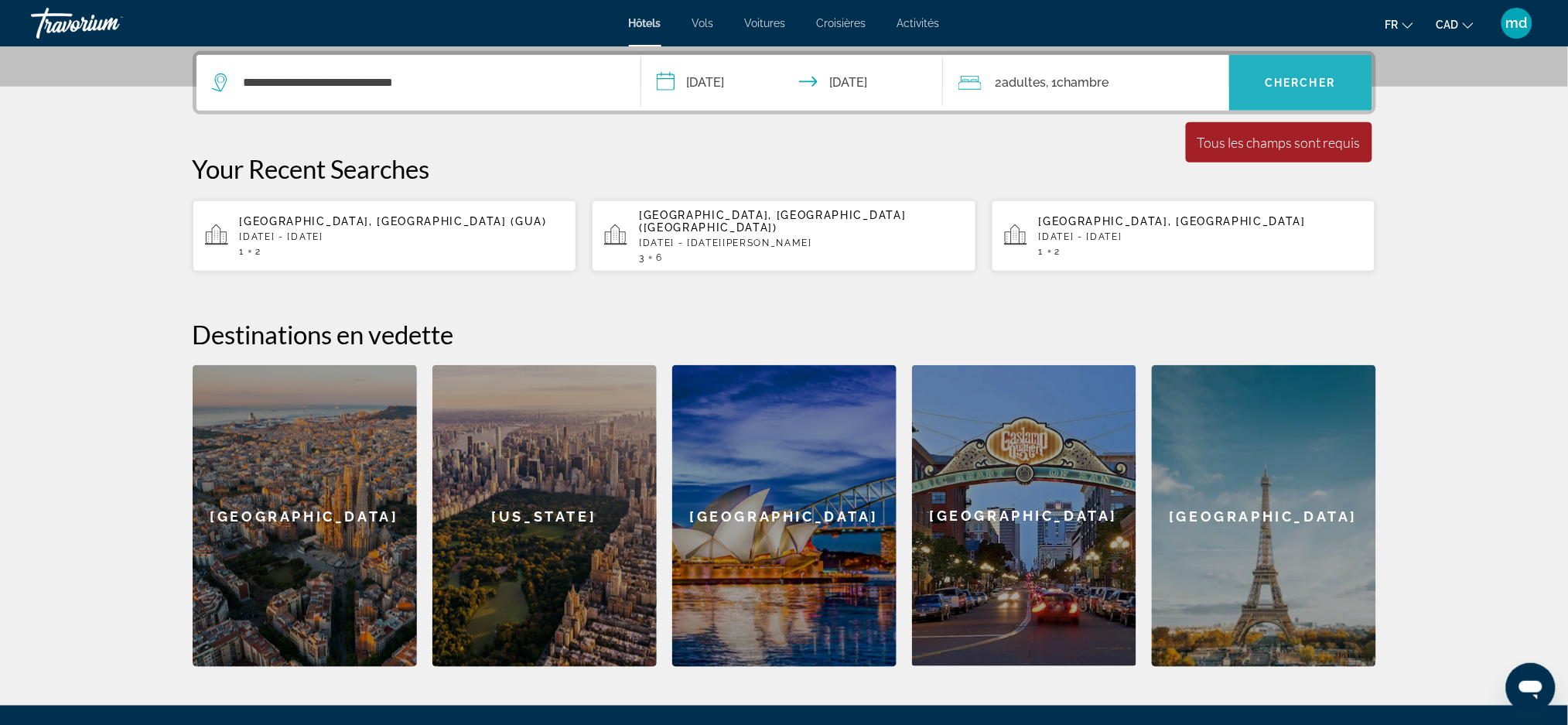
click at [1308, 74] on span "Search widget" at bounding box center [1301, 82] width 143 height 37
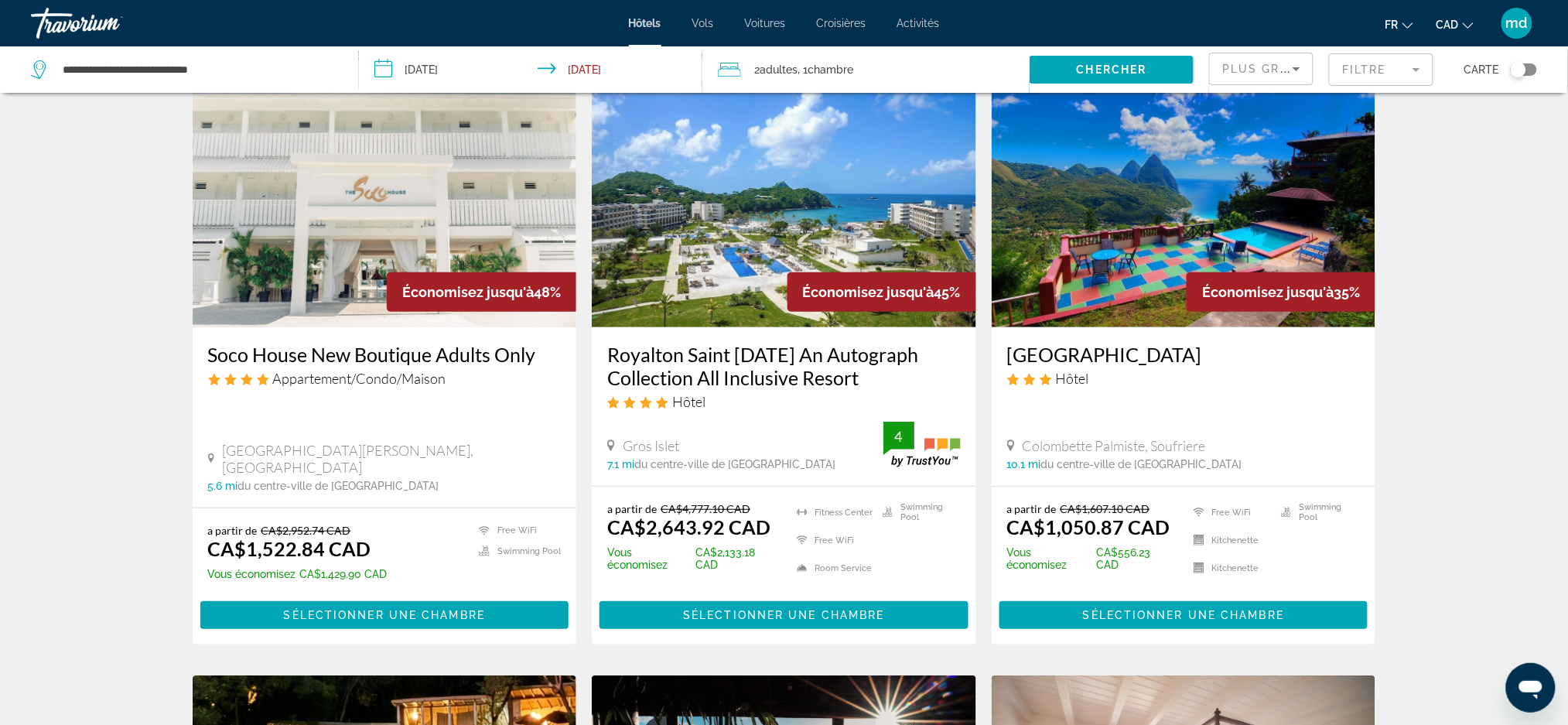
scroll to position [103, 0]
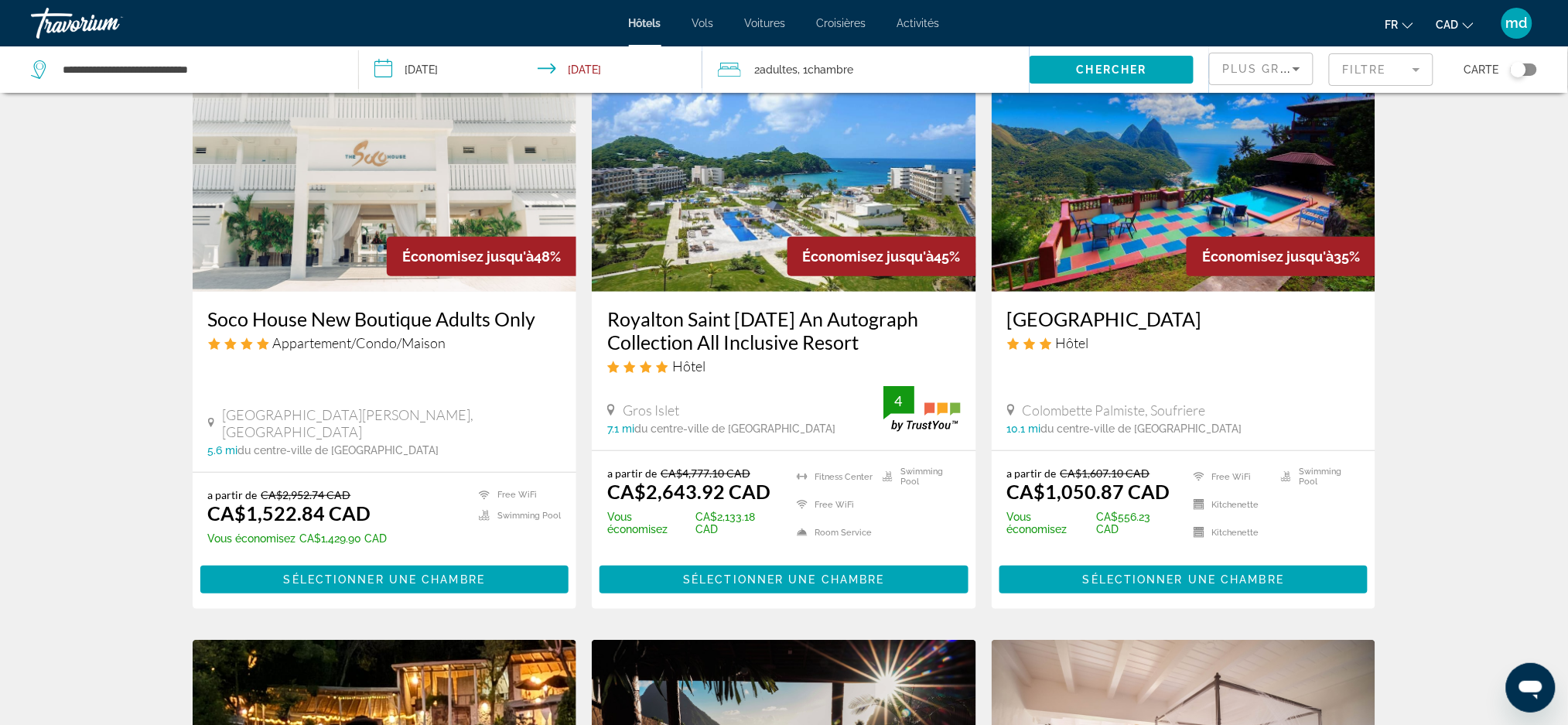
click at [815, 313] on h3 "Royalton Saint [DATE] An Autograph Collection All Inclusive Resort" at bounding box center [783, 330] width 353 height 47
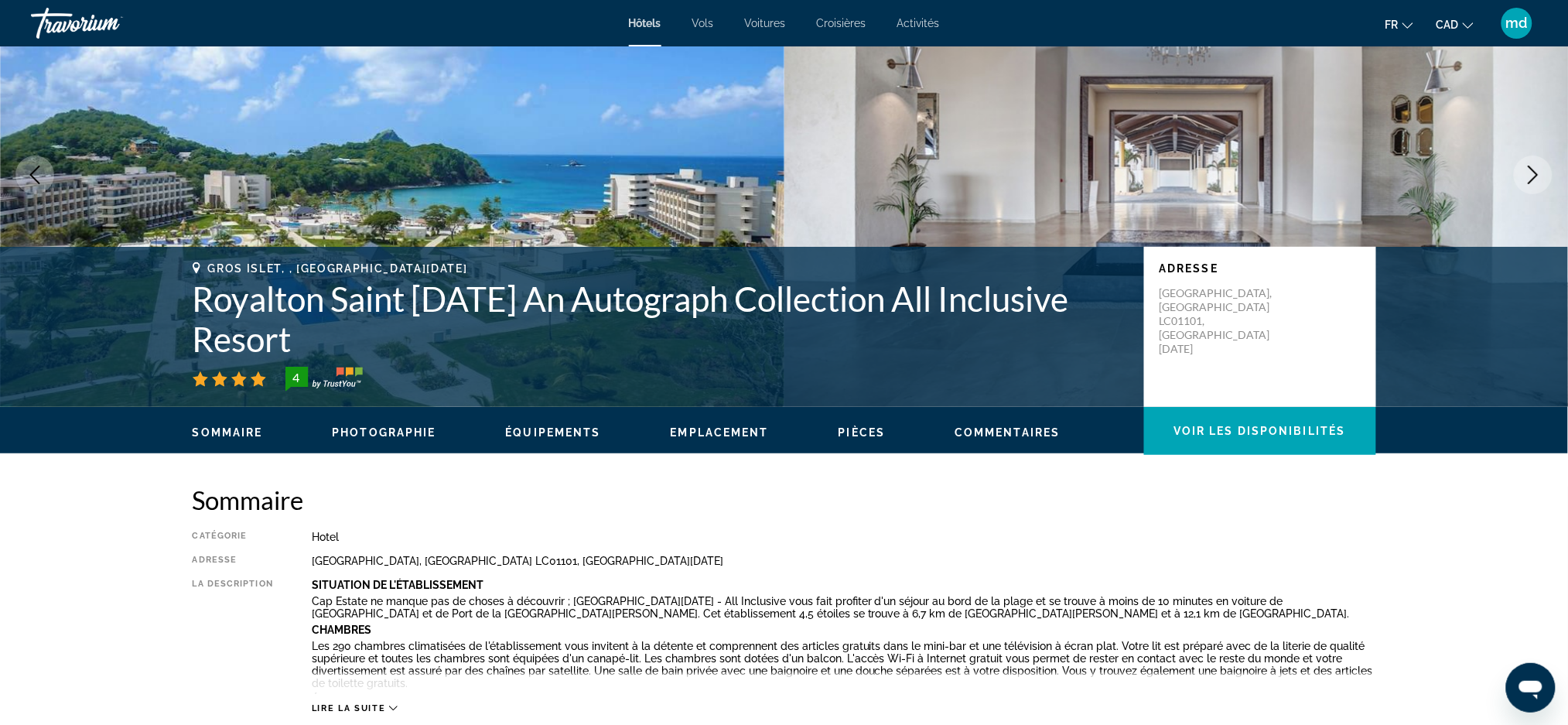
scroll to position [102, 0]
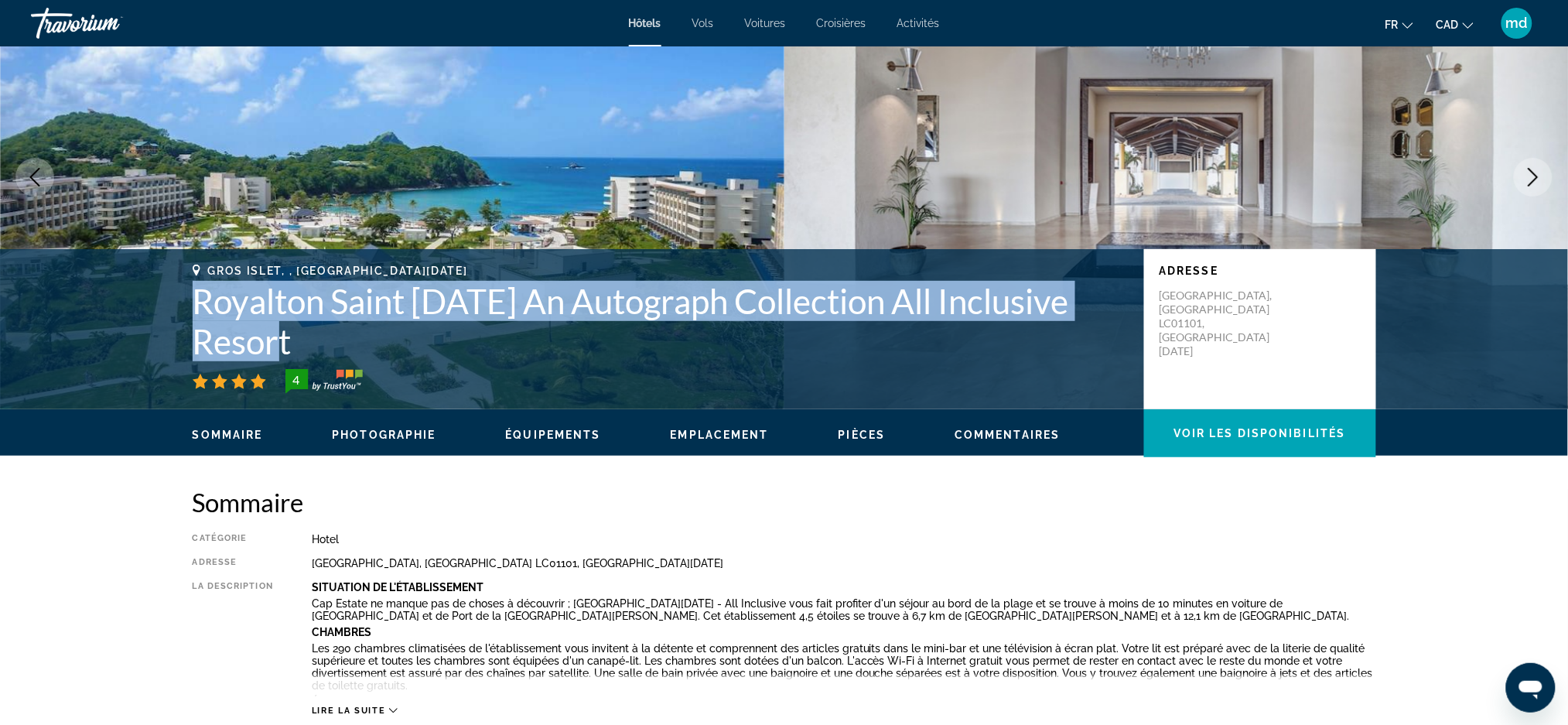
drag, startPoint x: 352, startPoint y: 335, endPoint x: 199, endPoint y: 298, distance: 157.4
click at [199, 298] on h1 "Royalton Saint [DATE] An Autograph Collection All Inclusive Resort" at bounding box center [660, 321] width 936 height 80
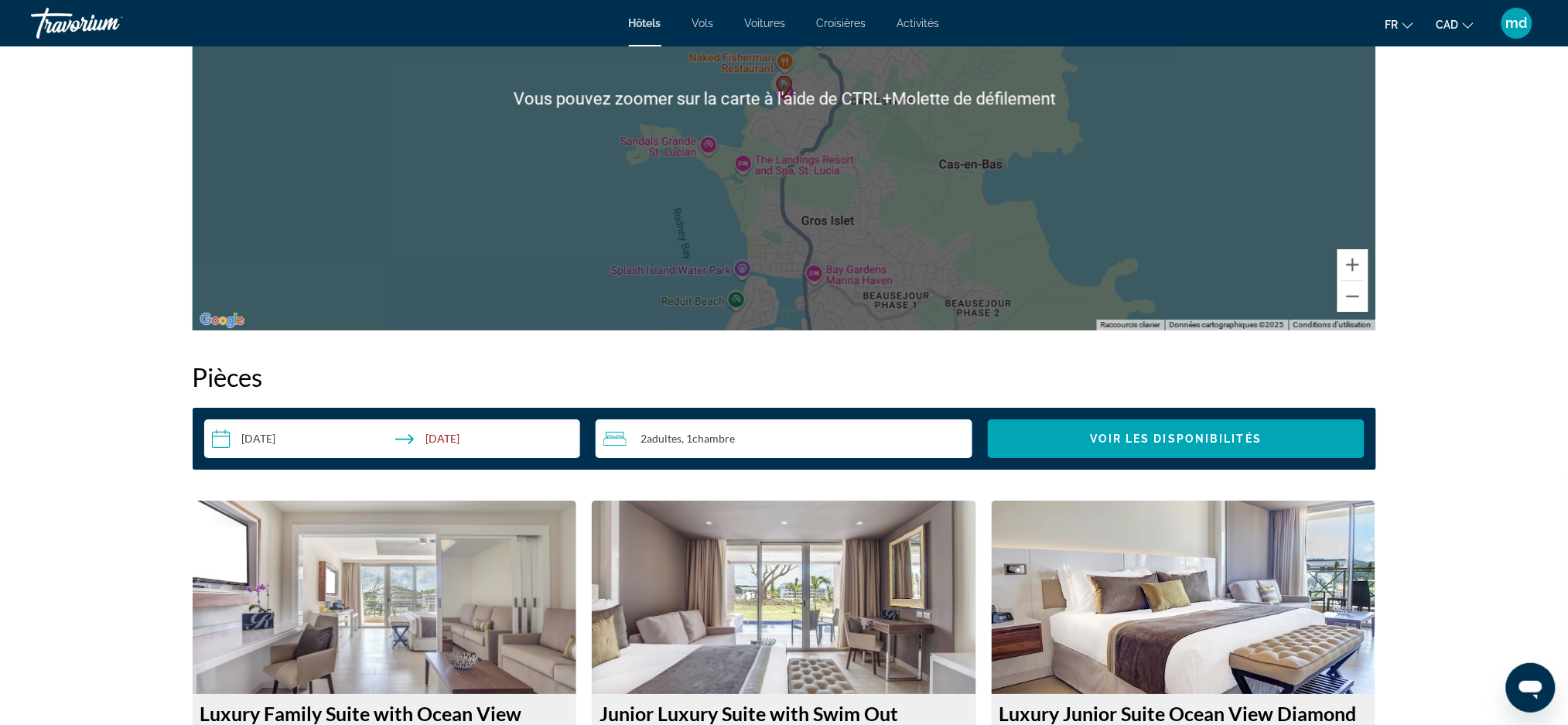
scroll to position [1856, 0]
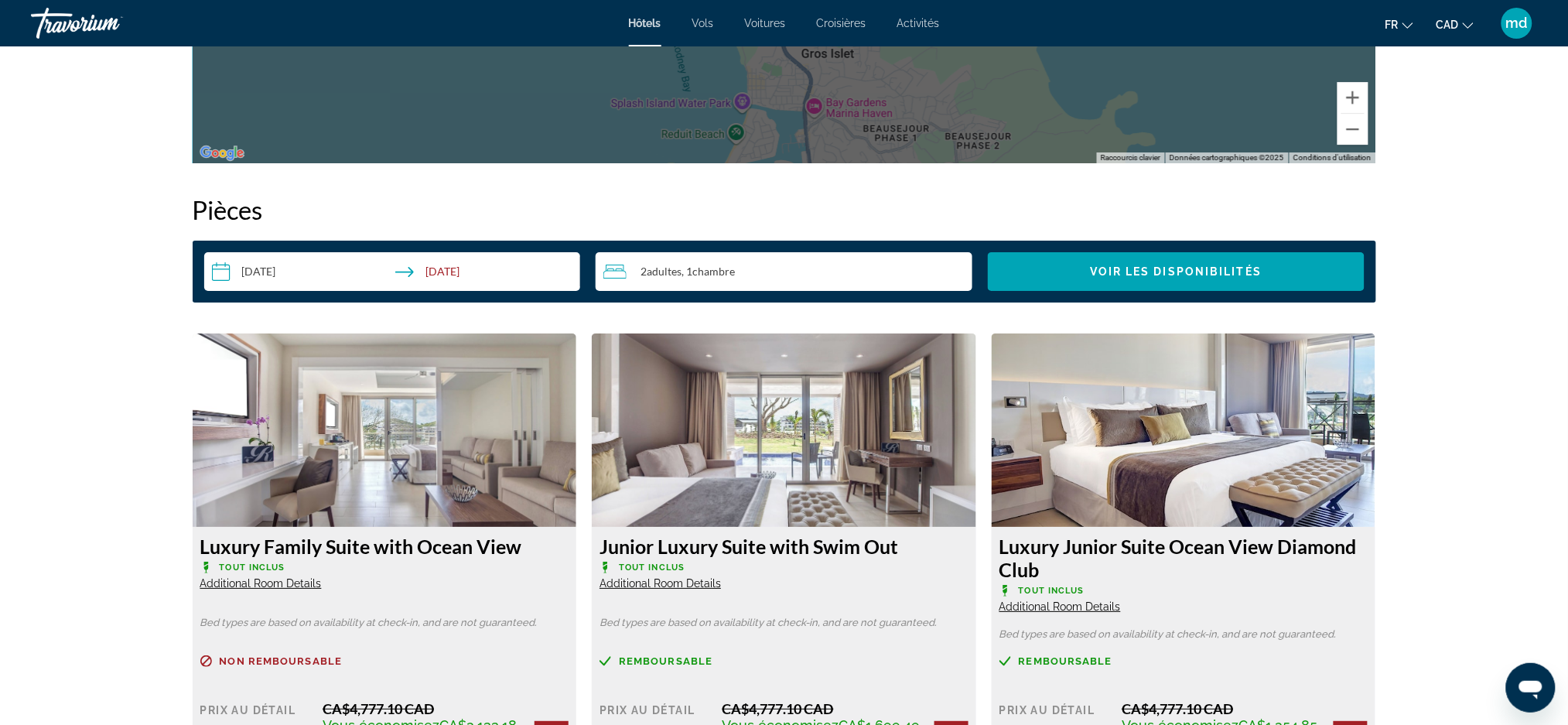
click at [288, 276] on input "**********" at bounding box center [395, 273] width 383 height 43
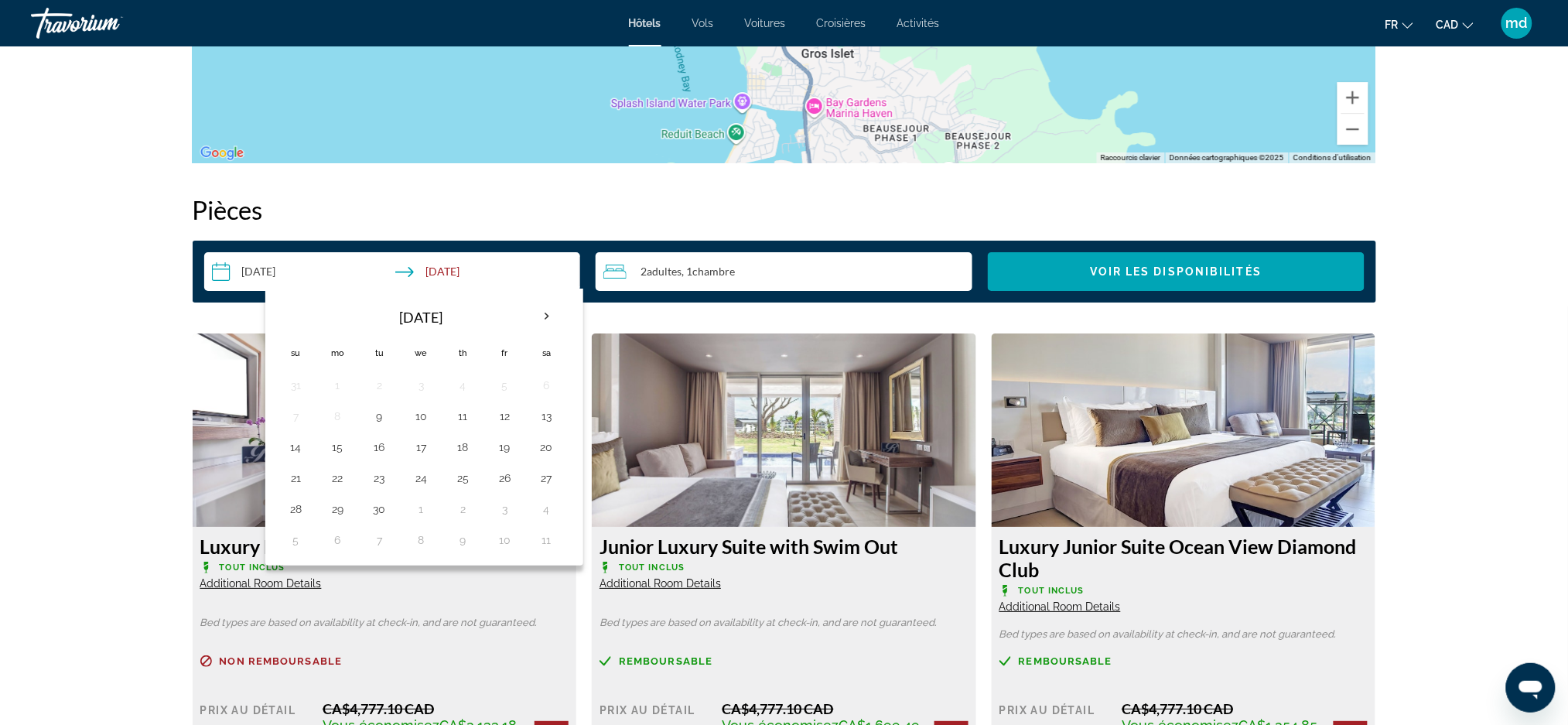
click at [263, 271] on input "**********" at bounding box center [395, 273] width 383 height 43
click at [261, 262] on input "**********" at bounding box center [395, 273] width 383 height 43
click at [548, 316] on th "Next month" at bounding box center [546, 316] width 42 height 34
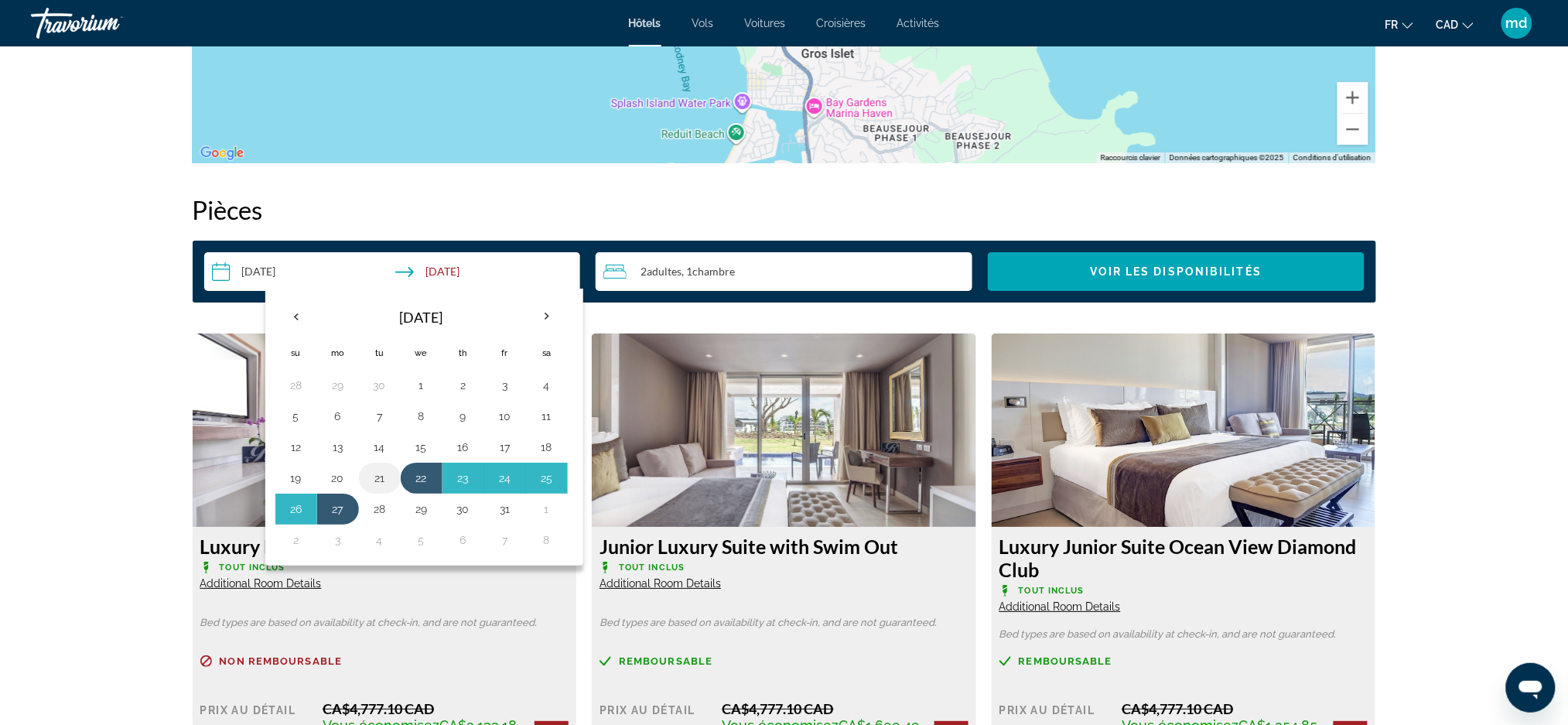
click at [384, 481] on button "21" at bounding box center [380, 478] width 25 height 21
click at [338, 508] on button "27" at bounding box center [338, 508] width 25 height 21
type input "**********"
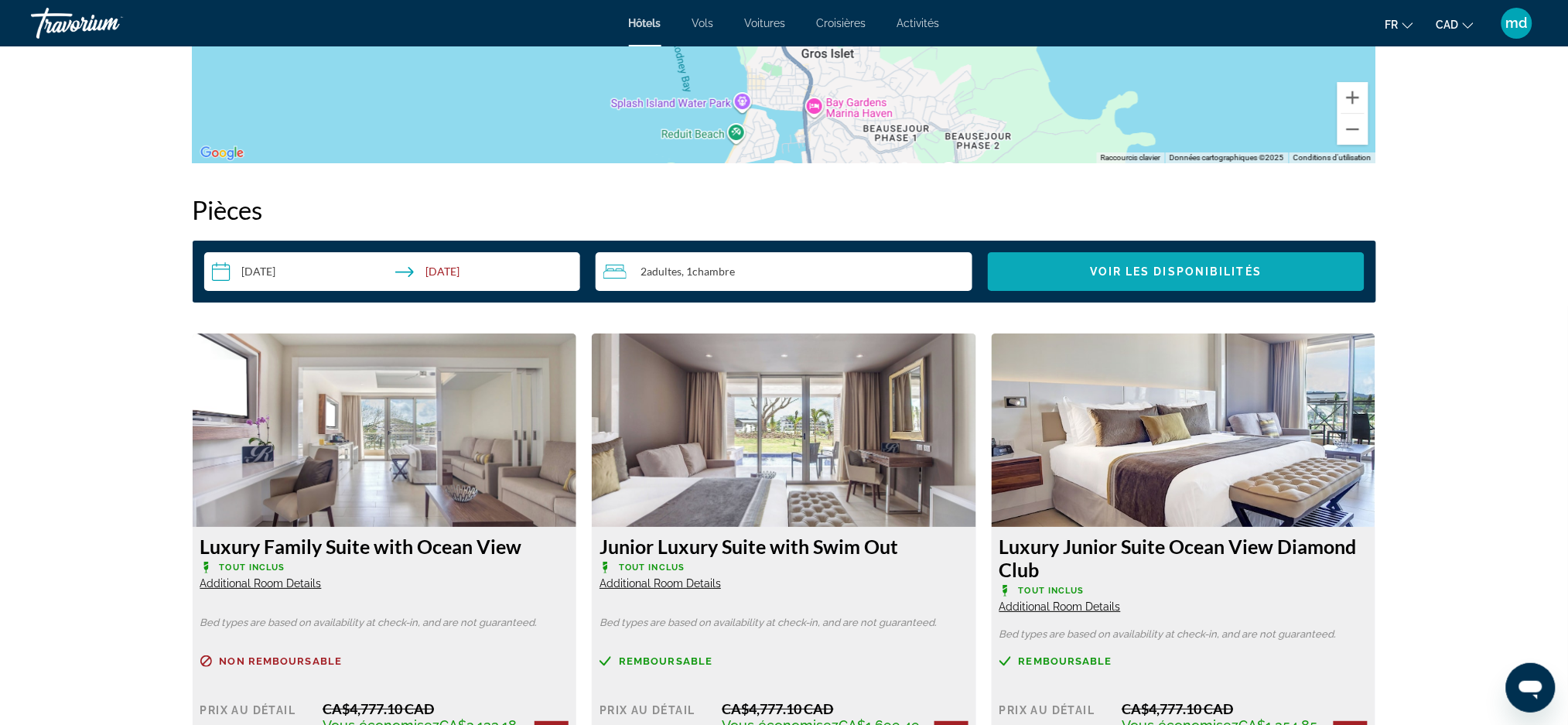
click at [1133, 273] on span "Voir les disponibilités" at bounding box center [1175, 271] width 171 height 12
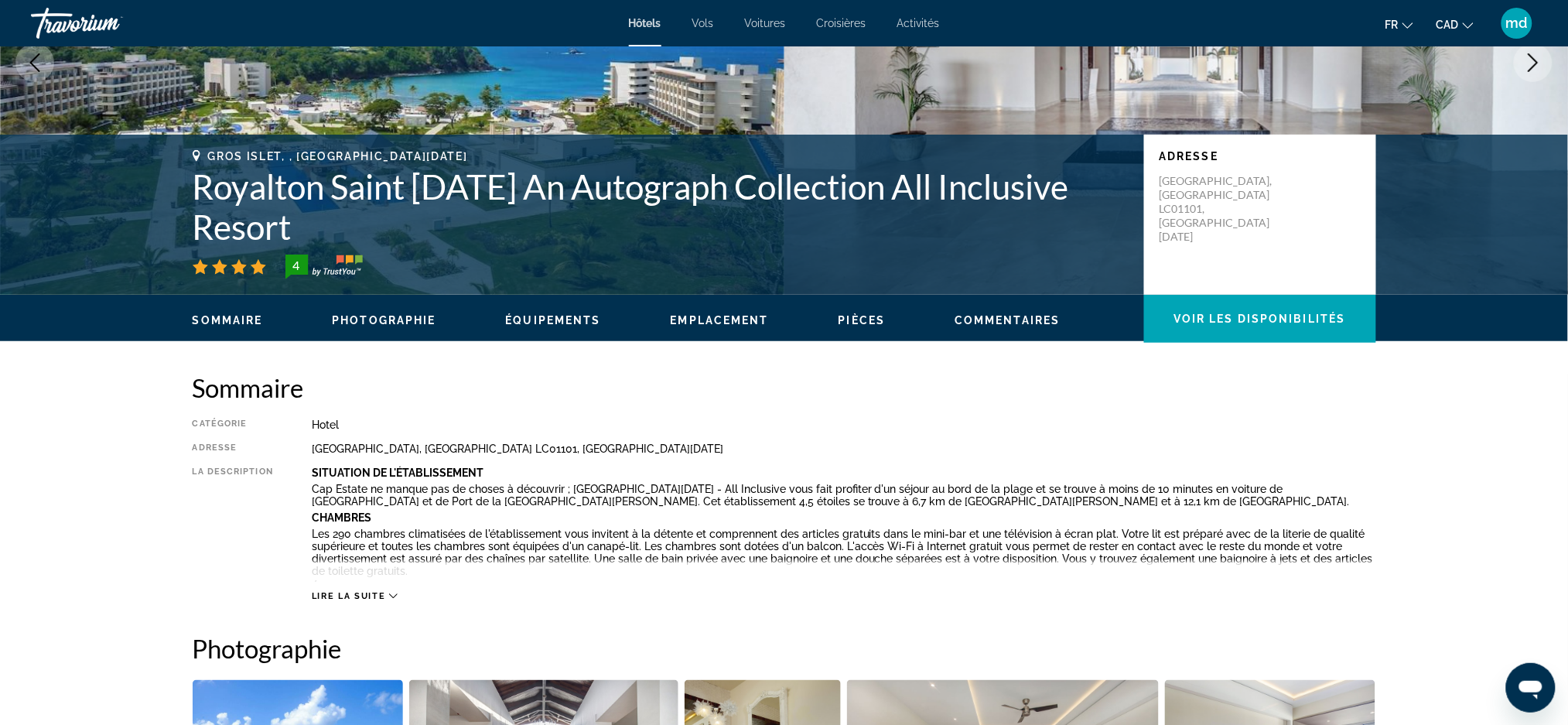
scroll to position [203, 0]
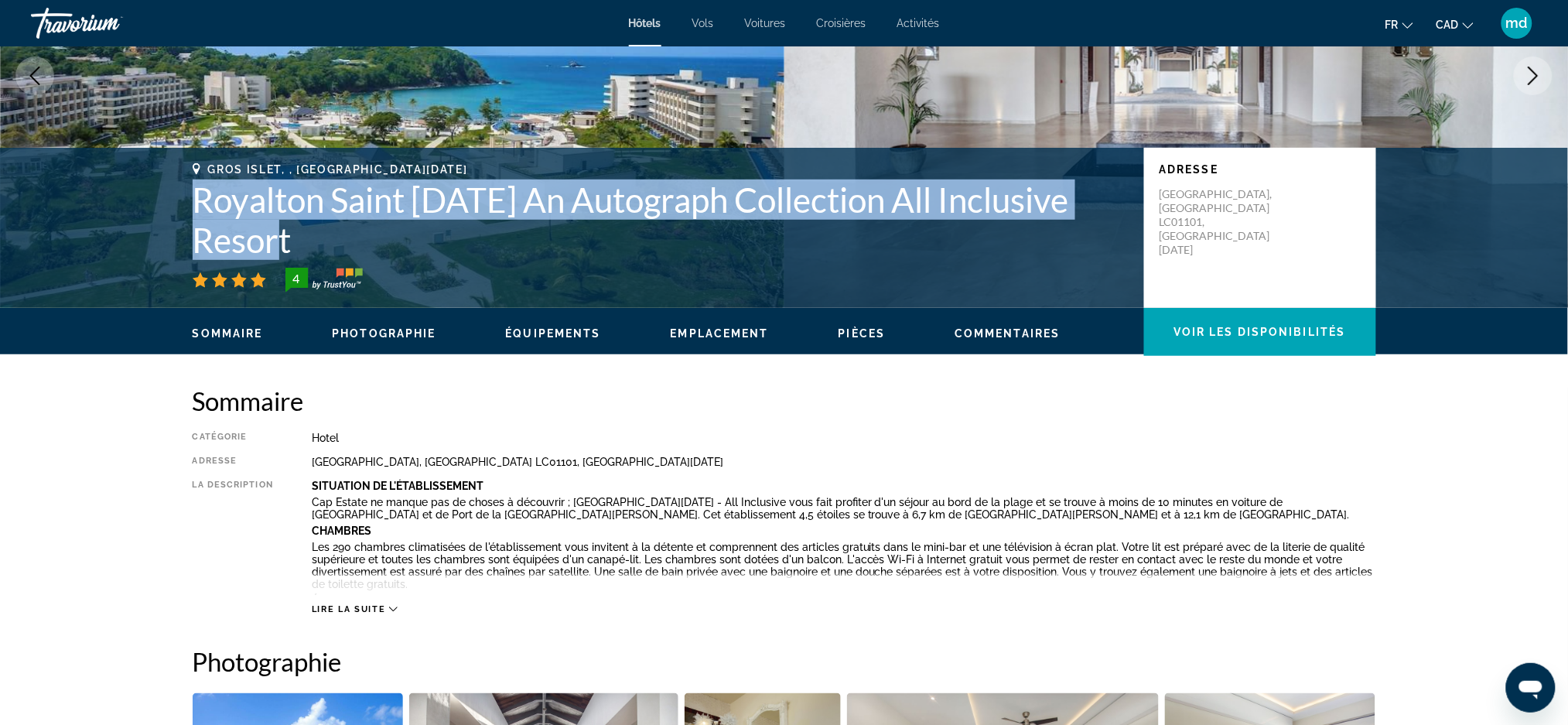
drag, startPoint x: 303, startPoint y: 239, endPoint x: 178, endPoint y: 203, distance: 130.1
click at [178, 203] on div "Gros Islet, , Saint Lucia Royalton Saint Lucia An Autograph Collection All Incl…" at bounding box center [784, 227] width 1245 height 129
copy h1 "Royalton Saint [DATE] An Autograph Collection All Inclusive Resort"
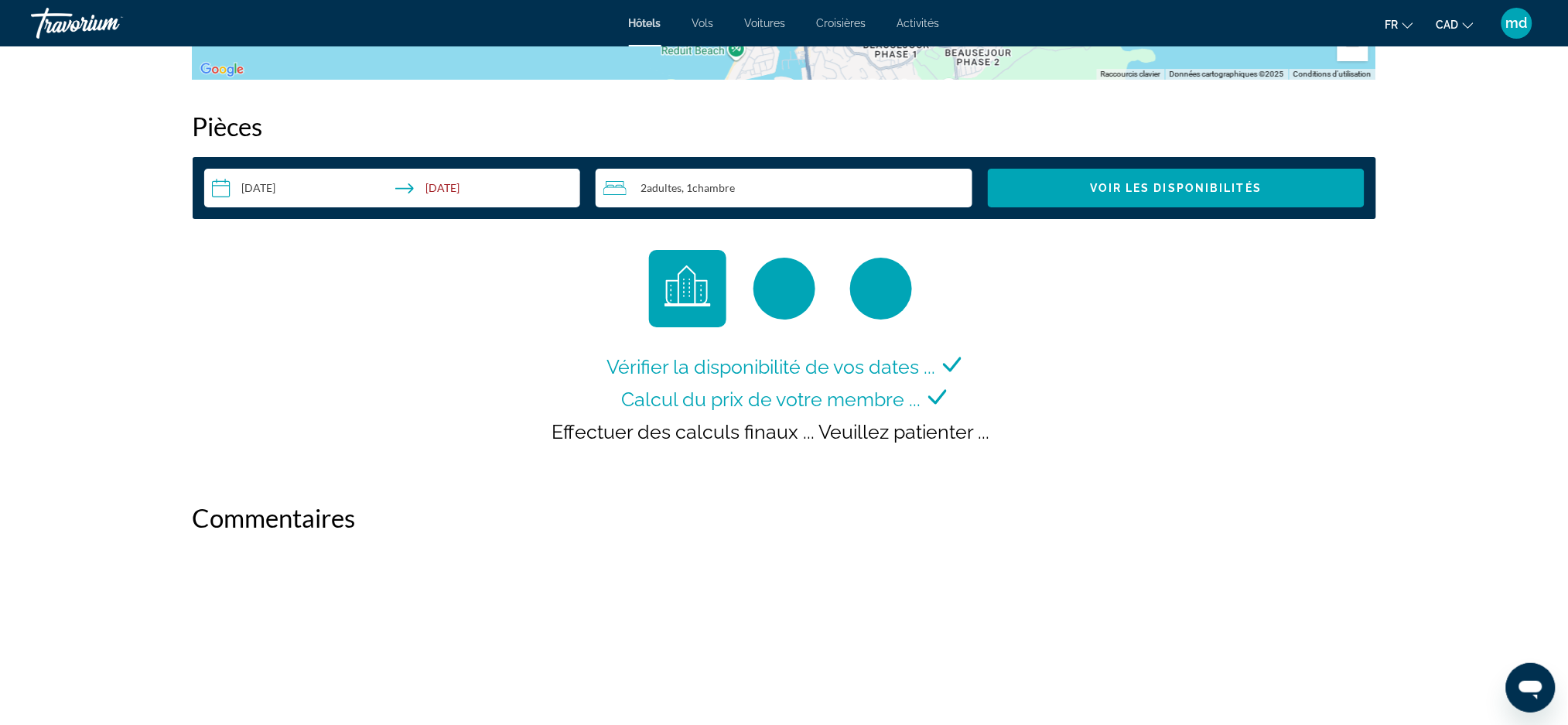
scroll to position [1852, 0]
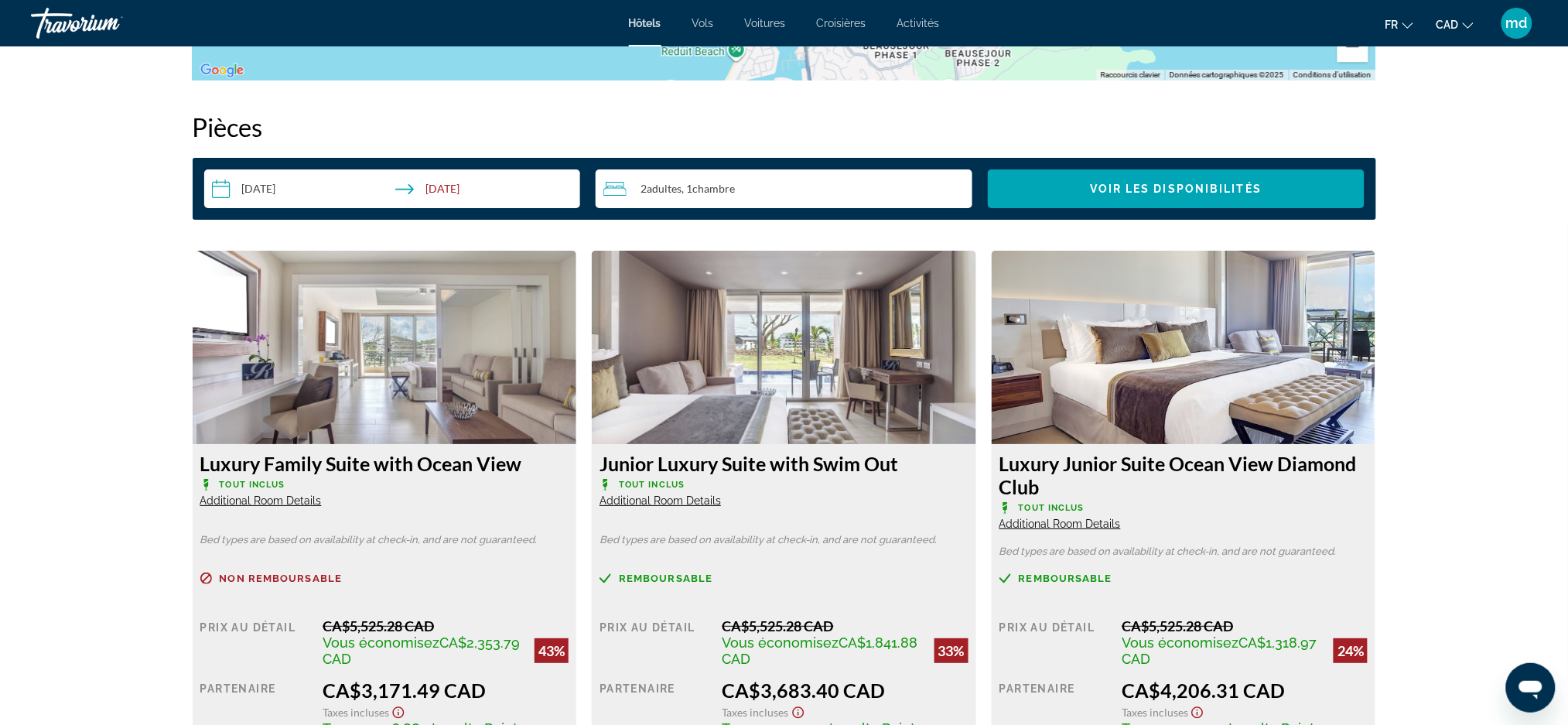
scroll to position [2062, 0]
